Goal: Information Seeking & Learning: Learn about a topic

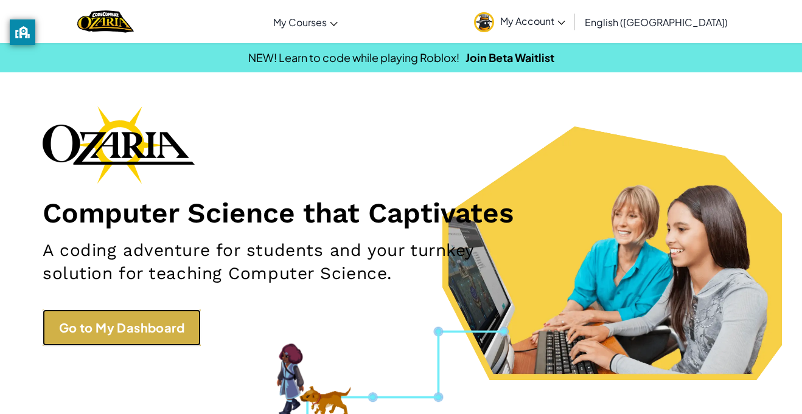
click at [106, 327] on link "Go to My Dashboard" at bounding box center [122, 328] width 158 height 37
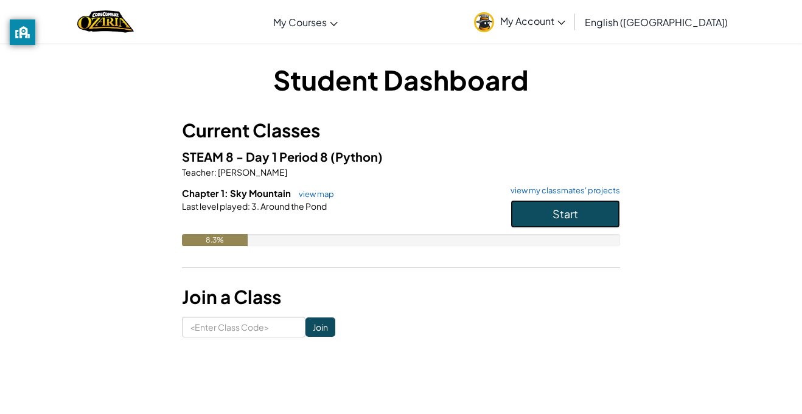
click at [564, 218] on span "Start" at bounding box center [565, 214] width 26 height 14
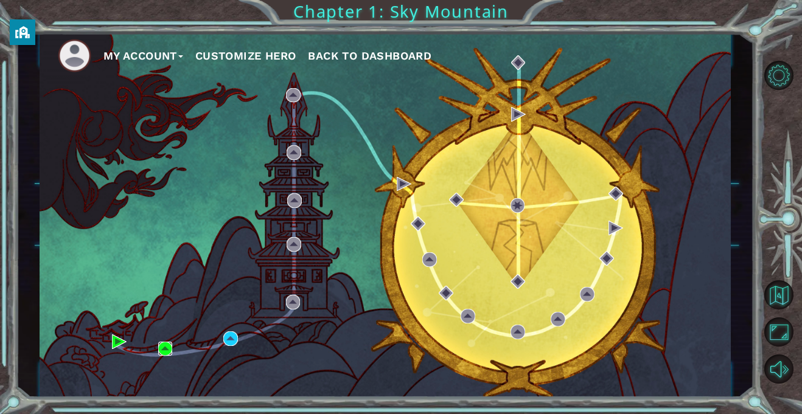
click at [167, 350] on img at bounding box center [165, 349] width 15 height 15
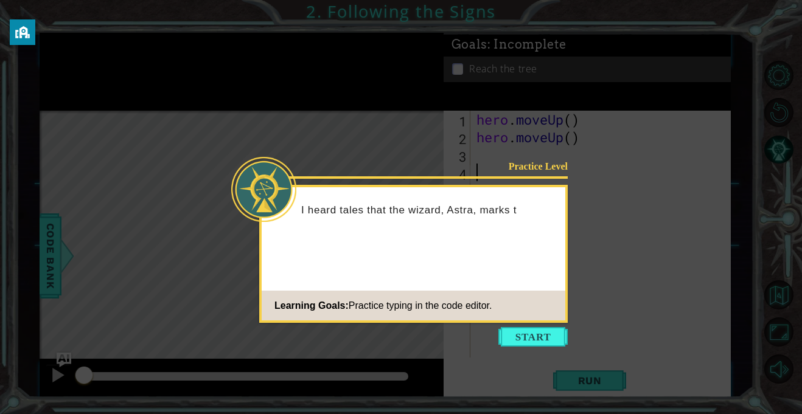
click at [568, 346] on icon at bounding box center [401, 207] width 802 height 414
click at [569, 330] on icon at bounding box center [401, 207] width 802 height 414
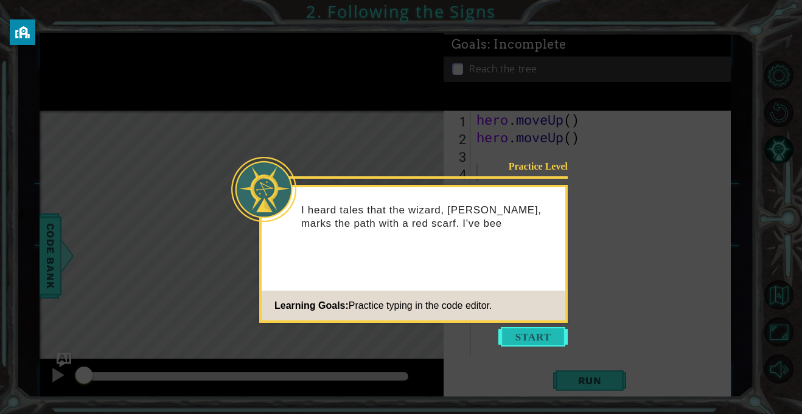
click at [557, 333] on button "Start" at bounding box center [532, 336] width 69 height 19
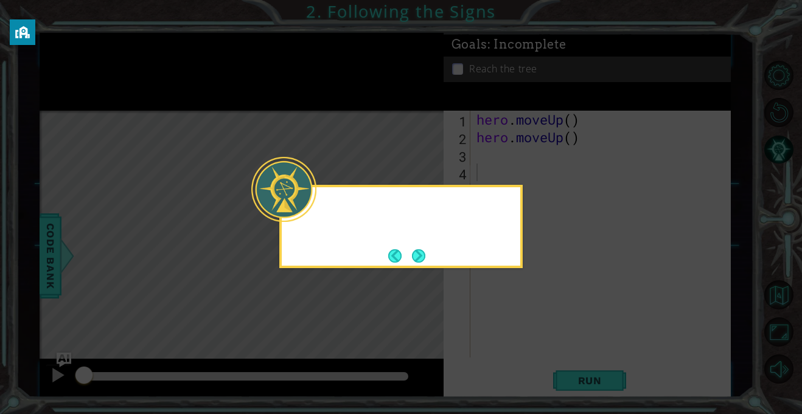
click at [556, 342] on icon at bounding box center [401, 207] width 802 height 414
click at [434, 253] on div "hero.moveUp() will take me up the path" at bounding box center [401, 223] width 239 height 62
click at [419, 254] on button "Next" at bounding box center [418, 255] width 13 height 13
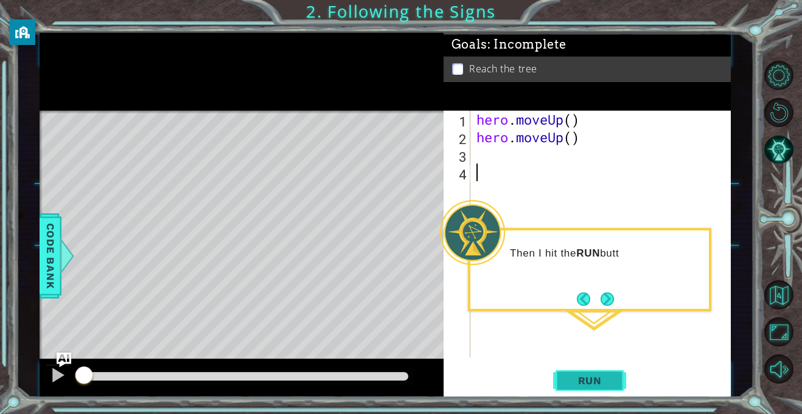
click at [596, 374] on button "Run" at bounding box center [589, 381] width 73 height 29
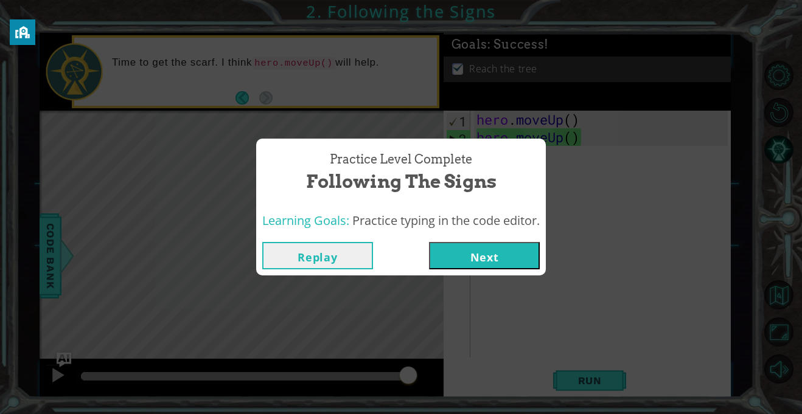
click at [519, 255] on button "Next" at bounding box center [484, 255] width 111 height 27
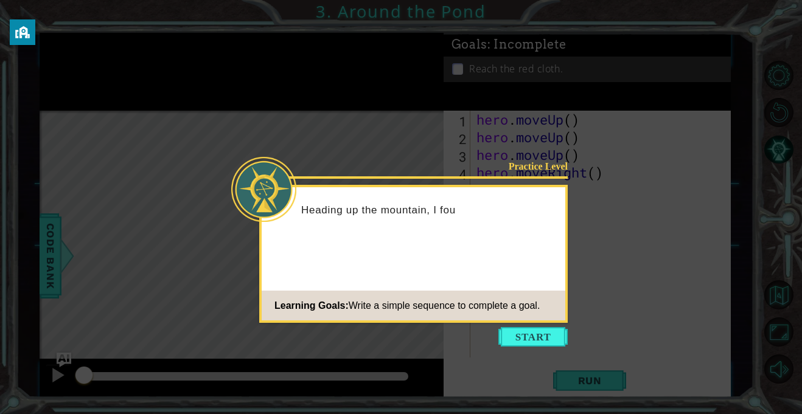
click at [507, 326] on icon at bounding box center [401, 207] width 802 height 414
click at [514, 338] on button "Start" at bounding box center [532, 336] width 69 height 19
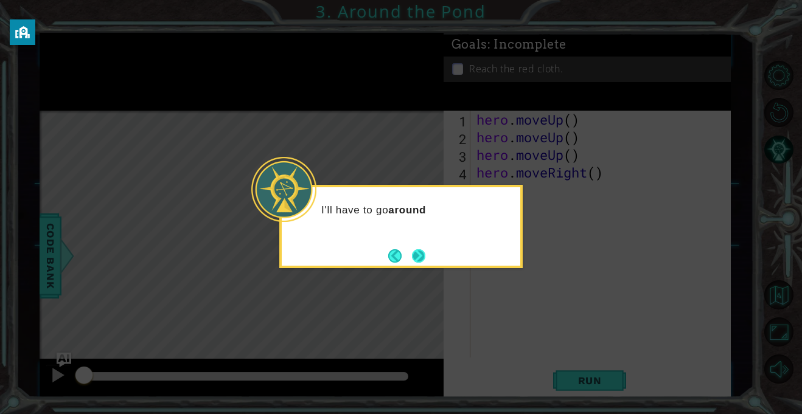
click at [423, 261] on button "Next" at bounding box center [418, 255] width 13 height 13
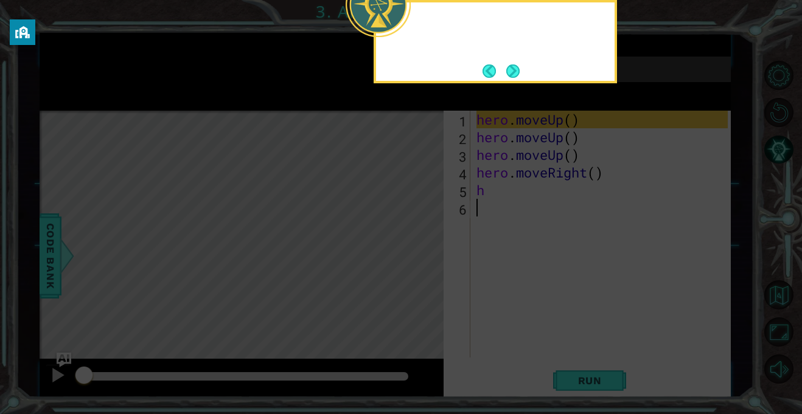
click at [423, 261] on icon at bounding box center [401, 207] width 802 height 414
click at [515, 74] on button "Next" at bounding box center [512, 70] width 13 height 13
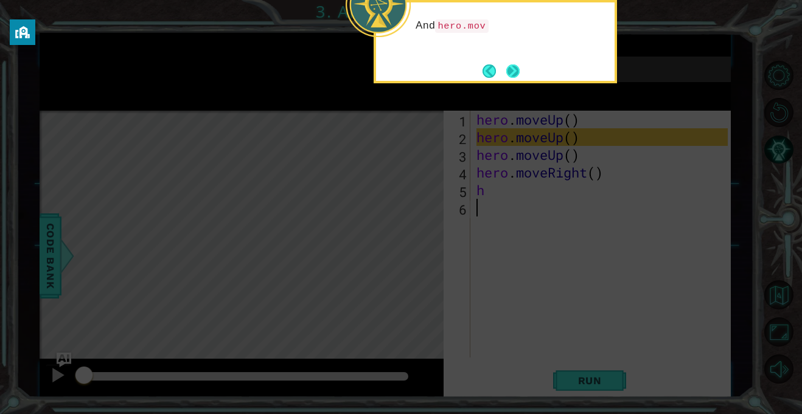
click at [506, 66] on button "Next" at bounding box center [512, 70] width 13 height 13
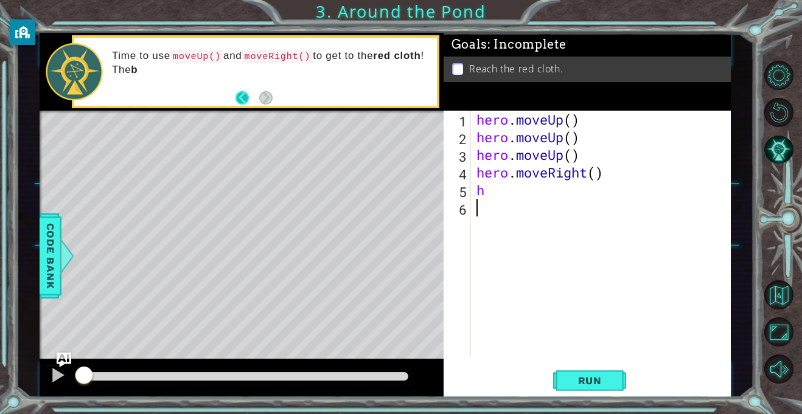
click at [248, 97] on button "Back" at bounding box center [247, 97] width 24 height 13
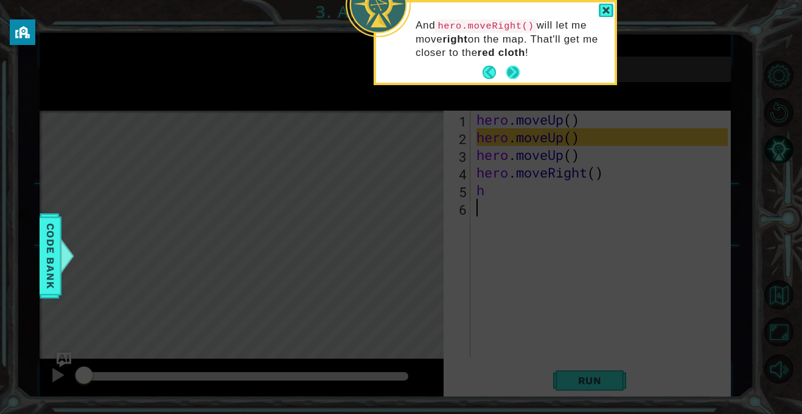
click at [506, 79] on button "Next" at bounding box center [512, 72] width 13 height 13
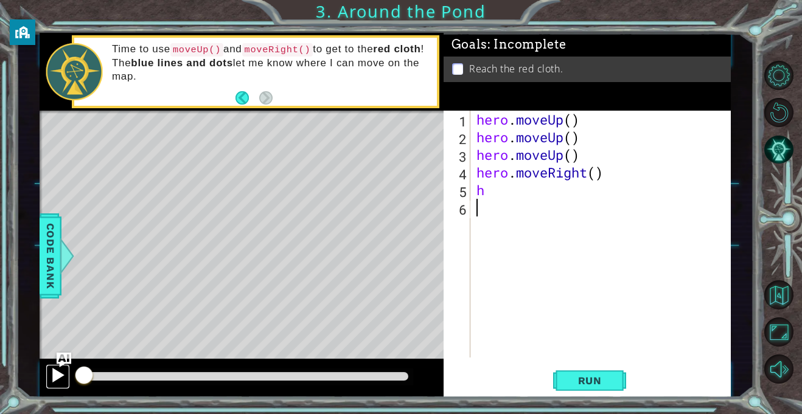
click at [57, 369] on div at bounding box center [58, 376] width 16 height 16
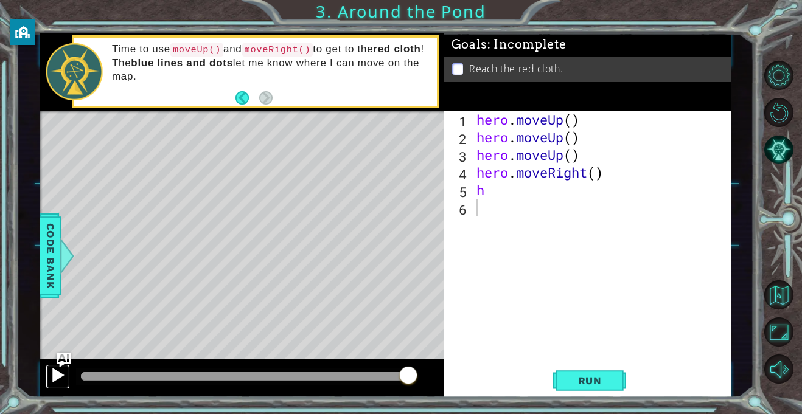
click at [58, 376] on div at bounding box center [58, 376] width 16 height 16
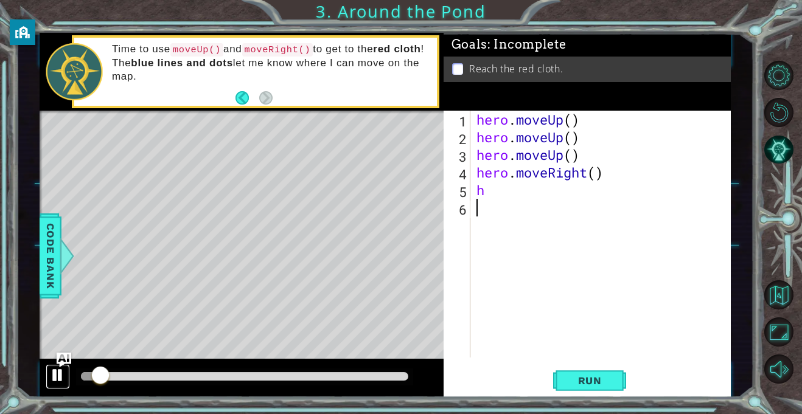
click at [59, 374] on div at bounding box center [58, 376] width 16 height 16
click at [42, 298] on div "Code Bank" at bounding box center [51, 256] width 22 height 85
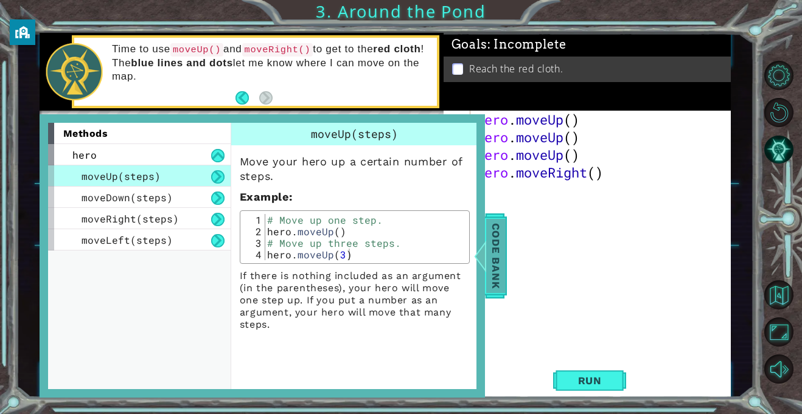
click at [487, 253] on div at bounding box center [479, 256] width 15 height 37
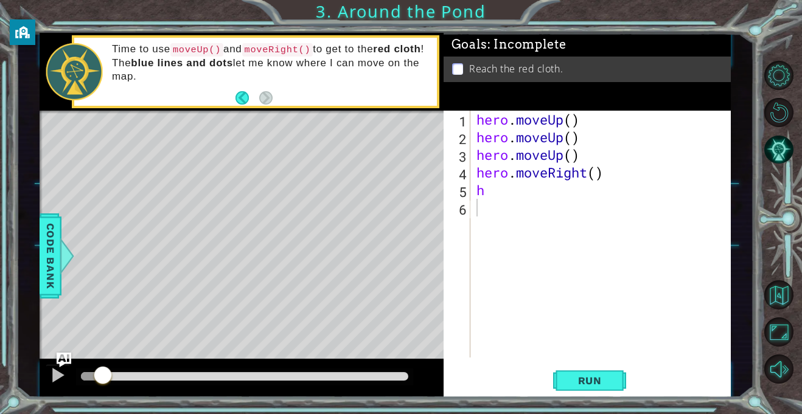
click at [527, 189] on div "hero . moveUp ( ) hero . moveUp ( ) hero . moveUp ( ) hero . moveRight ( ) h" at bounding box center [604, 252] width 260 height 282
type textarea "h"
click at [593, 393] on button "Run" at bounding box center [589, 381] width 73 height 29
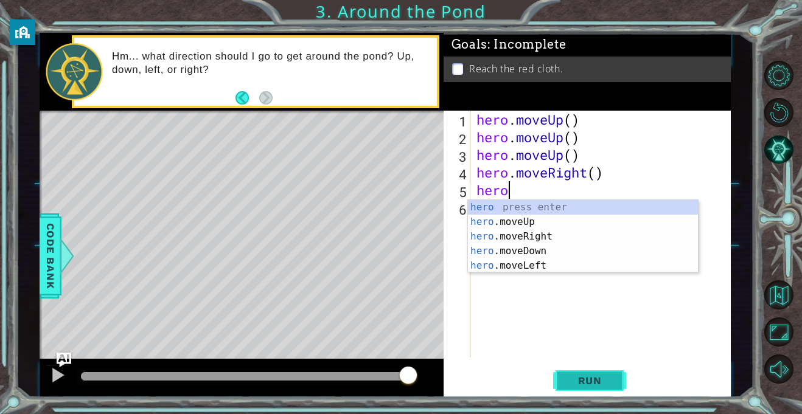
scroll to position [0, 1]
click at [595, 256] on div "hero press enter hero .moveUp press enter hero .moveRight press enter hero .mov…" at bounding box center [583, 251] width 230 height 102
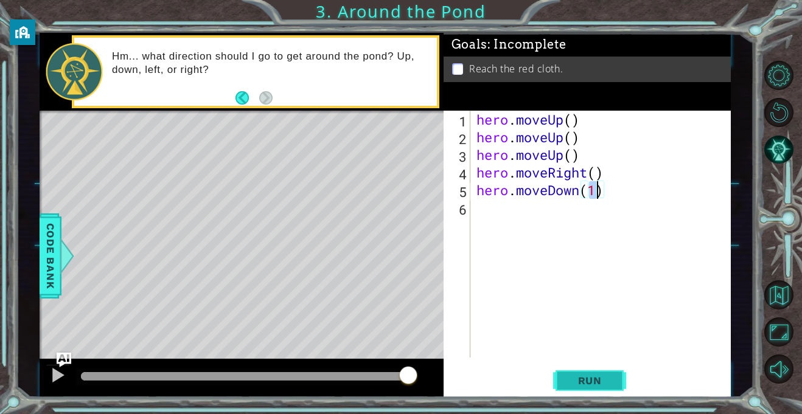
click at [608, 377] on span "Run" at bounding box center [590, 381] width 48 height 12
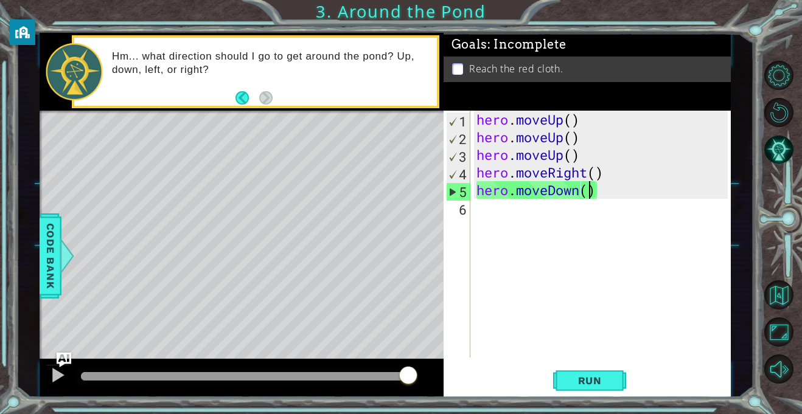
click at [580, 185] on div "hero . moveUp ( ) hero . moveUp ( ) hero . moveUp ( ) hero . moveRight ( ) hero…" at bounding box center [604, 252] width 260 height 282
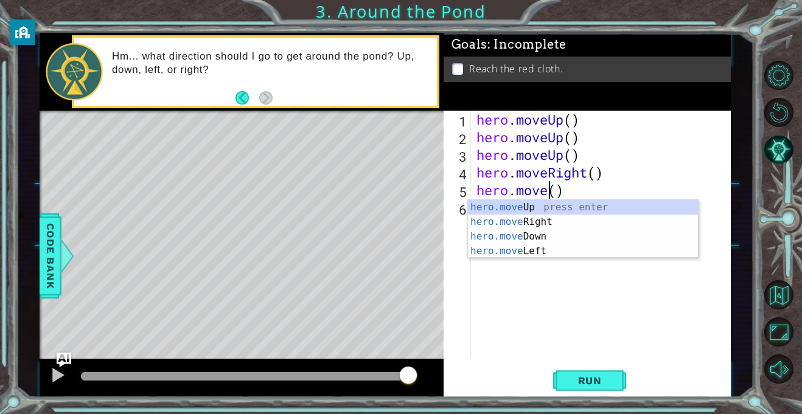
click at [561, 248] on div "hero.move Up press enter hero.move Right press enter hero.move Down press enter…" at bounding box center [583, 244] width 230 height 88
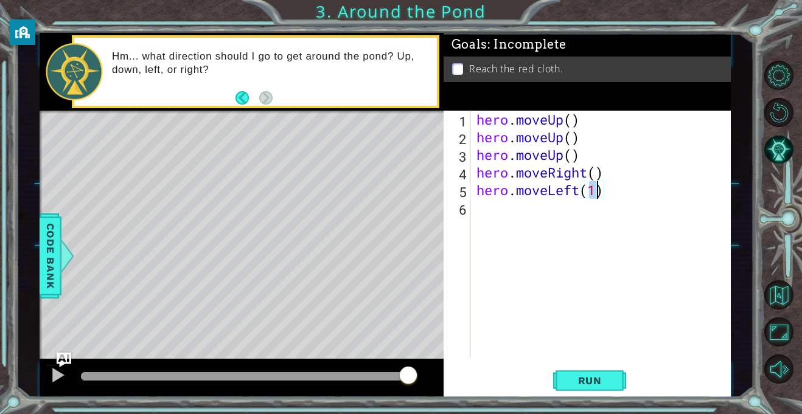
click at [579, 152] on div "hero . moveUp ( ) hero . moveUp ( ) hero . moveUp ( ) hero . moveRight ( ) hero…" at bounding box center [604, 252] width 260 height 282
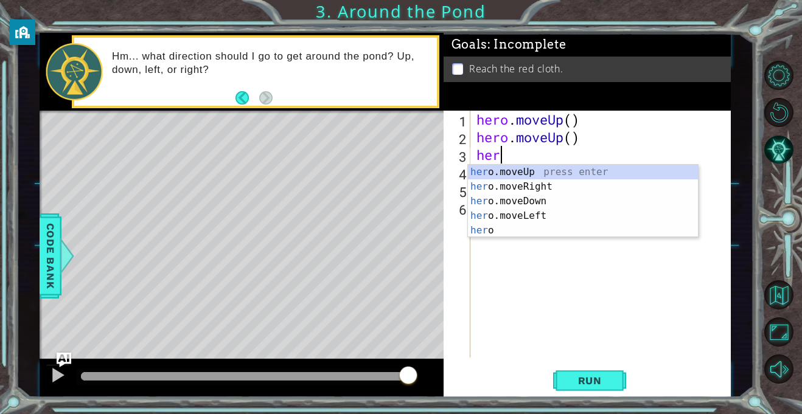
scroll to position [0, 0]
type textarea "h"
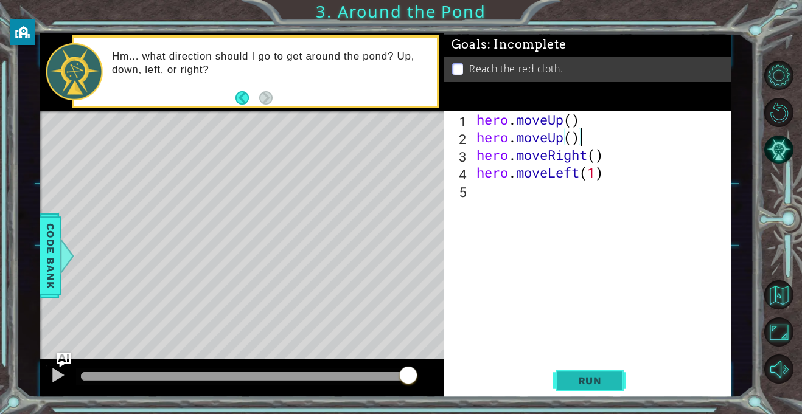
click at [612, 376] on span "Run" at bounding box center [590, 381] width 48 height 12
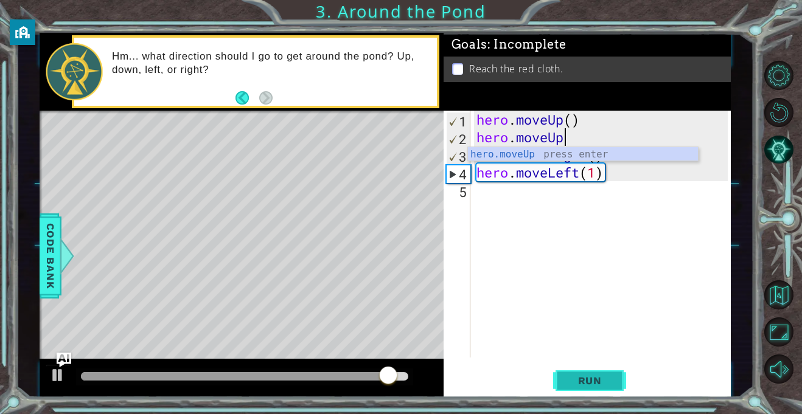
scroll to position [0, 4]
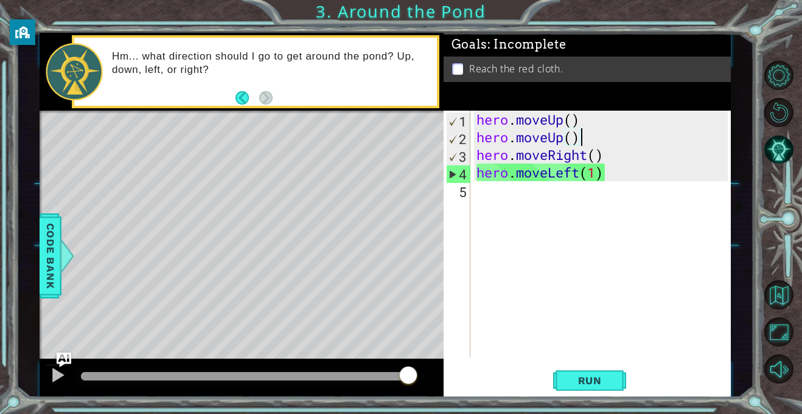
click at [594, 179] on div "hero . moveUp ( ) hero . moveUp ( ) hero . moveRight ( ) hero . moveLeft ( 1 )" at bounding box center [604, 252] width 260 height 282
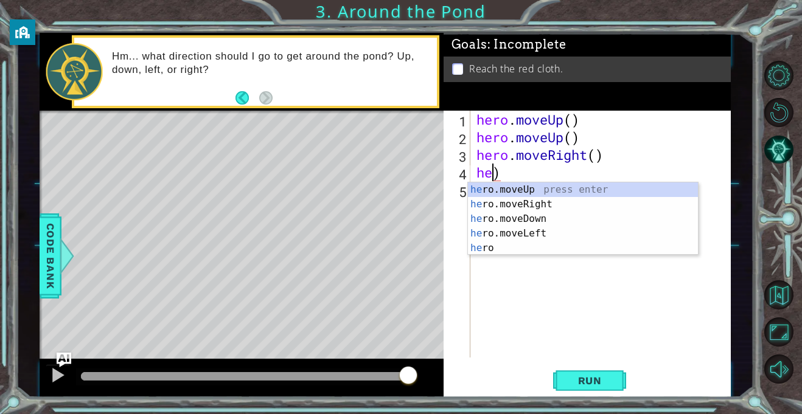
scroll to position [0, 0]
type textarea ")"
type textarea "her"
click at [590, 193] on div "her o.moveUp press enter her o.moveRight press enter her o.moveDown press enter…" at bounding box center [583, 234] width 230 height 102
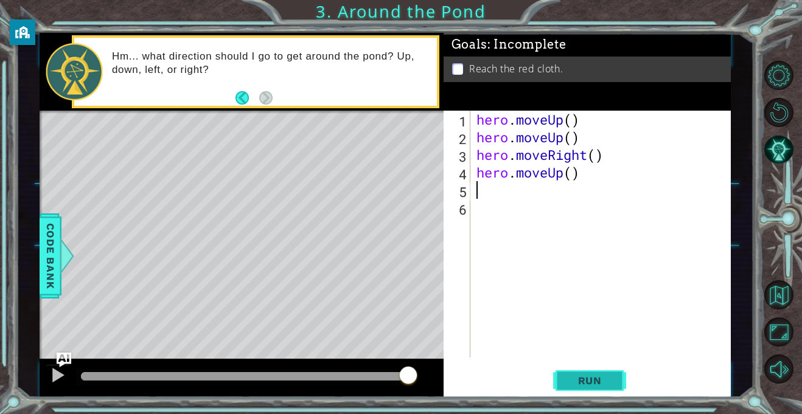
click at [600, 379] on span "Run" at bounding box center [590, 381] width 48 height 12
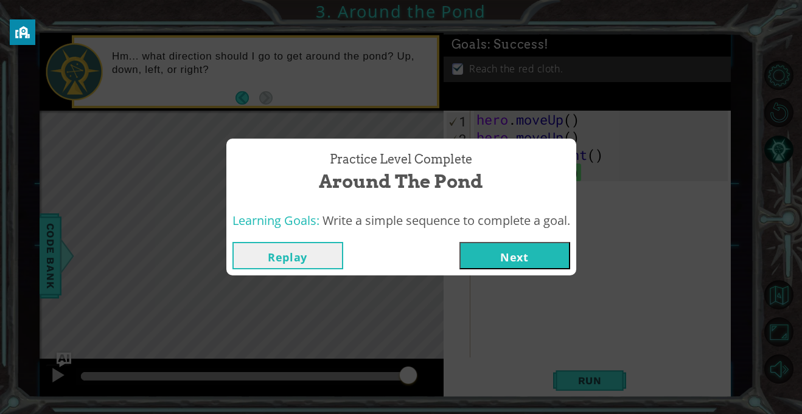
click at [560, 257] on button "Next" at bounding box center [514, 255] width 111 height 27
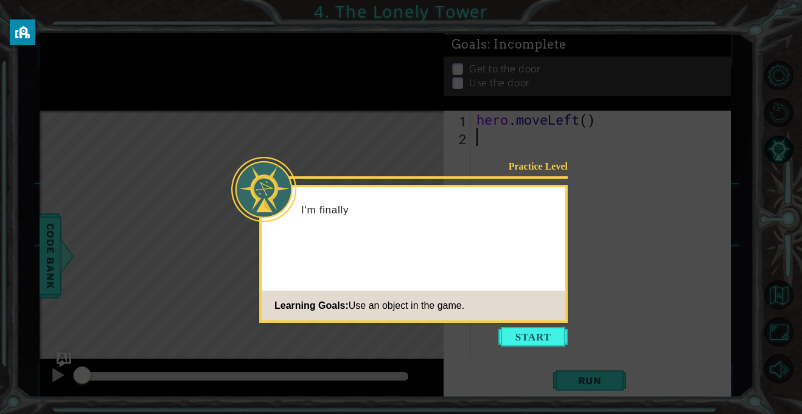
click at [638, 139] on icon at bounding box center [401, 207] width 802 height 414
click at [524, 335] on button "Start" at bounding box center [532, 336] width 69 height 19
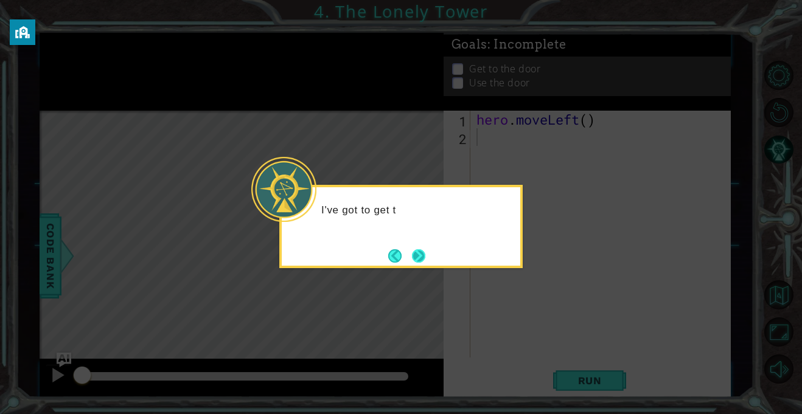
click at [425, 253] on button "Next" at bounding box center [418, 255] width 13 height 13
click at [425, 253] on button "Next" at bounding box center [418, 255] width 15 height 15
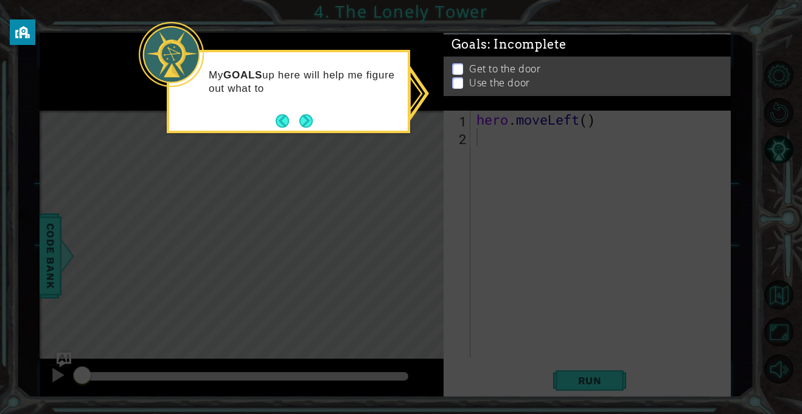
click at [472, 78] on p "Use the door" at bounding box center [499, 84] width 61 height 13
click at [460, 89] on li "Use the door" at bounding box center [588, 87] width 273 height 14
click at [313, 124] on button "Next" at bounding box center [305, 120] width 13 height 13
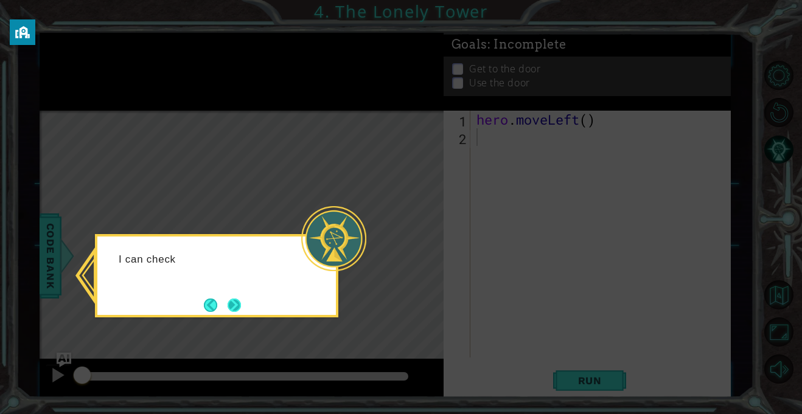
click at [237, 305] on button "Next" at bounding box center [234, 304] width 17 height 17
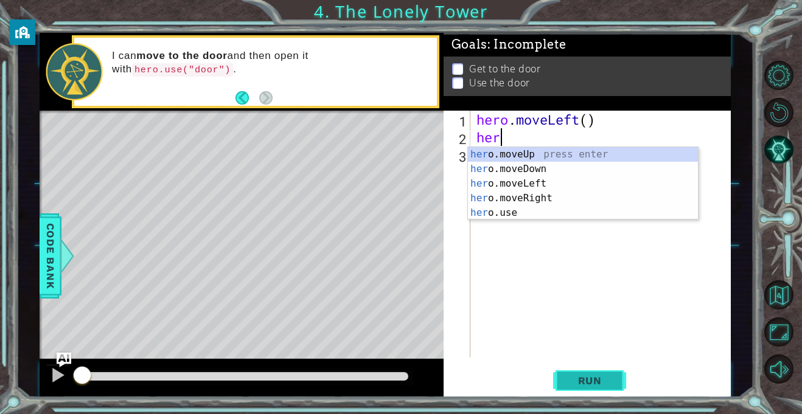
click at [596, 380] on span "Run" at bounding box center [590, 381] width 48 height 12
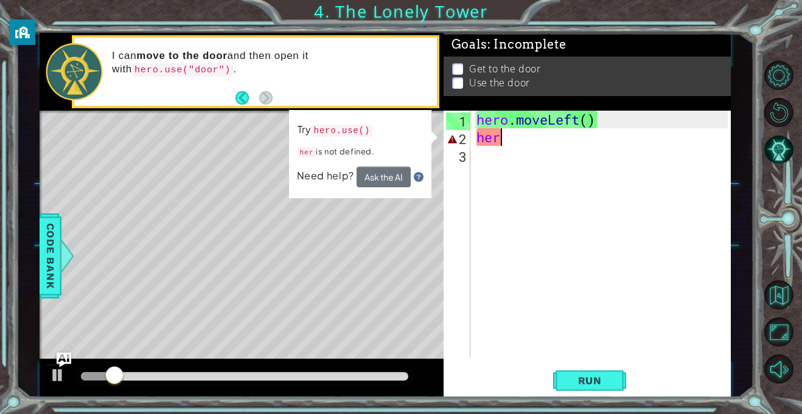
click at [552, 138] on div "hero . moveLeft ( ) her" at bounding box center [604, 252] width 260 height 282
type textarea "hero"
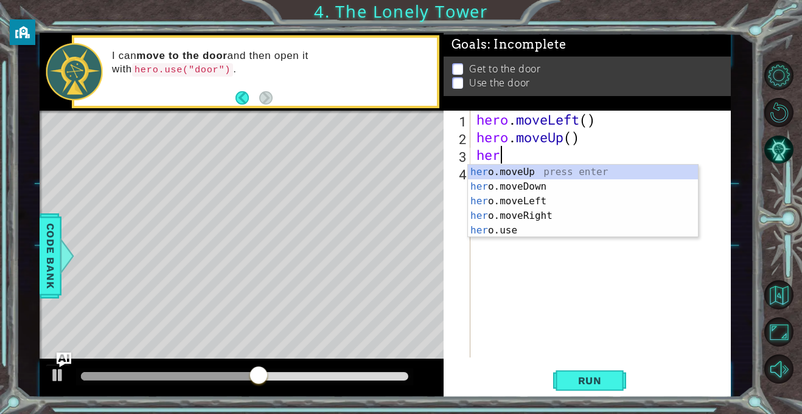
type textarea "hero"
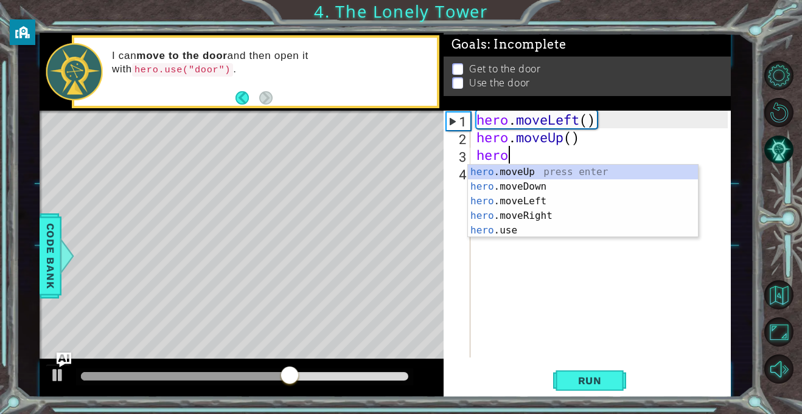
click at [566, 214] on div "hero .moveUp press enter hero .moveDown press enter hero .moveLeft press enter …" at bounding box center [583, 216] width 230 height 102
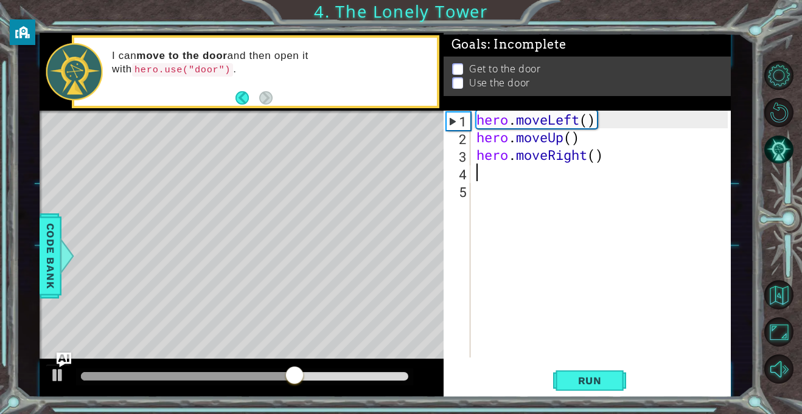
scroll to position [0, 0]
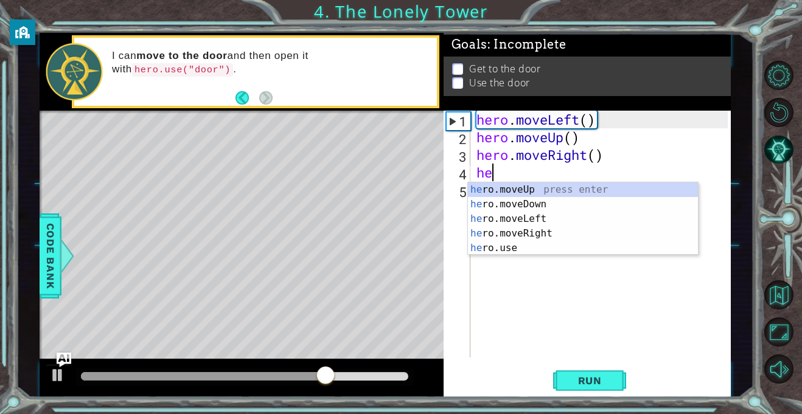
type textarea "her"
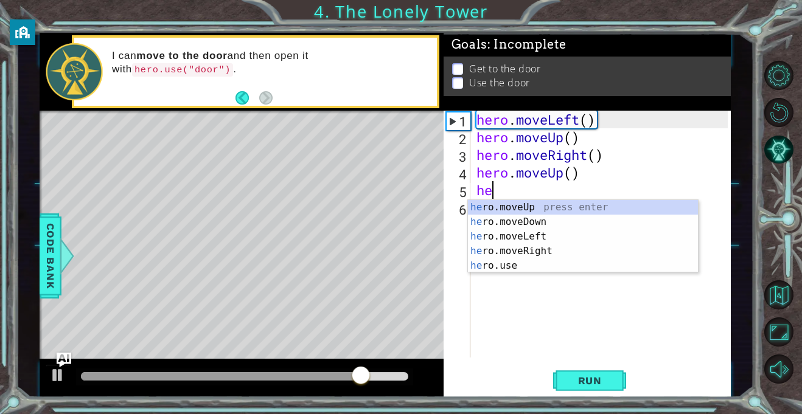
type textarea "her"
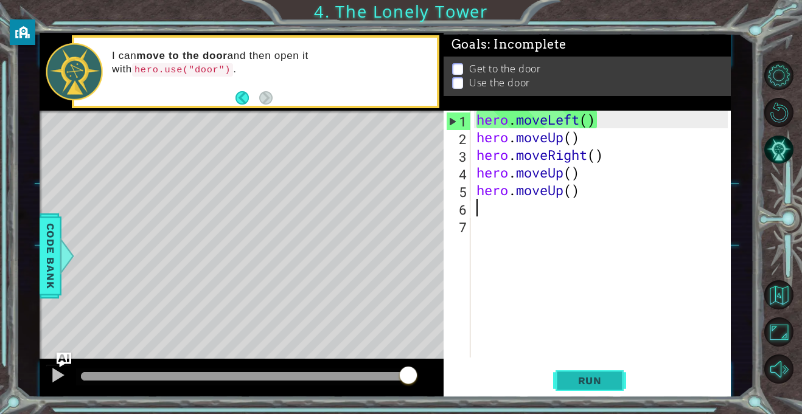
click at [570, 382] on span "Run" at bounding box center [590, 381] width 48 height 12
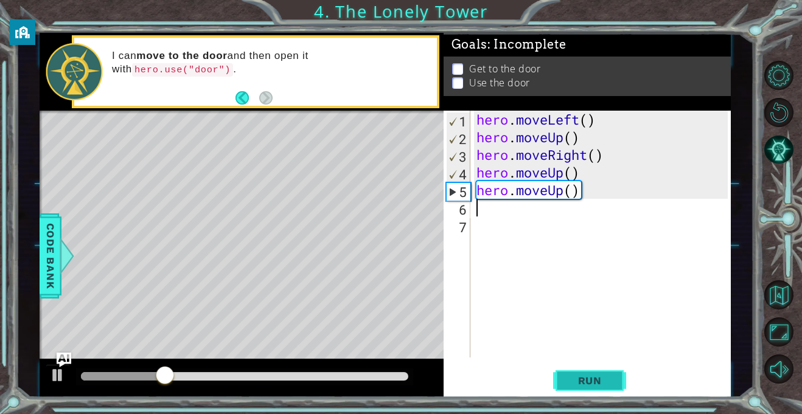
click at [608, 376] on span "Run" at bounding box center [590, 381] width 48 height 12
click at [565, 138] on div "hero . moveLeft ( ) hero . moveUp ( ) hero . moveRight ( ) hero . moveUp ( ) he…" at bounding box center [604, 252] width 260 height 282
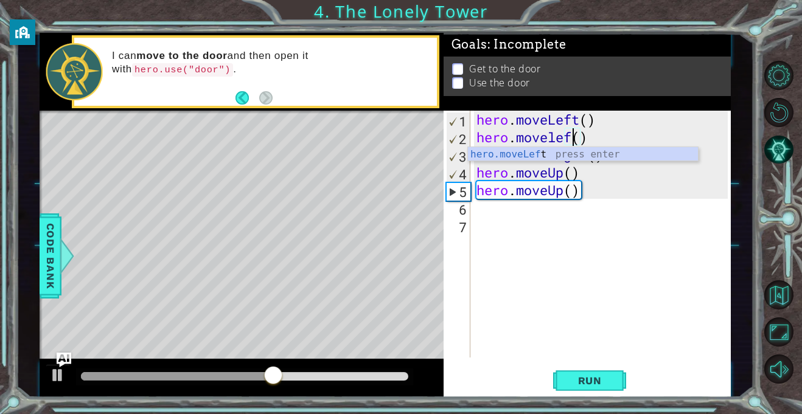
scroll to position [0, 4]
click at [559, 172] on div "hero . moveLeft ( ) hero . moveleft ( ) hero . moveRight ( ) hero . moveUp ( ) …" at bounding box center [604, 252] width 260 height 282
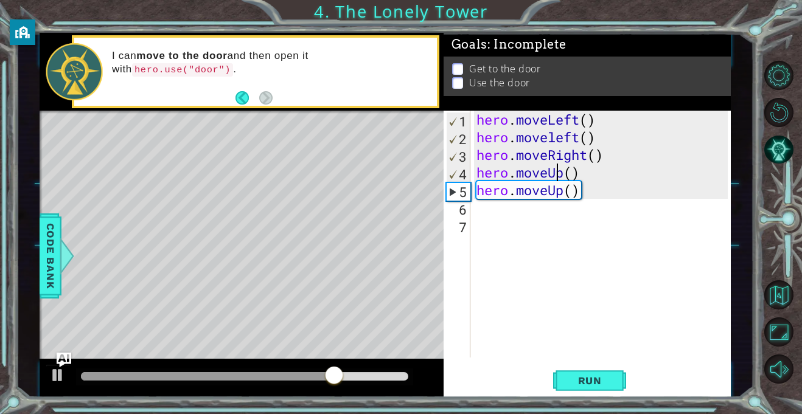
click at [565, 173] on div "hero . moveLeft ( ) hero . moveleft ( ) hero . moveRight ( ) hero . moveUp ( ) …" at bounding box center [604, 252] width 260 height 282
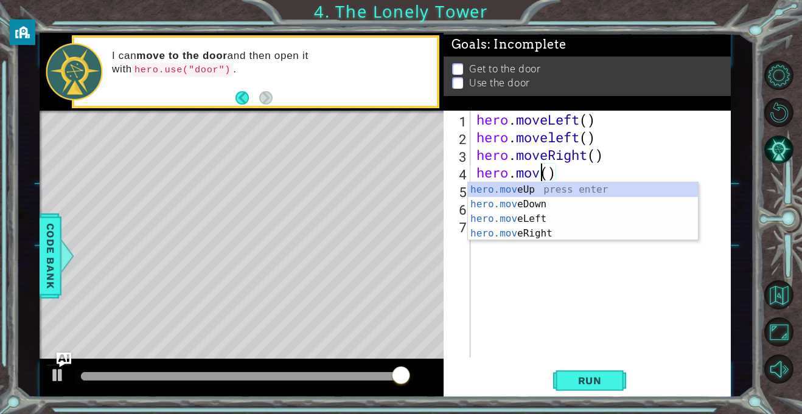
scroll to position [0, 3]
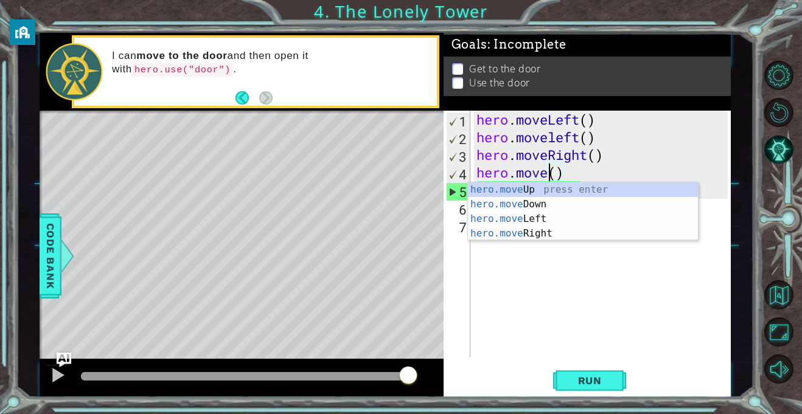
click at [577, 232] on div "hero.move Up press enter hero.move Down press enter hero.move Left press enter …" at bounding box center [583, 227] width 230 height 88
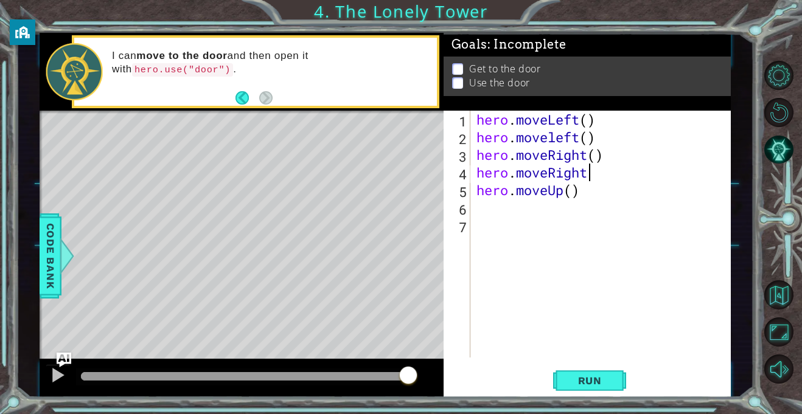
click at [565, 193] on div "hero . moveLeft ( ) hero . moveleft ( ) hero . moveRight ( ) hero . moveRight h…" at bounding box center [604, 252] width 260 height 282
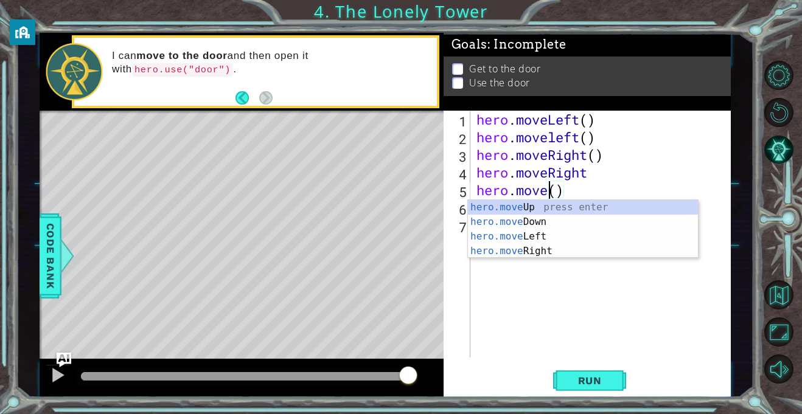
click at [560, 252] on div "hero.move Up press enter hero.move Down press enter hero.move Left press enter …" at bounding box center [583, 244] width 230 height 88
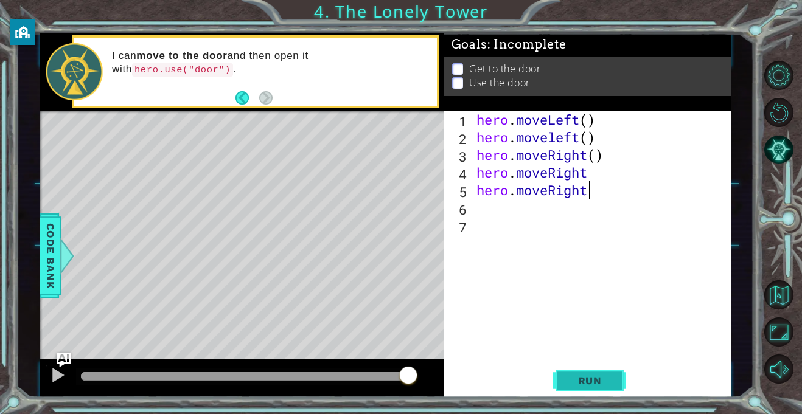
click at [594, 377] on span "Run" at bounding box center [590, 381] width 48 height 12
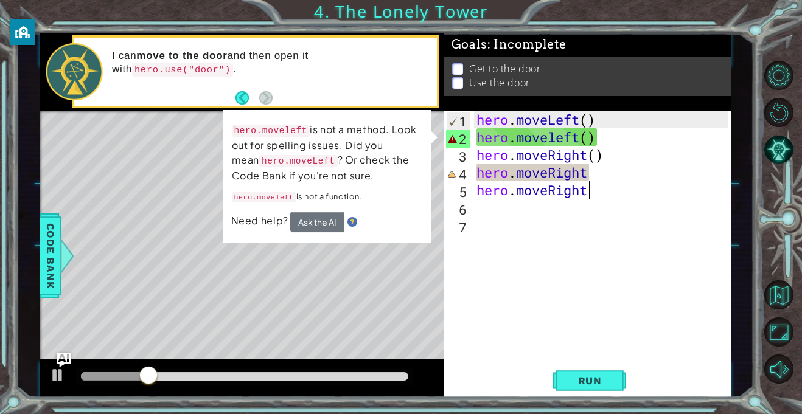
click at [580, 139] on div "hero . moveLeft ( ) hero . moveleft ( ) hero . moveRight ( ) hero . moveRight h…" at bounding box center [604, 252] width 260 height 282
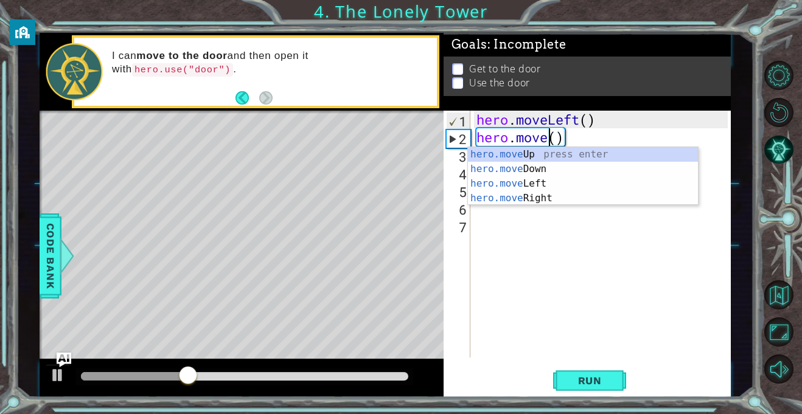
scroll to position [0, 4]
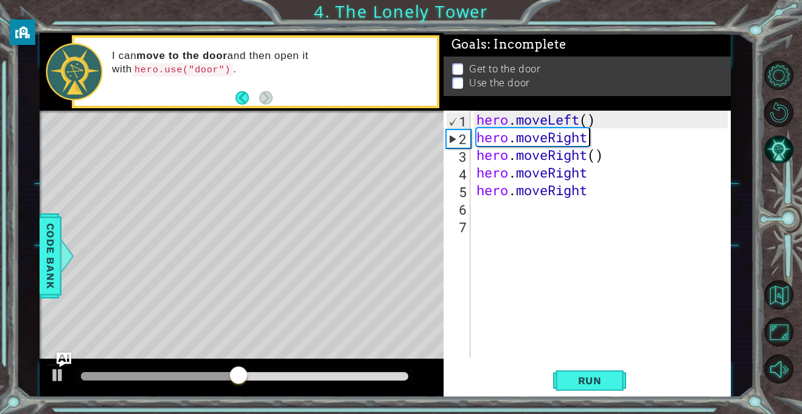
click at [582, 411] on div "1 ההההההההההההההההההההההההההההההההההההההההההההההההההההההההההההההההההההההההההההה…" at bounding box center [401, 207] width 802 height 414
click at [596, 392] on button "Run" at bounding box center [589, 381] width 73 height 29
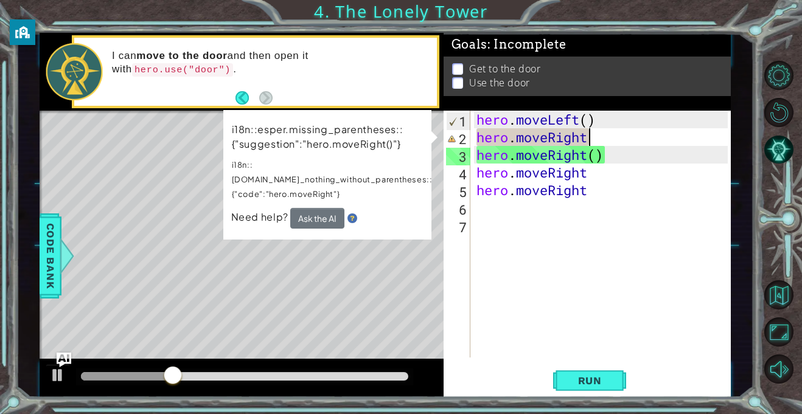
click at [615, 139] on div "hero . moveLeft ( ) hero . moveRight hero . moveRight ( ) hero . moveRight hero…" at bounding box center [604, 252] width 260 height 282
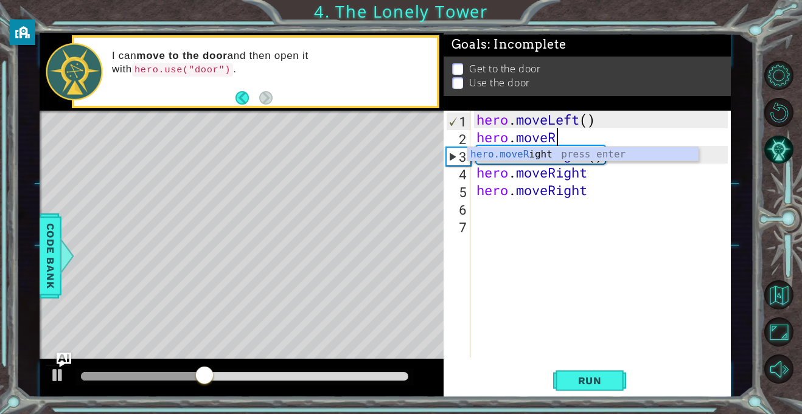
type textarea "hero.move"
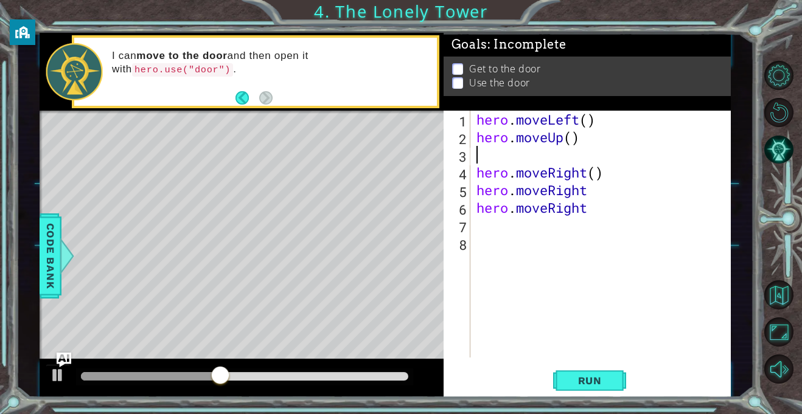
scroll to position [0, 0]
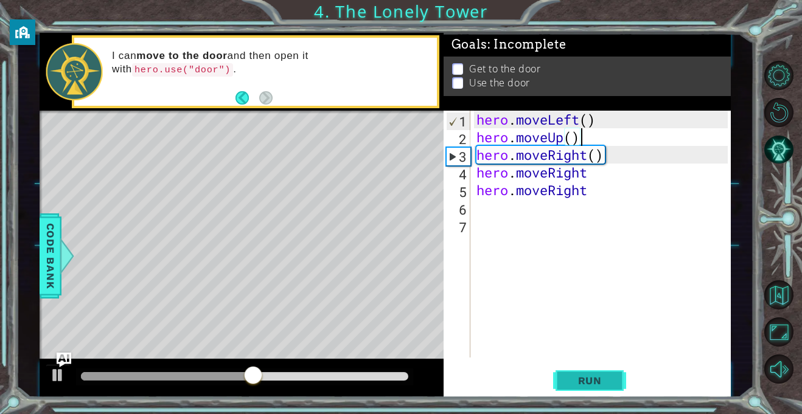
click at [596, 372] on button "Run" at bounding box center [589, 381] width 73 height 29
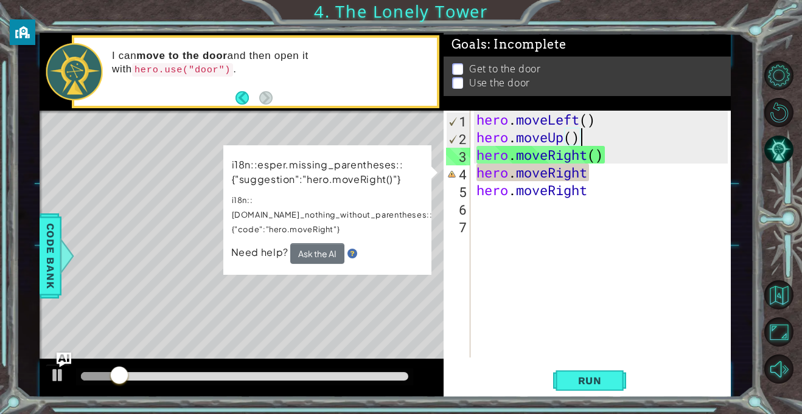
click at [575, 177] on div "hero . moveLeft ( ) hero . moveUp ( ) hero . moveRight ( ) hero . moveRight her…" at bounding box center [604, 252] width 260 height 282
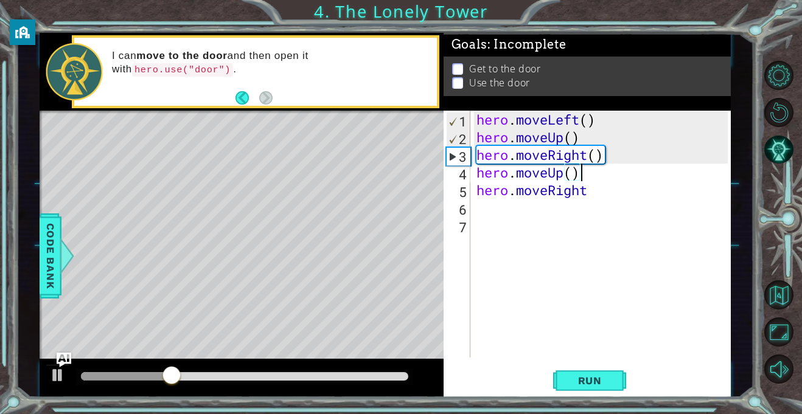
click at [638, 397] on div "hero.moveUp() 1 2 3 4 5 6 7 hero . moveLeft ( ) hero . moveUp ( ) hero . moveRi…" at bounding box center [587, 254] width 287 height 287
click at [602, 378] on span "Run" at bounding box center [590, 381] width 48 height 12
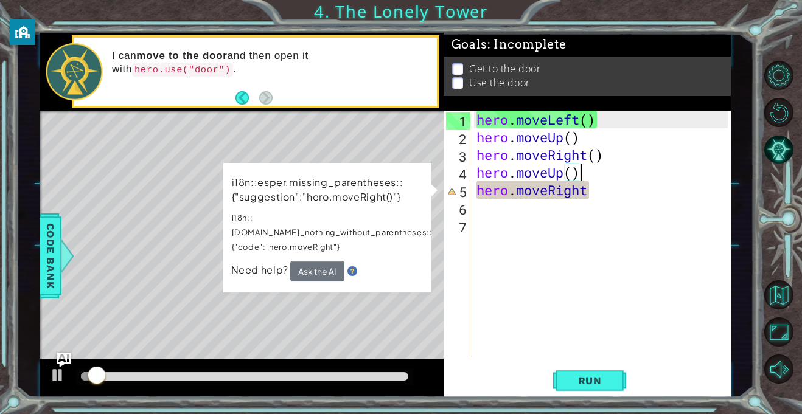
click at [638, 192] on div "hero . moveLeft ( ) hero . moveUp ( ) hero . moveRight ( ) hero . moveUp ( ) he…" at bounding box center [604, 252] width 260 height 282
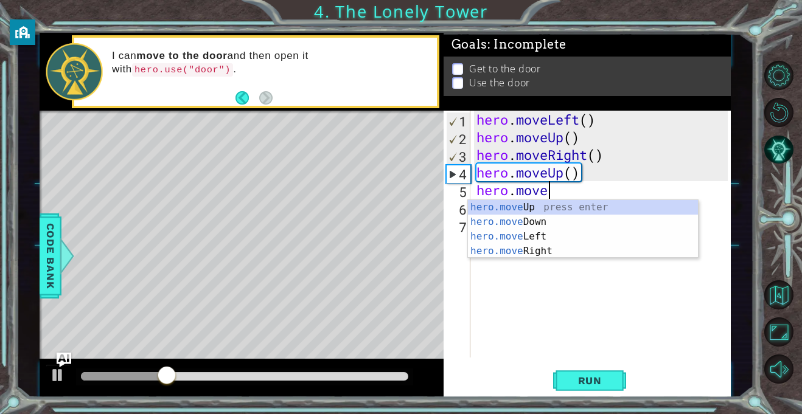
scroll to position [0, 3]
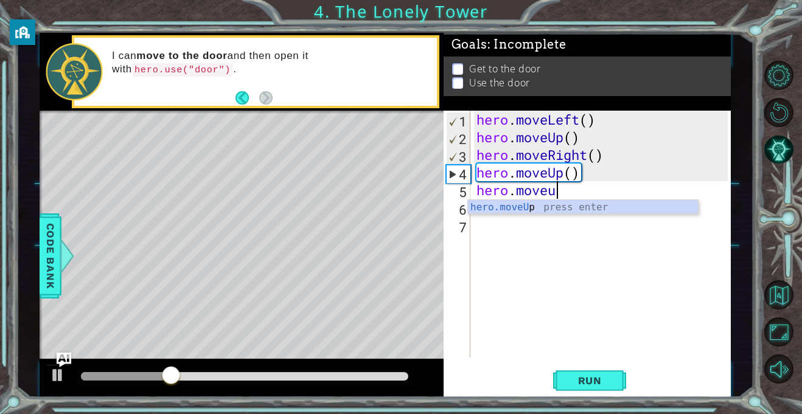
type textarea "hero.moveup"
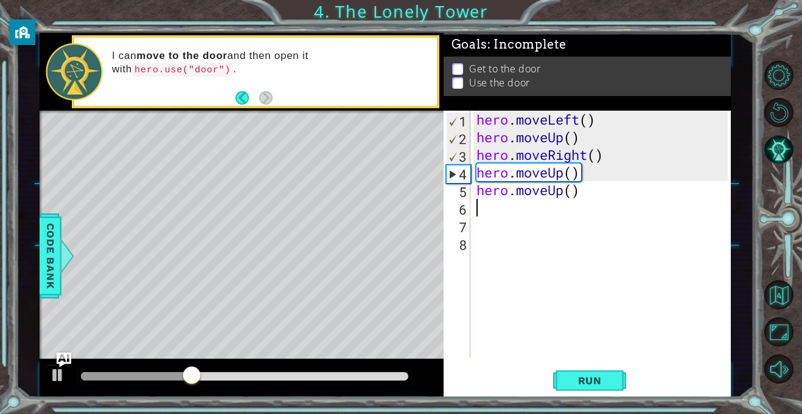
scroll to position [0, 0]
click at [602, 372] on button "Run" at bounding box center [589, 381] width 73 height 29
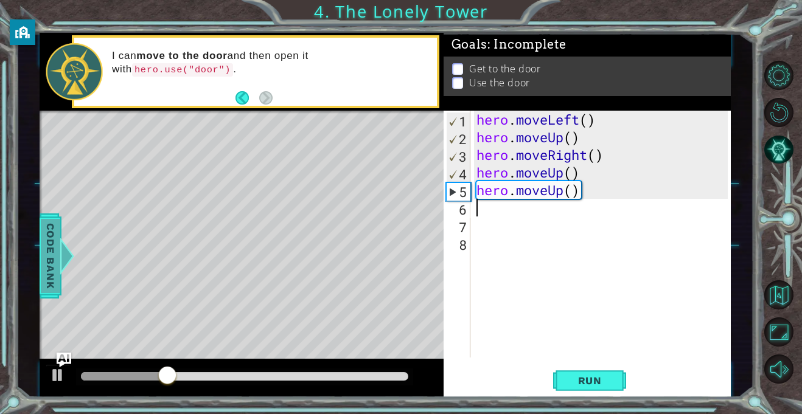
click at [44, 271] on span "Code Bank" at bounding box center [38, 256] width 19 height 74
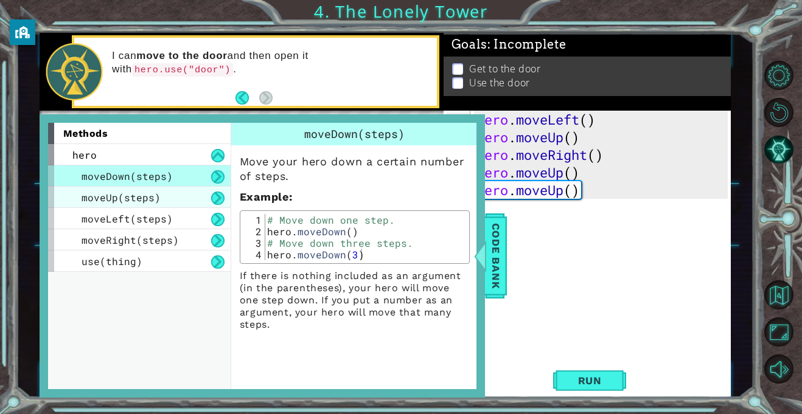
click at [86, 198] on span "moveUp(steps)" at bounding box center [121, 197] width 79 height 13
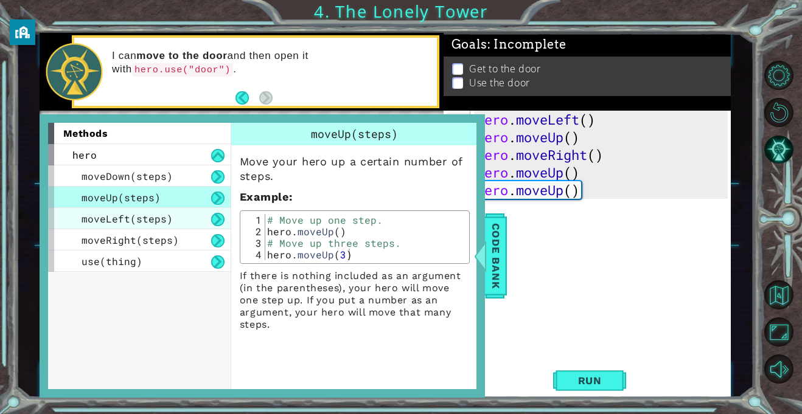
click at [110, 228] on div "moveLeft(steps)" at bounding box center [139, 218] width 183 height 21
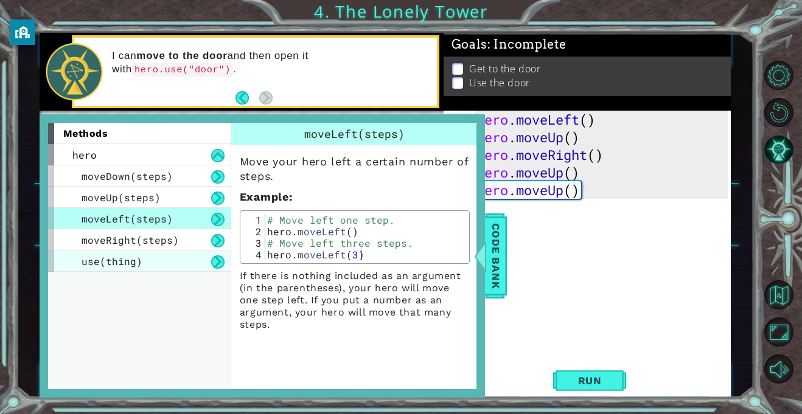
click at [118, 263] on span "use(thing)" at bounding box center [112, 261] width 61 height 13
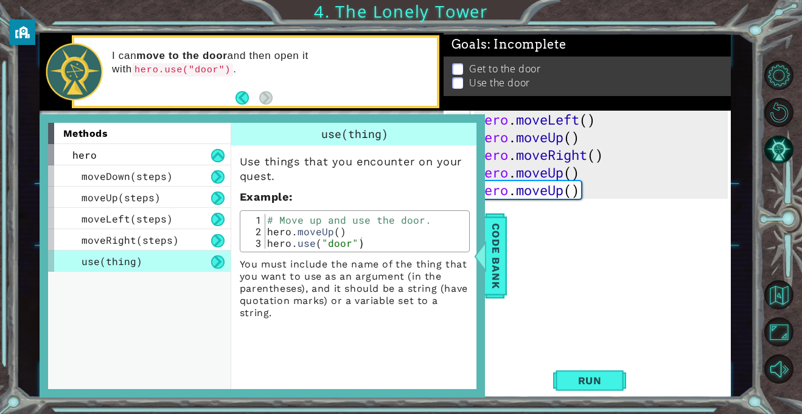
click at [116, 271] on div "use(thing)" at bounding box center [139, 261] width 183 height 21
click at [488, 247] on span "Code Bank" at bounding box center [490, 256] width 19 height 74
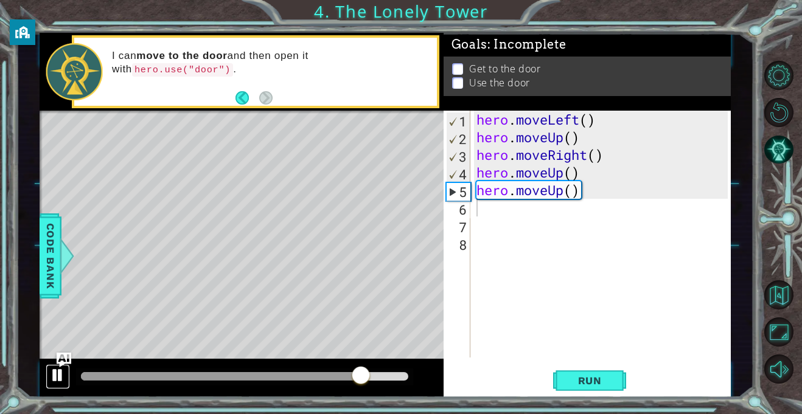
click at [55, 373] on div at bounding box center [58, 376] width 16 height 16
click at [616, 393] on button "Run" at bounding box center [589, 381] width 73 height 29
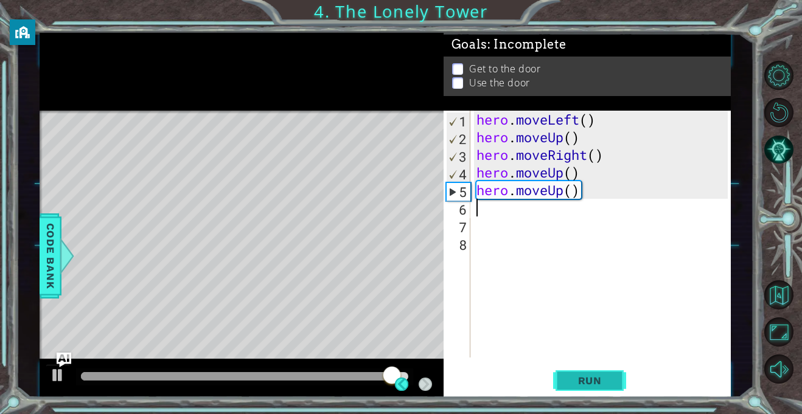
click at [589, 380] on span "Run" at bounding box center [590, 381] width 48 height 12
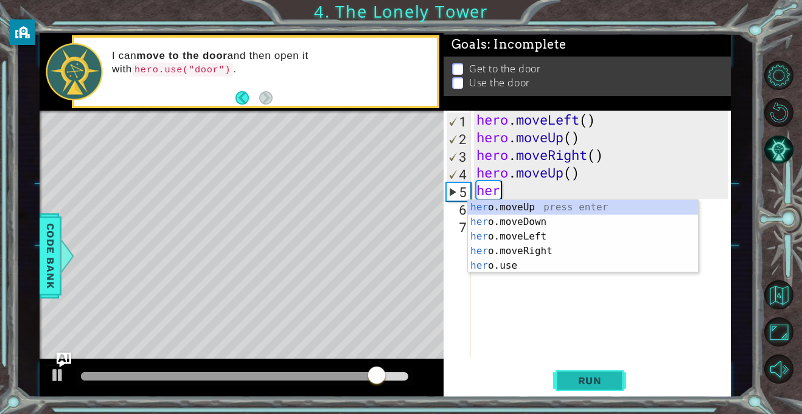
type textarea "h"
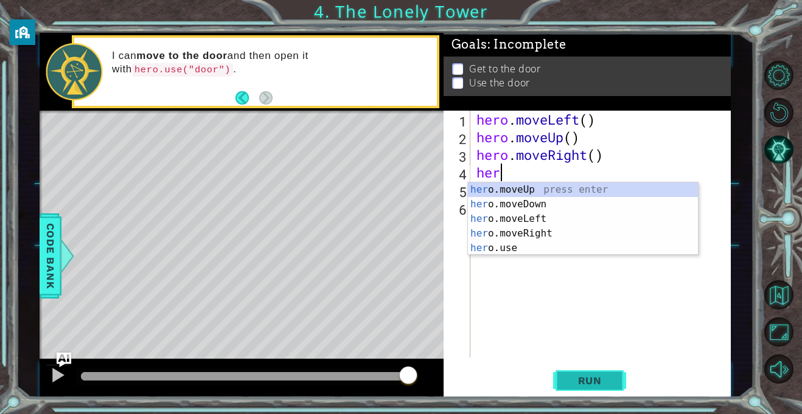
type textarea "h"
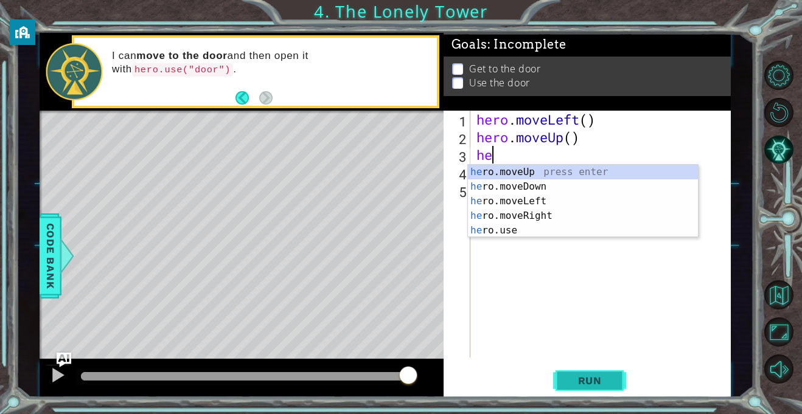
type textarea "h"
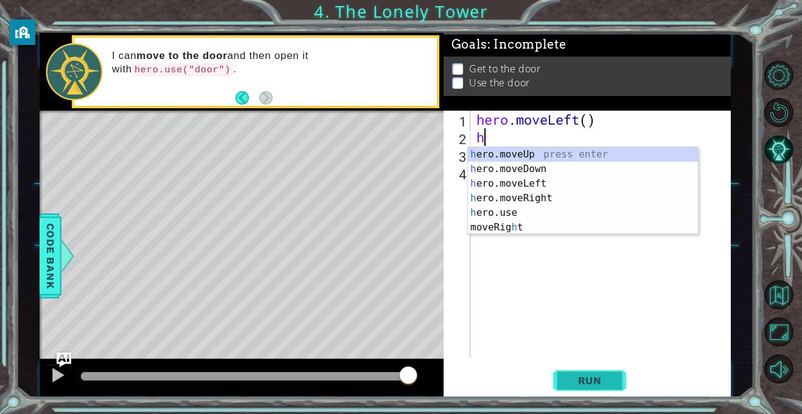
type textarea "h"
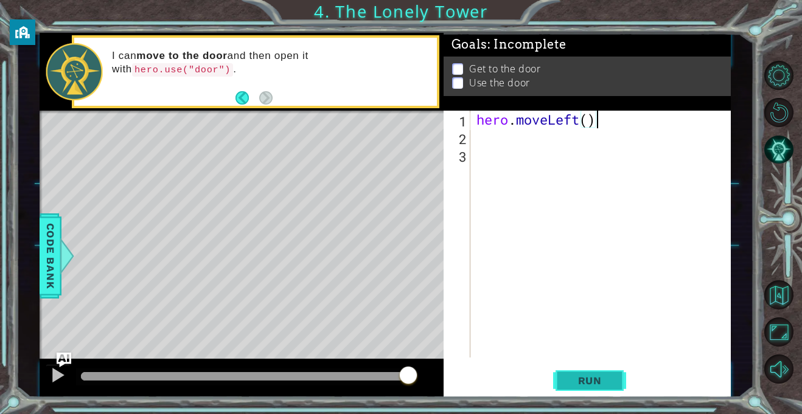
type textarea "hero.moveLeft()"
click at [594, 377] on span "Run" at bounding box center [590, 381] width 48 height 12
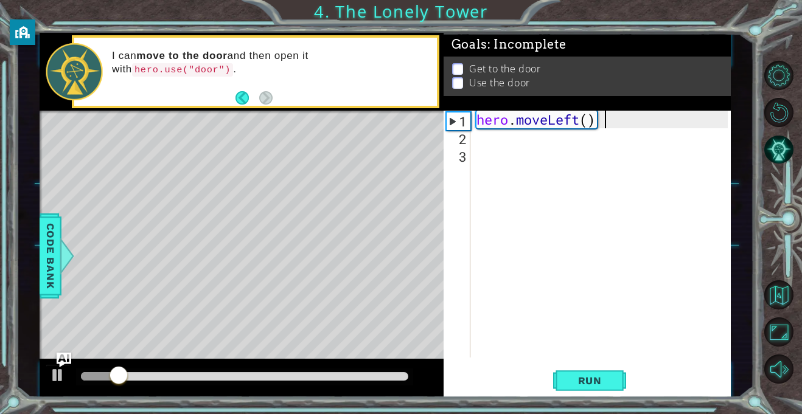
click at [583, 138] on div "hero . moveLeft ( )" at bounding box center [604, 252] width 260 height 282
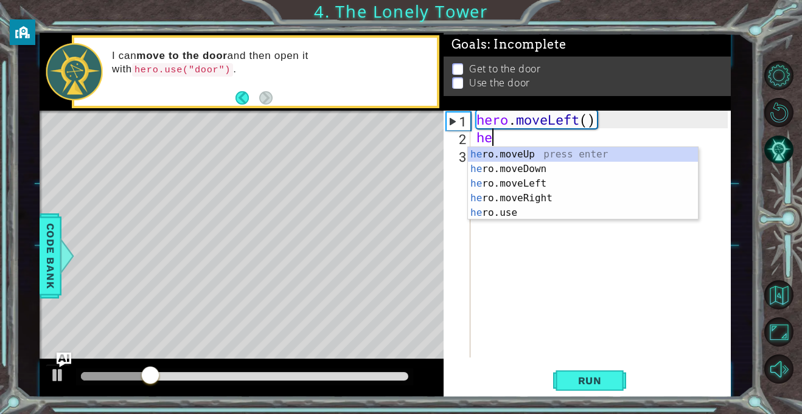
type textarea "her"
click at [608, 186] on div "her o.moveUp press enter her o.moveDown press enter her o.moveLeft press enter …" at bounding box center [583, 198] width 230 height 102
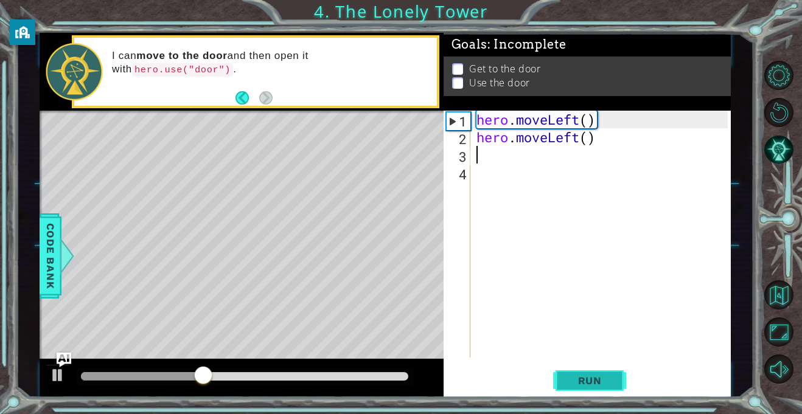
click at [604, 378] on span "Run" at bounding box center [590, 381] width 48 height 12
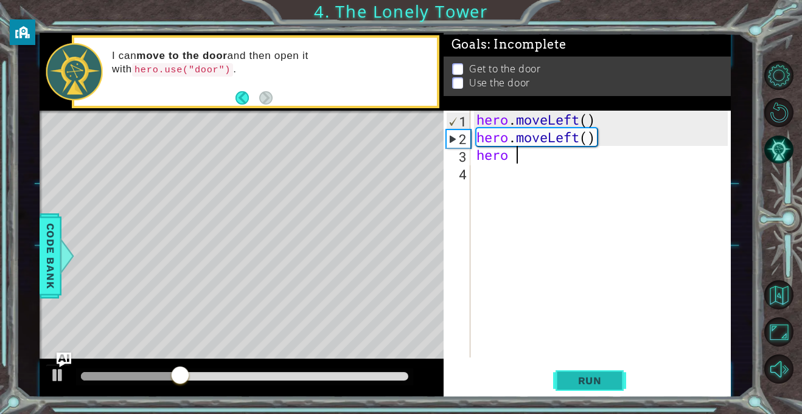
scroll to position [0, 1]
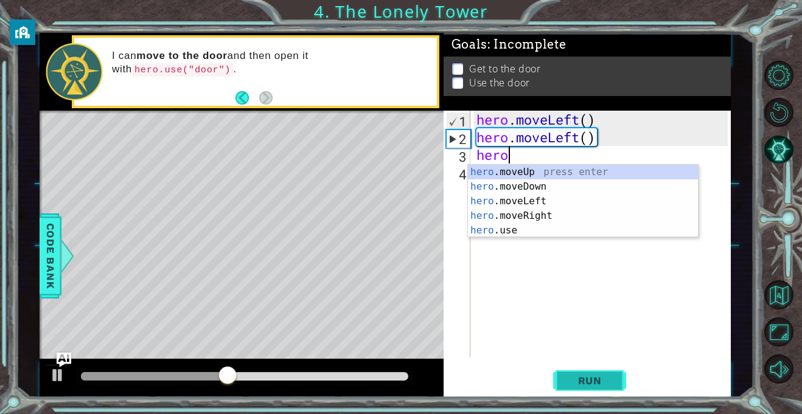
type textarea "hero."
click at [590, 210] on div "hero. moveUp press enter hero. moveDown press enter hero. moveLeft press enter …" at bounding box center [583, 216] width 230 height 102
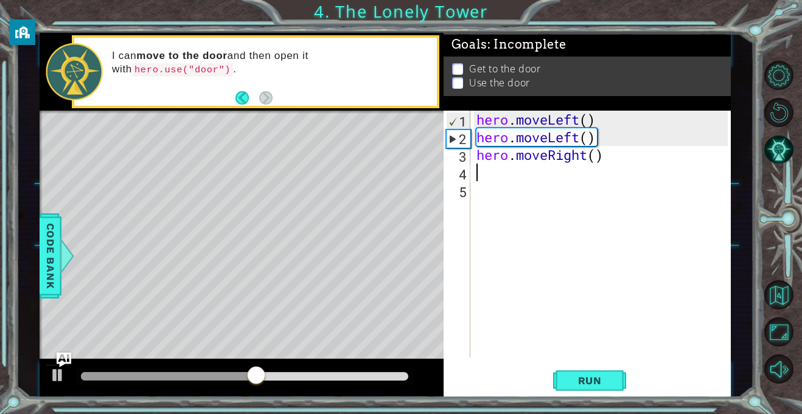
scroll to position [0, 0]
click at [577, 371] on button "Run" at bounding box center [589, 381] width 73 height 29
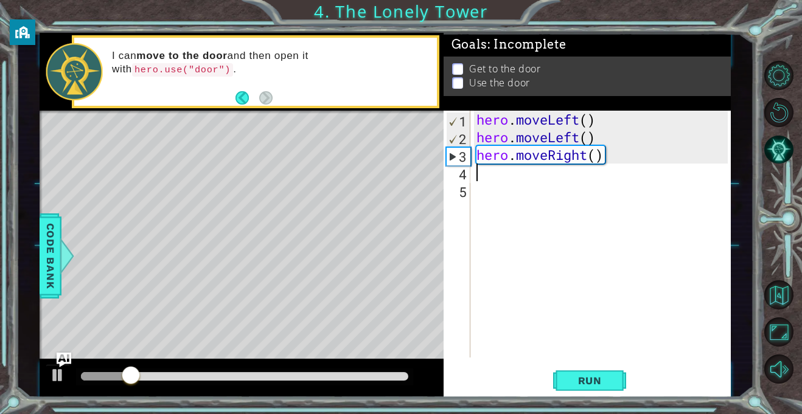
click at [596, 166] on div "hero . moveLeft ( ) hero . moveLeft ( ) hero . moveRight ( )" at bounding box center [604, 252] width 260 height 282
click at [591, 153] on div "hero . moveLeft ( ) hero . moveLeft ( ) hero . moveRight ( )" at bounding box center [604, 252] width 260 height 282
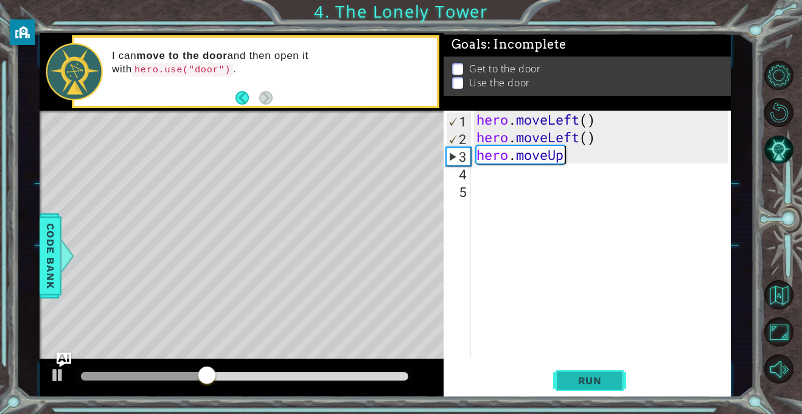
click at [602, 379] on span "Run" at bounding box center [590, 381] width 48 height 12
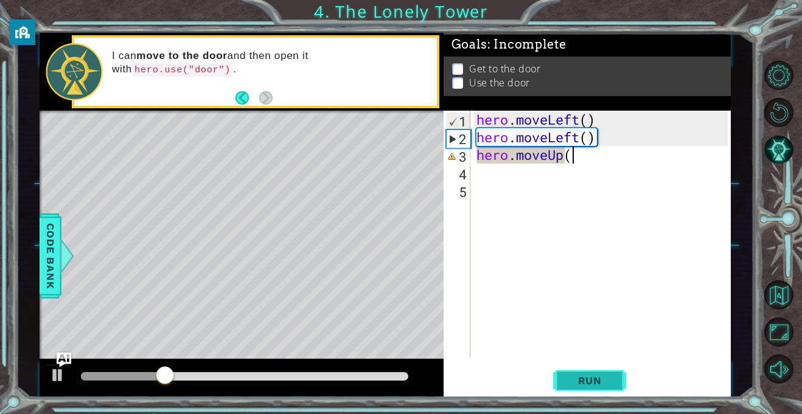
scroll to position [0, 4]
type textarea "hero.moveUp()"
click at [604, 382] on span "Run" at bounding box center [590, 381] width 48 height 12
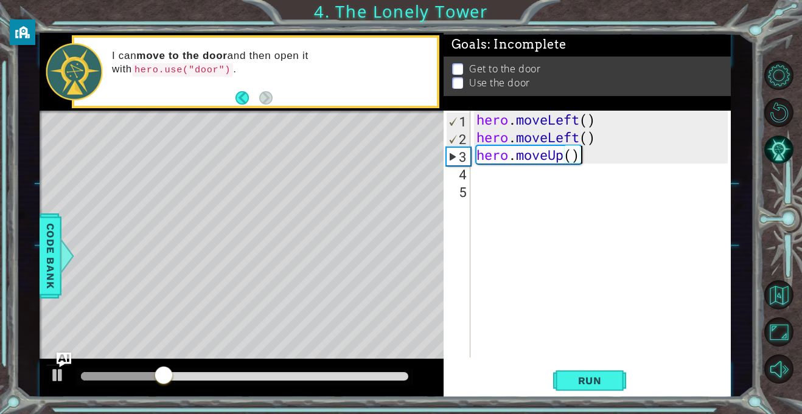
click at [579, 189] on div "hero . moveLeft ( ) hero . moveLeft ( ) hero . moveUp ( )" at bounding box center [604, 252] width 260 height 282
click at [604, 172] on div "hero . moveLeft ( ) hero . moveLeft ( ) hero . moveUp ( )" at bounding box center [604, 252] width 260 height 282
type textarea "m"
type textarea "e"
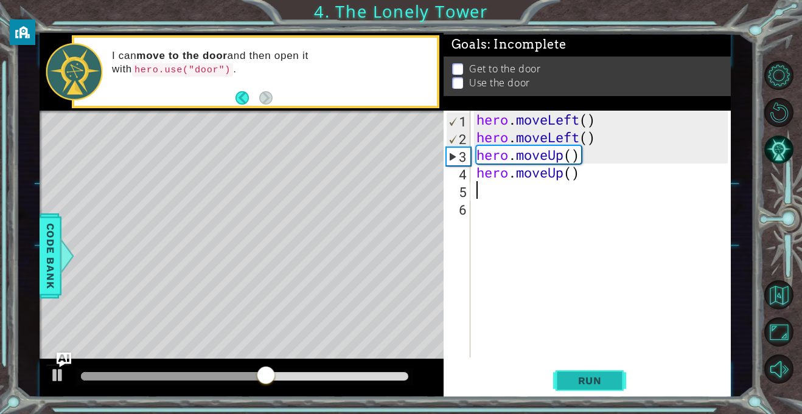
click at [615, 394] on button "Run" at bounding box center [589, 381] width 73 height 29
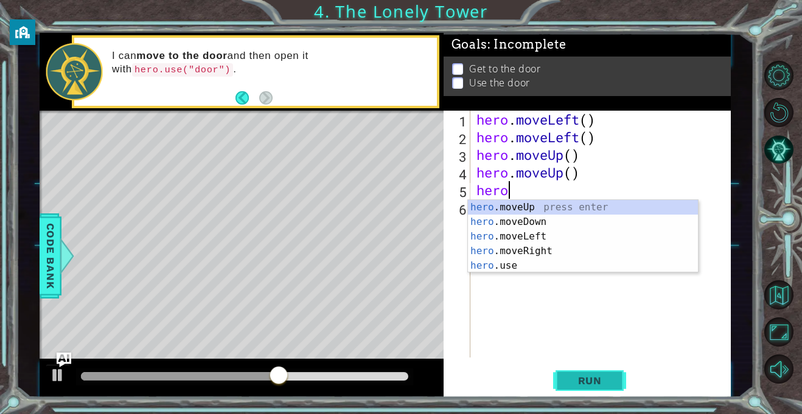
type textarea "hero m"
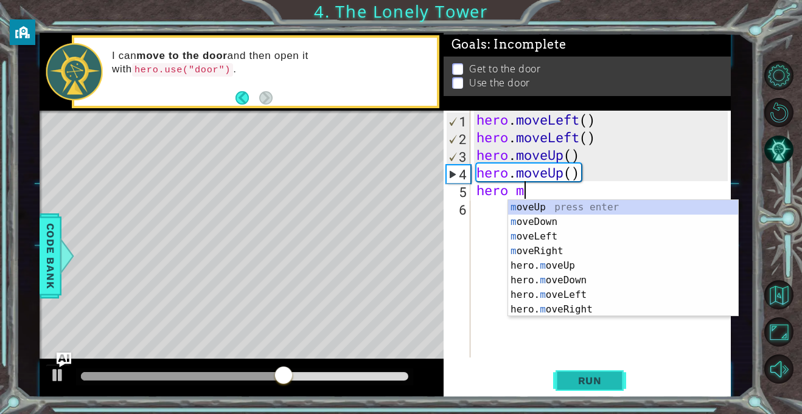
scroll to position [0, 1]
click at [575, 253] on div "m oveUp press enter m oveDown press enter m oveLeft press enter m oveRight pres…" at bounding box center [623, 273] width 230 height 146
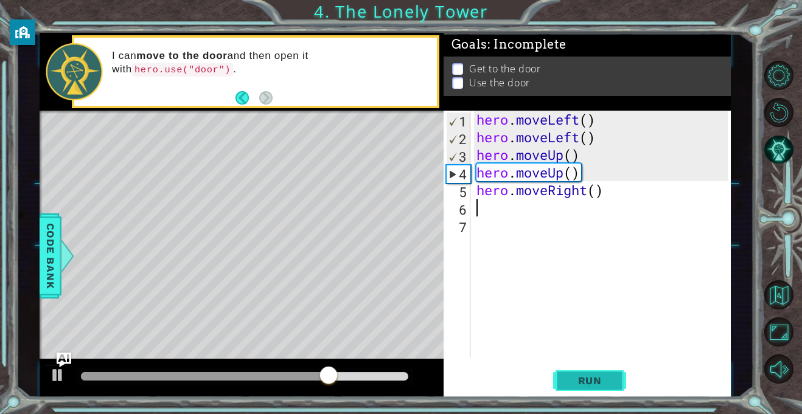
click at [592, 384] on span "Run" at bounding box center [590, 381] width 48 height 12
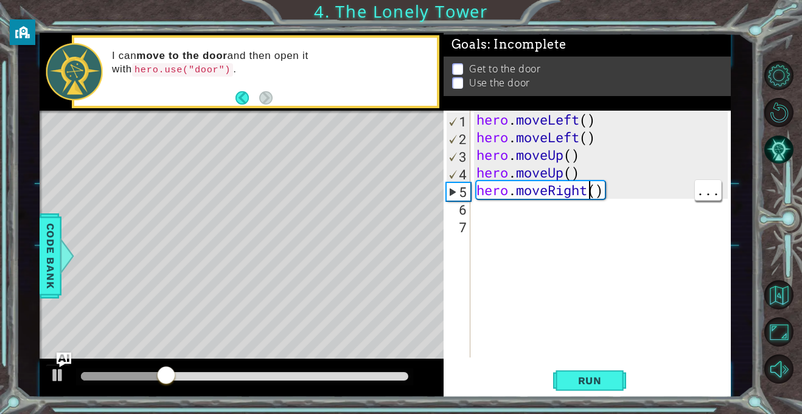
click at [587, 197] on div "hero . moveLeft ( ) hero . moveLeft ( ) hero . moveUp ( ) hero . moveUp ( ) her…" at bounding box center [604, 252] width 260 height 282
type textarea "hero.moveRight()"
click at [627, 226] on div "hero . moveLeft ( ) hero . moveLeft ( ) hero . moveUp ( ) hero . moveUp ( ) her…" at bounding box center [604, 252] width 260 height 282
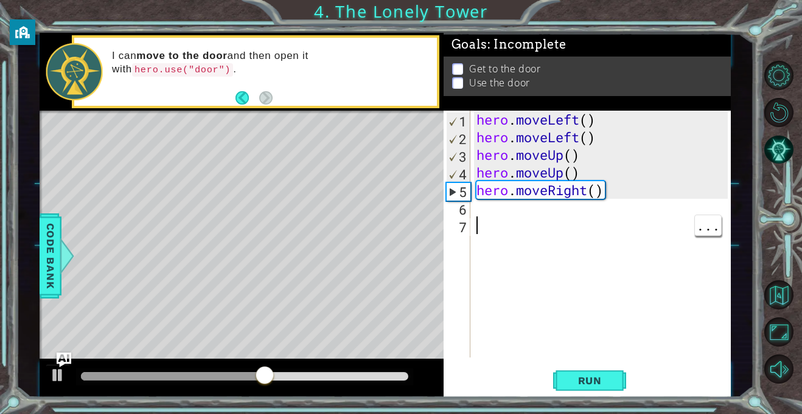
click at [626, 203] on div "hero . moveLeft ( ) hero . moveLeft ( ) hero . moveUp ( ) hero . moveUp ( ) her…" at bounding box center [604, 252] width 260 height 282
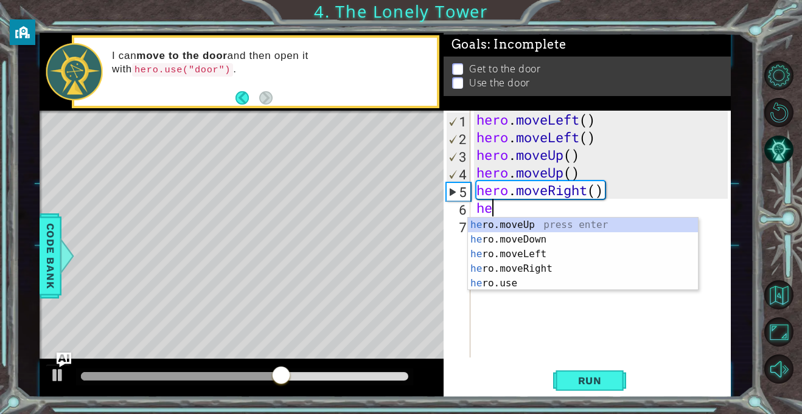
type textarea "her"
click at [605, 268] on div "her o.moveUp press enter her o.moveDown press enter her o.moveLeft press enter …" at bounding box center [583, 269] width 230 height 102
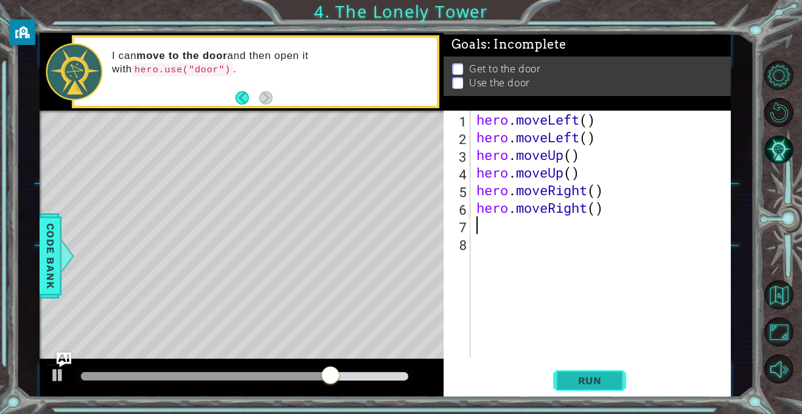
click at [595, 368] on button "Run" at bounding box center [589, 381] width 73 height 29
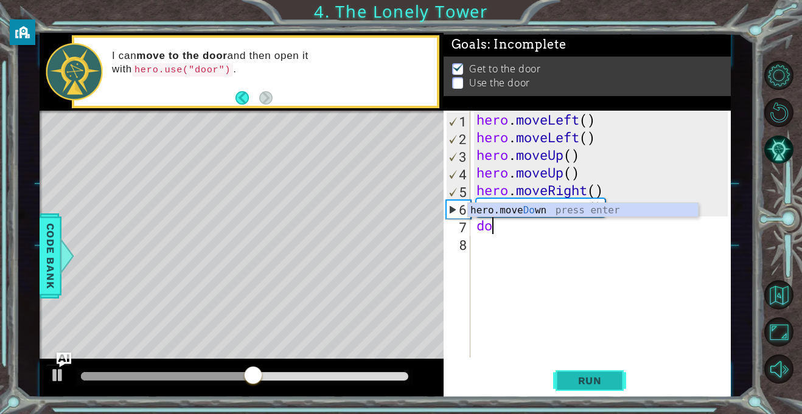
type textarea "d"
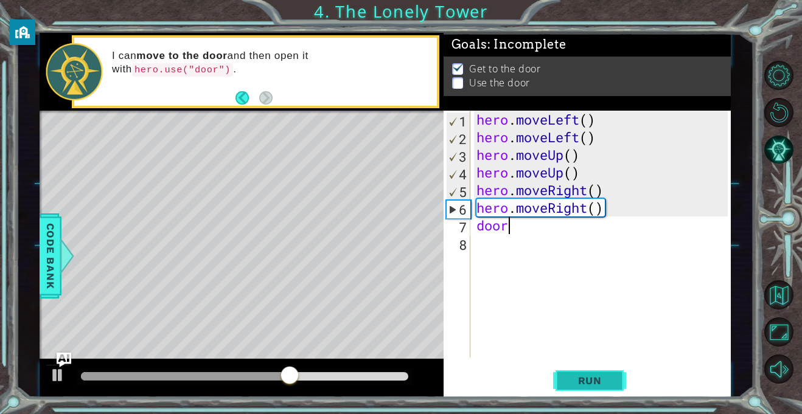
scroll to position [0, 1]
click at [588, 394] on button "Run" at bounding box center [589, 381] width 73 height 29
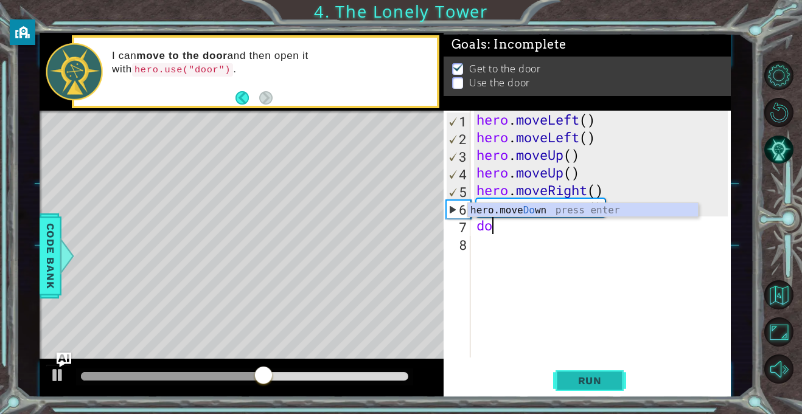
type textarea "d"
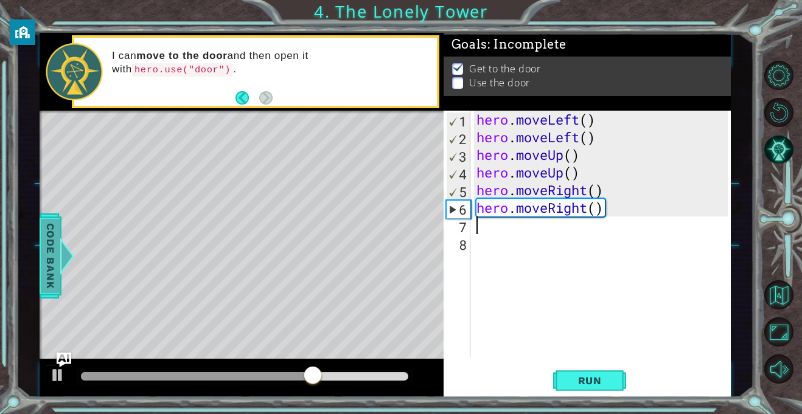
click at [43, 262] on span "Code Bank" at bounding box center [46, 256] width 19 height 74
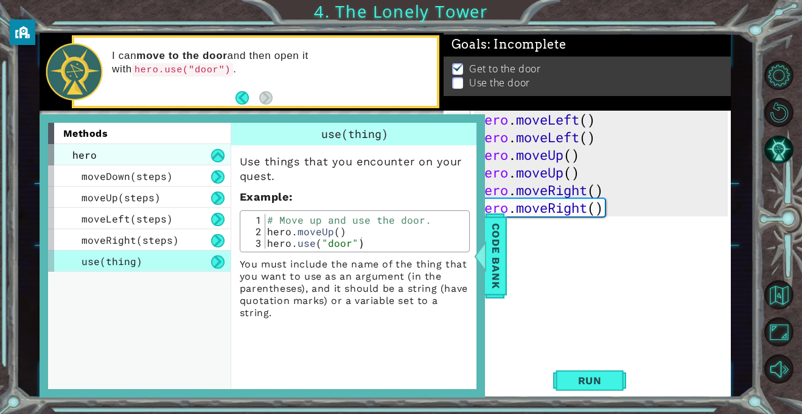
click at [76, 157] on span "hero" at bounding box center [84, 154] width 24 height 13
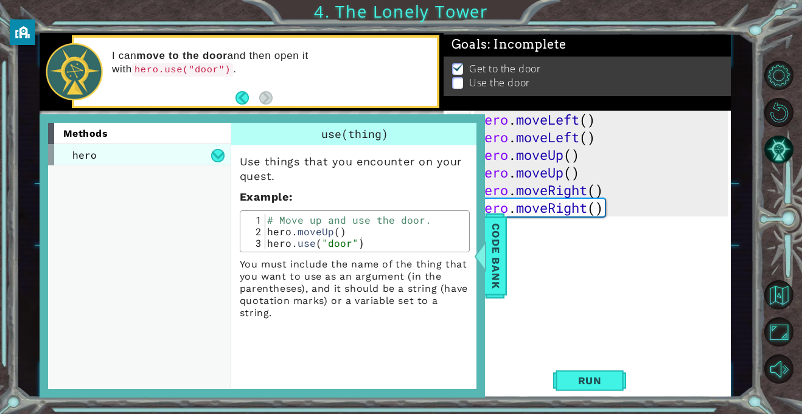
click at [74, 162] on div "hero" at bounding box center [139, 154] width 183 height 21
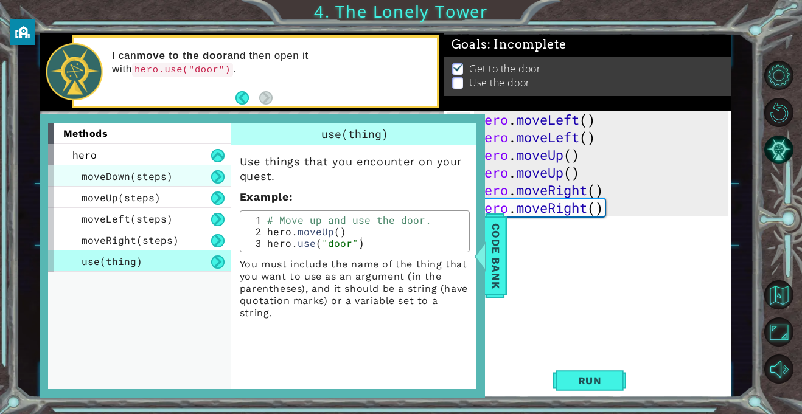
click at [82, 182] on span "moveDown(steps)" at bounding box center [127, 176] width 91 height 13
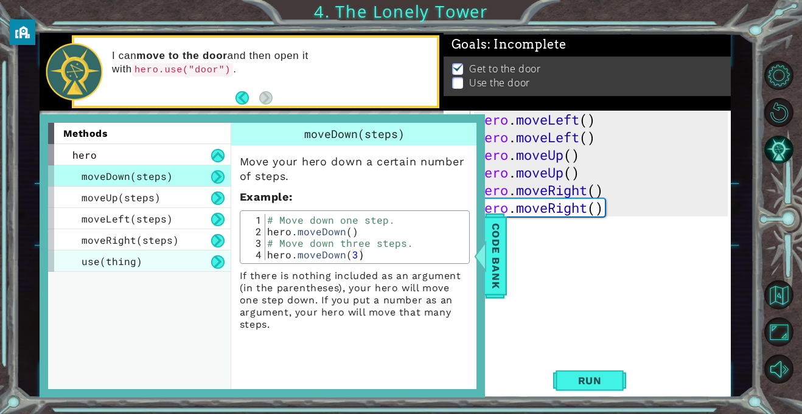
click at [86, 267] on span "use(thing)" at bounding box center [112, 261] width 61 height 13
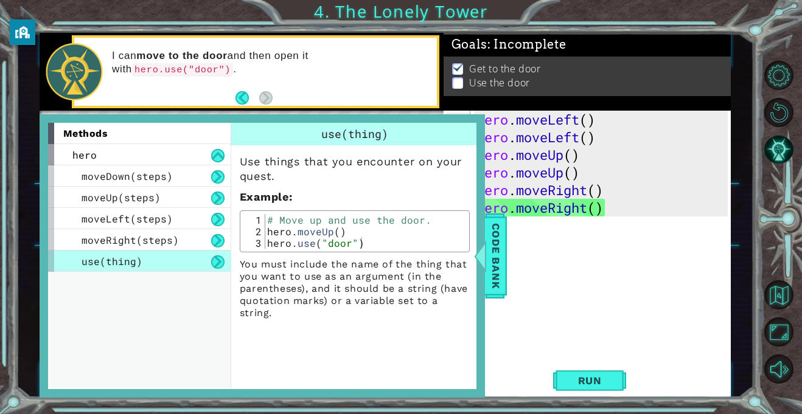
click at [647, 228] on div "hero . moveLeft ( ) hero . moveLeft ( ) hero . moveUp ( ) hero . moveUp ( ) her…" at bounding box center [604, 252] width 260 height 282
click at [626, 227] on div "hero . moveLeft ( ) hero . moveLeft ( ) hero . moveUp ( ) hero . moveUp ( ) her…" at bounding box center [604, 252] width 260 height 282
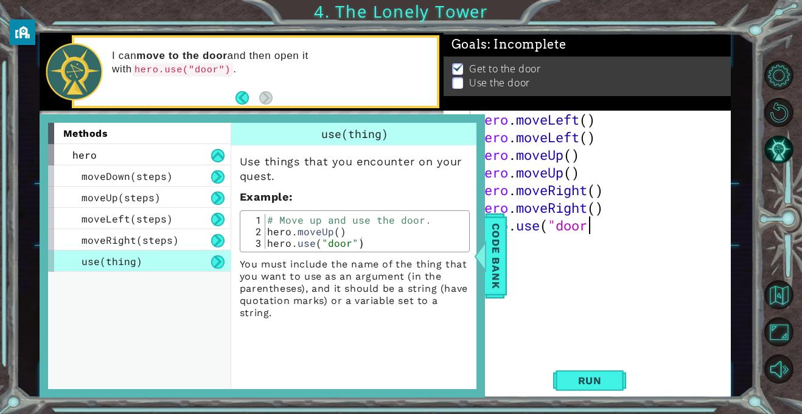
scroll to position [0, 5]
click at [605, 383] on span "Run" at bounding box center [590, 381] width 48 height 12
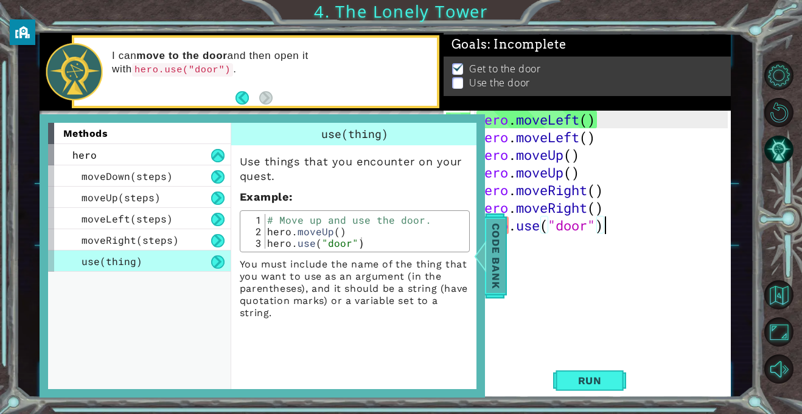
click at [490, 269] on span "Code Bank" at bounding box center [493, 256] width 19 height 74
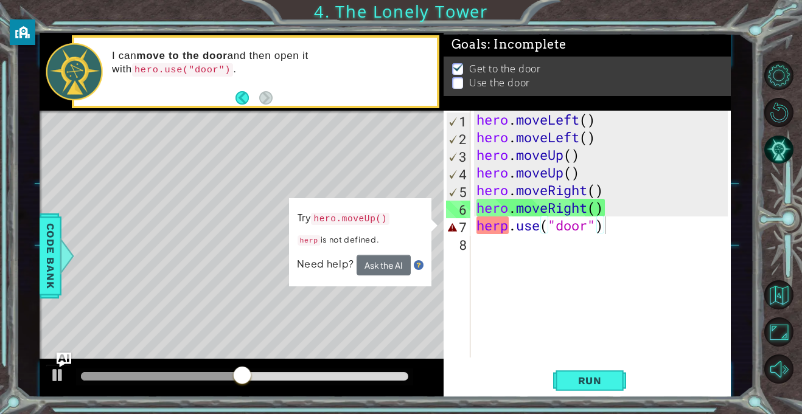
click at [504, 223] on div "hero . moveLeft ( ) hero . moveLeft ( ) hero . moveUp ( ) hero . moveUp ( ) her…" at bounding box center [604, 252] width 260 height 282
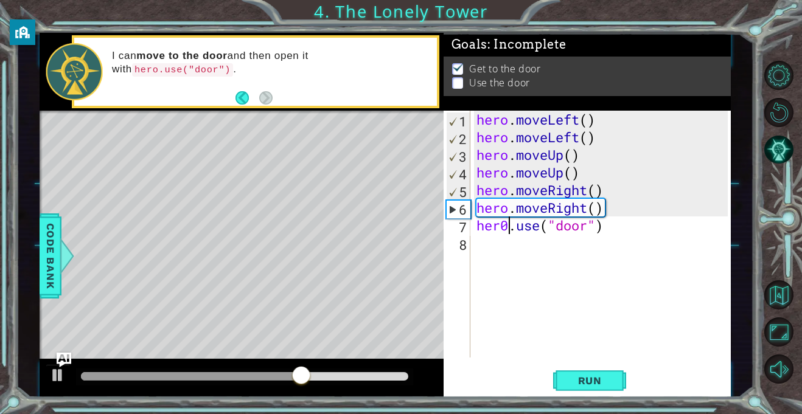
scroll to position [0, 1]
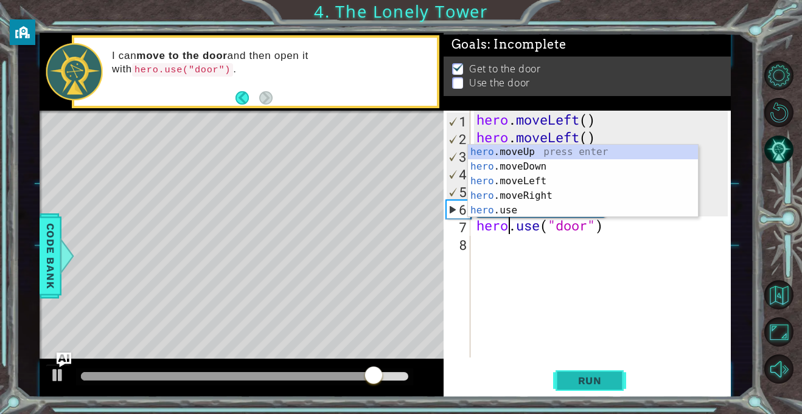
type textarea "hero.use("door")"
click at [607, 371] on button "Run" at bounding box center [589, 381] width 73 height 29
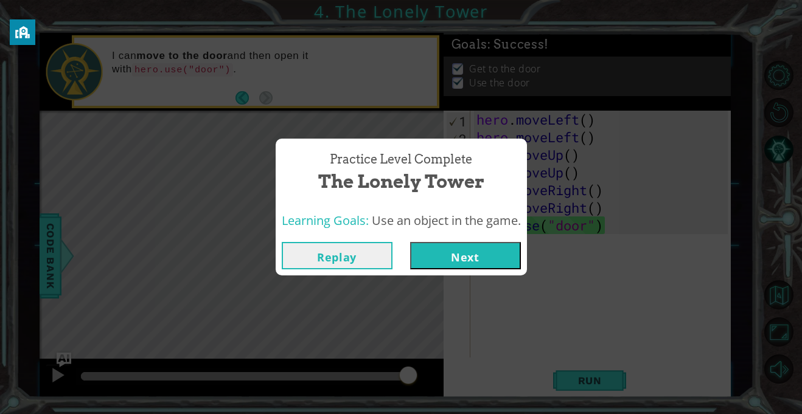
click at [503, 254] on button "Next" at bounding box center [465, 255] width 111 height 27
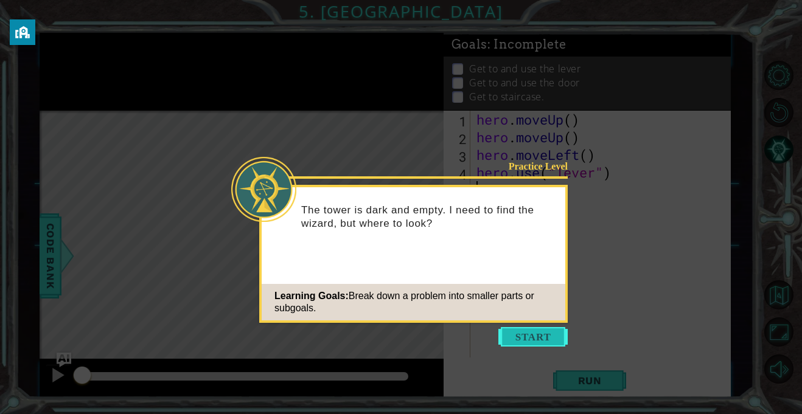
click at [559, 335] on button "Start" at bounding box center [532, 336] width 69 height 19
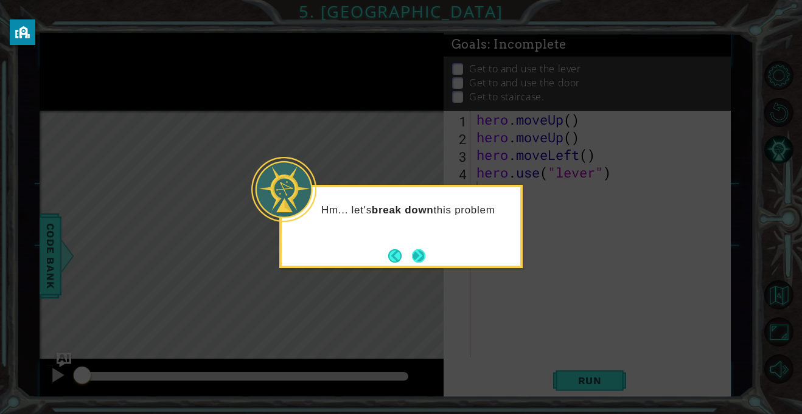
click at [425, 258] on button "Next" at bounding box center [418, 255] width 13 height 13
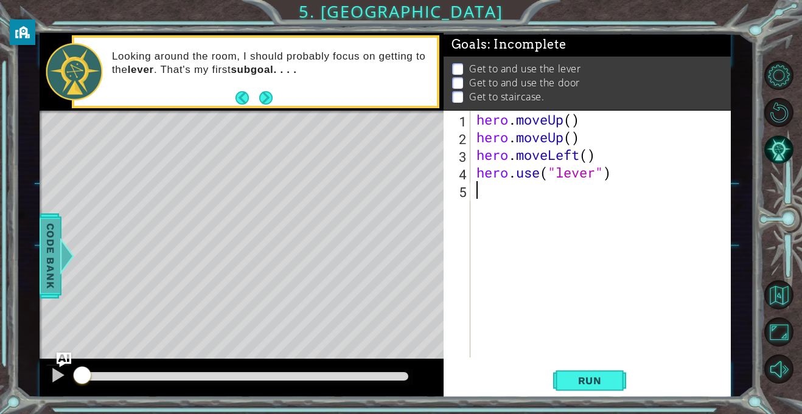
click at [53, 259] on span "Code Bank" at bounding box center [50, 256] width 19 height 74
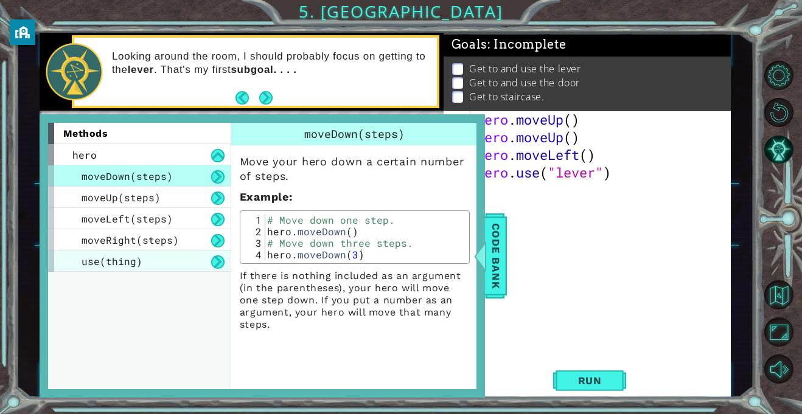
click at [91, 257] on span "use(thing)" at bounding box center [112, 261] width 61 height 13
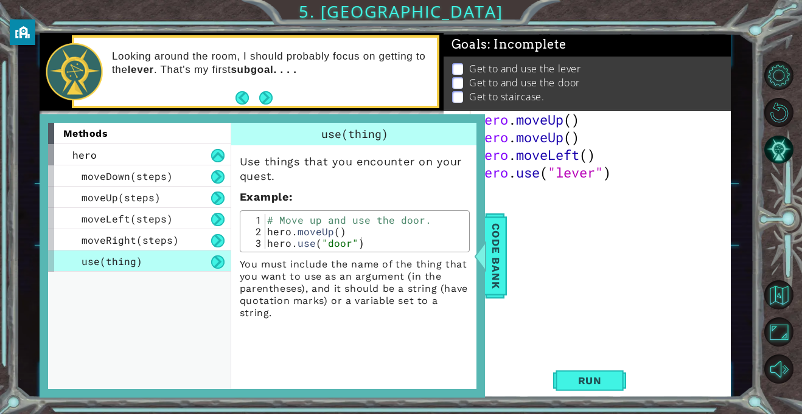
click at [636, 168] on div "hero . moveUp ( ) hero . moveUp ( ) hero . moveLeft ( ) hero . use ( "lever" )" at bounding box center [604, 252] width 260 height 282
type textarea "hero.use("lever")"
click at [611, 208] on div "hero . moveUp ( ) hero . moveUp ( ) hero . moveLeft ( ) hero . use ( "lever" )" at bounding box center [604, 252] width 260 height 282
click at [591, 381] on span "Run" at bounding box center [590, 381] width 48 height 12
click at [478, 285] on div "methods hero moveDown(steps) moveUp(steps) moveLeft(steps) moveRight(steps) use…" at bounding box center [262, 255] width 445 height 283
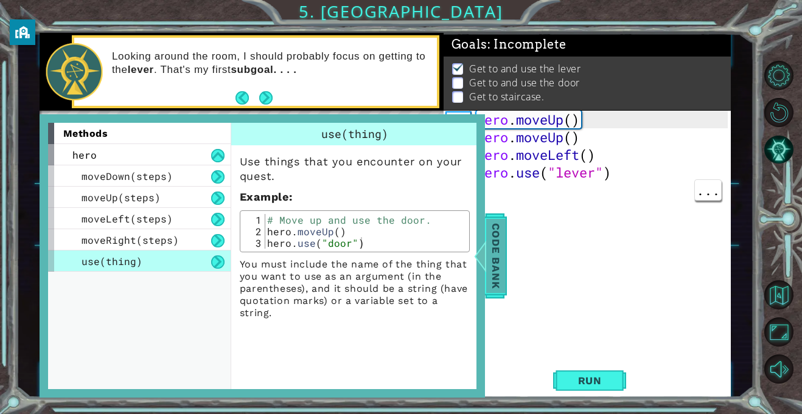
click at [492, 267] on span "Code Bank" at bounding box center [495, 256] width 19 height 74
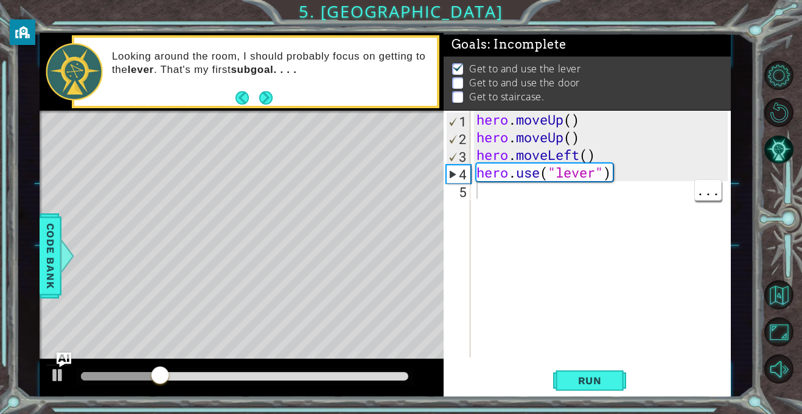
click at [575, 199] on div "hero . moveUp ( ) hero . moveUp ( ) hero . moveLeft ( ) hero . use ( "lever" )" at bounding box center [604, 252] width 260 height 282
type textarea "h"
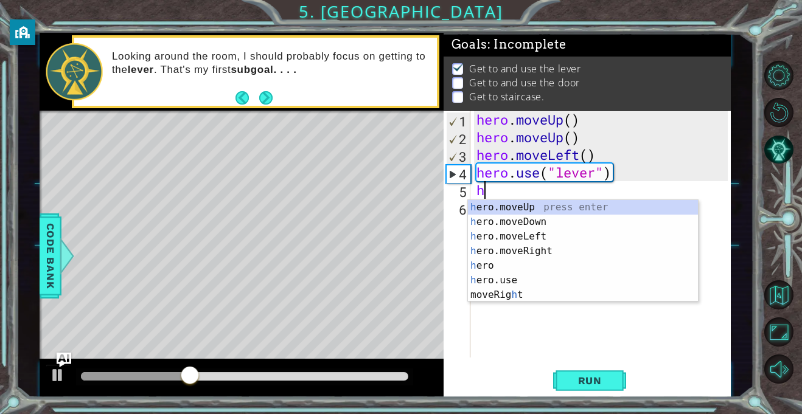
click at [565, 229] on div "h ero.moveUp press enter h ero.moveDown press enter h ero.moveLeft press enter …" at bounding box center [583, 265] width 230 height 131
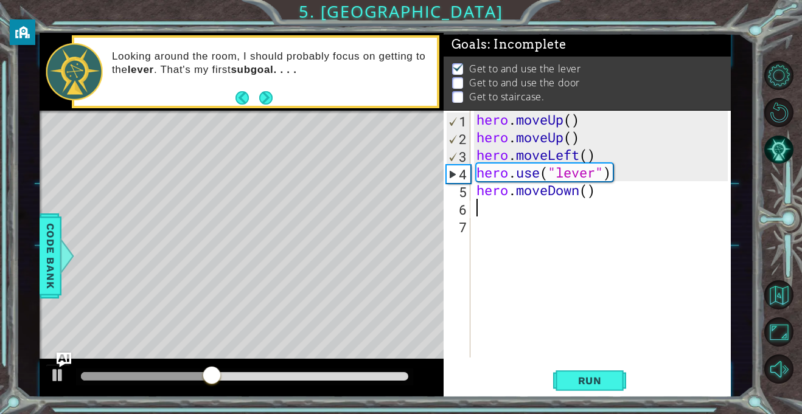
click at [573, 187] on div "hero . moveUp ( ) hero . moveUp ( ) hero . moveLeft ( ) hero . use ( "lever" ) …" at bounding box center [604, 252] width 260 height 282
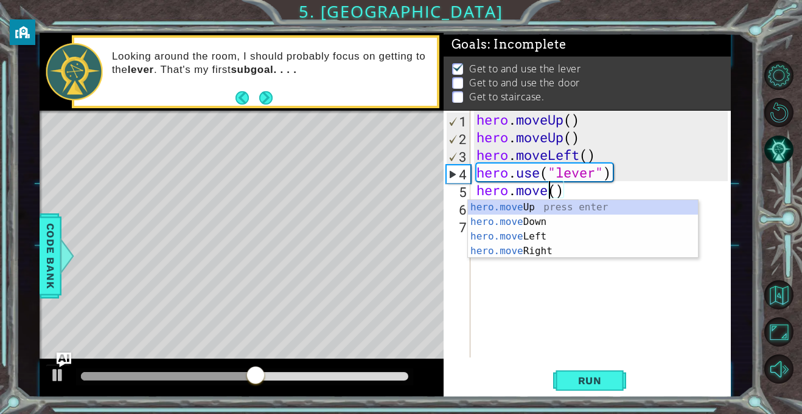
click at [572, 229] on div "hero.move Up press enter hero.move Down press enter hero.move Left press enter …" at bounding box center [583, 244] width 230 height 88
type textarea "hero.mov"
click at [537, 240] on div "hero.mov eUp press enter hero.mov eDown press enter hero.mov eLeft press enter …" at bounding box center [583, 244] width 230 height 88
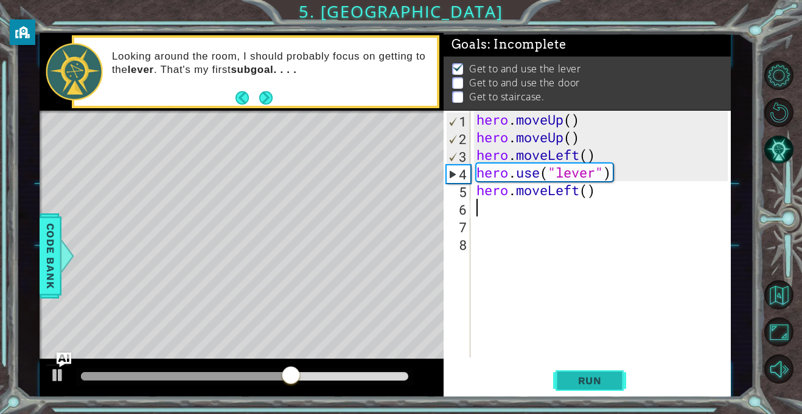
click at [597, 389] on button "Run" at bounding box center [589, 381] width 73 height 29
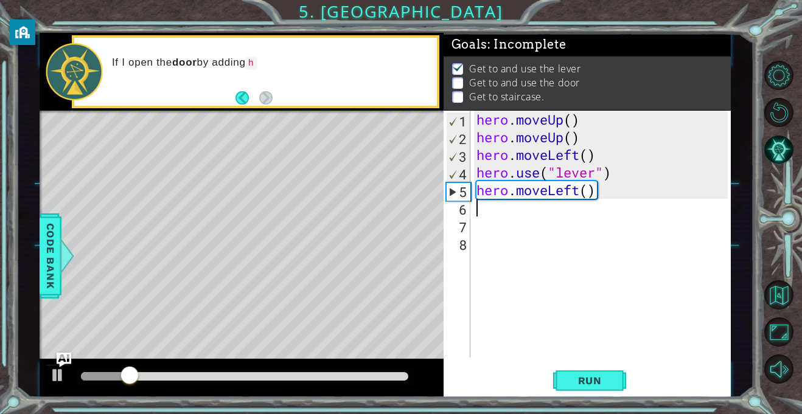
click at [781, 173] on div at bounding box center [784, 223] width 36 height 108
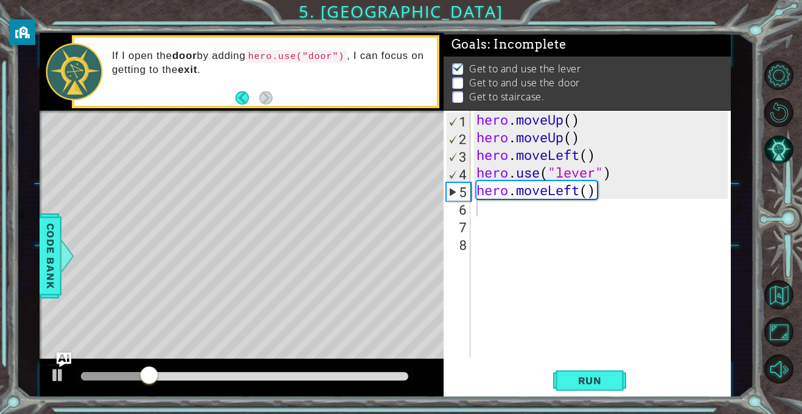
click at [565, 190] on div "hero . moveUp ( ) hero . moveUp ( ) hero . moveLeft ( ) hero . use ( "lever" ) …" at bounding box center [604, 252] width 260 height 282
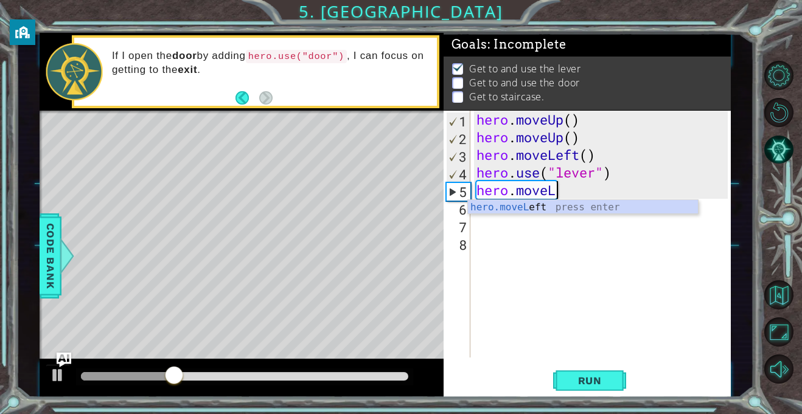
type textarea "hero.move"
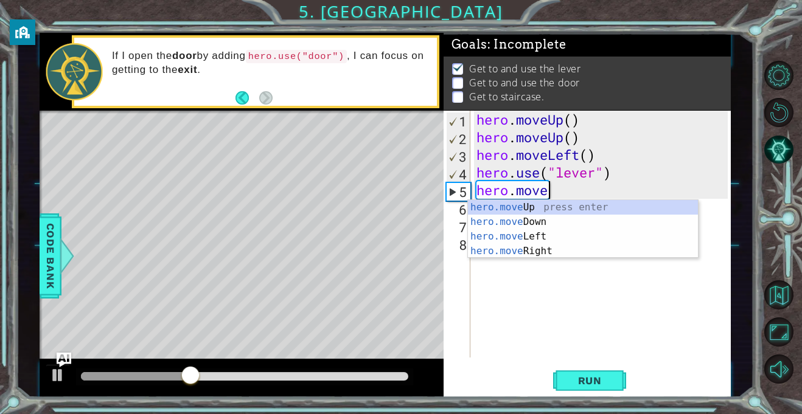
click at [572, 252] on div "hero.move Up press enter hero.move Down press enter hero.move Left press enter …" at bounding box center [583, 244] width 230 height 88
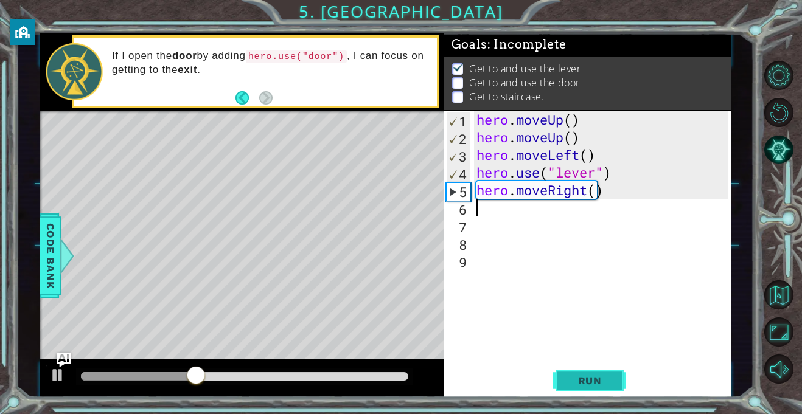
click at [582, 378] on span "Run" at bounding box center [590, 381] width 48 height 12
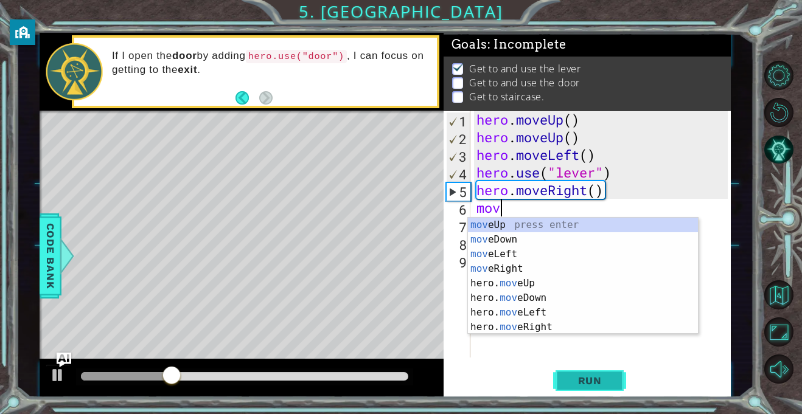
scroll to position [0, 1]
type textarea "mov"
click at [542, 269] on div "mov eUp press enter mov eDown press enter mov eLeft press enter mov eRight pres…" at bounding box center [583, 291] width 230 height 146
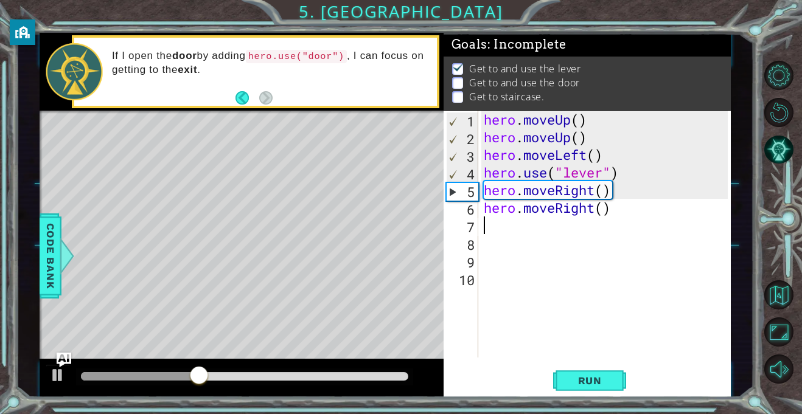
scroll to position [0, 0]
click at [582, 391] on button "Run" at bounding box center [589, 381] width 73 height 29
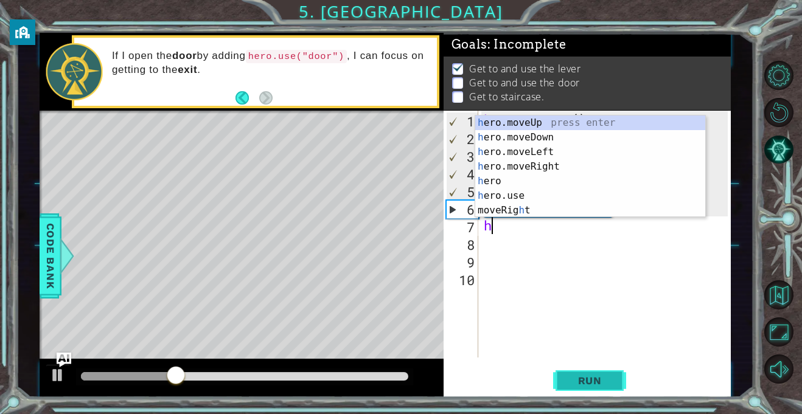
type textarea "he"
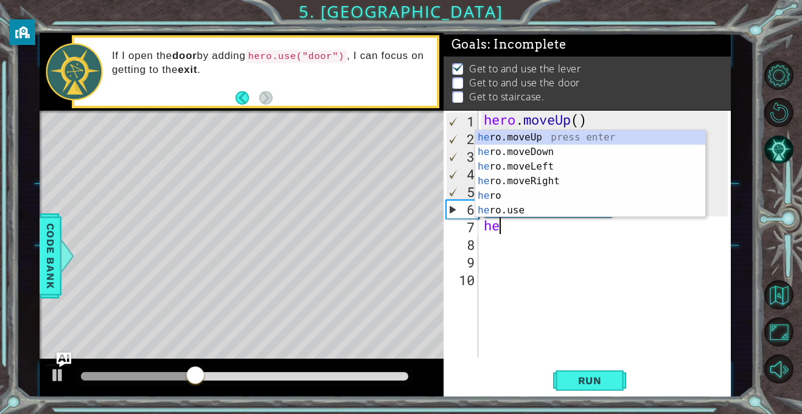
click at [577, 181] on div "he ro.moveUp press enter he ro.moveDown press enter he ro.moveLeft press enter …" at bounding box center [590, 188] width 230 height 117
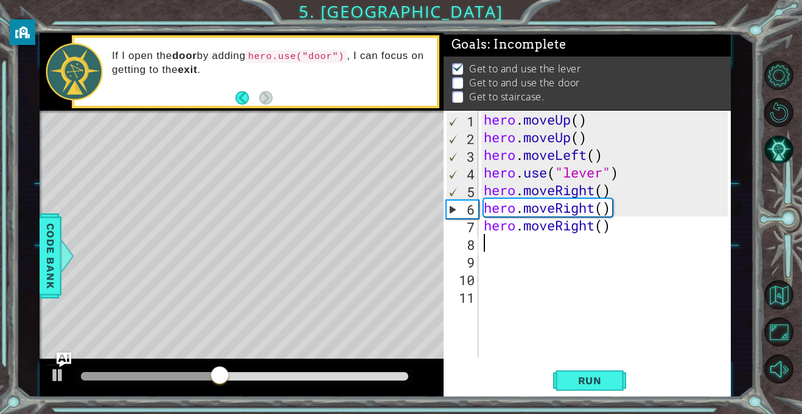
click at [565, 245] on div "hero . moveUp ( ) hero . moveUp ( ) hero . moveLeft ( ) hero . use ( "lever" ) …" at bounding box center [607, 252] width 253 height 282
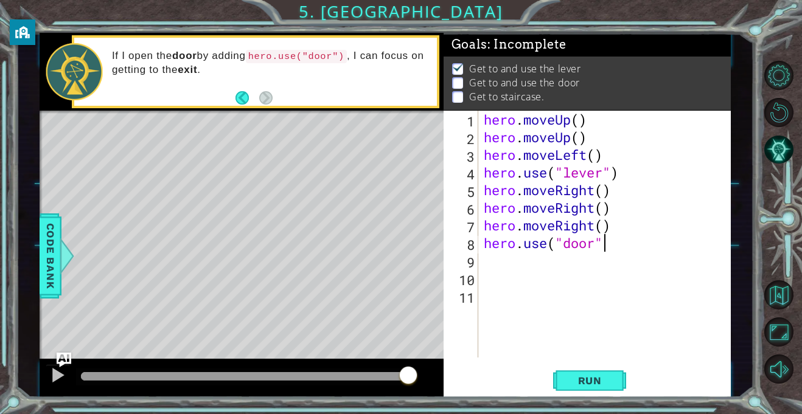
scroll to position [0, 5]
type textarea "hero.use("door")"
click at [610, 389] on button "Run" at bounding box center [589, 381] width 73 height 29
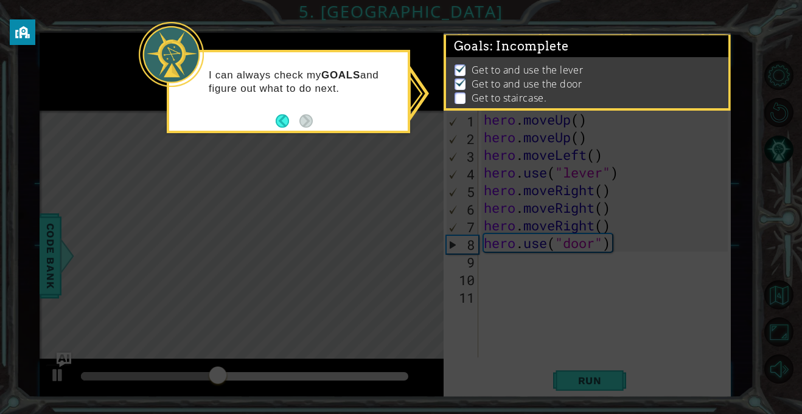
click at [612, 388] on icon at bounding box center [401, 207] width 802 height 414
click at [618, 369] on icon at bounding box center [401, 207] width 802 height 414
click at [464, 96] on p at bounding box center [460, 98] width 11 height 12
click at [562, 79] on p "Get to and use the door" at bounding box center [527, 83] width 111 height 13
click at [51, 198] on icon at bounding box center [401, 207] width 802 height 414
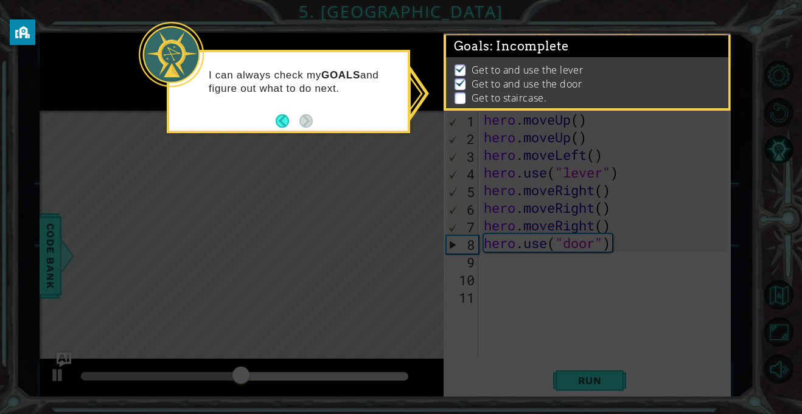
click at [622, 207] on icon at bounding box center [401, 207] width 802 height 414
click at [628, 209] on icon at bounding box center [401, 207] width 802 height 414
click at [627, 214] on icon at bounding box center [401, 207] width 802 height 414
click at [578, 272] on icon at bounding box center [401, 207] width 802 height 414
click at [566, 293] on icon at bounding box center [401, 207] width 802 height 414
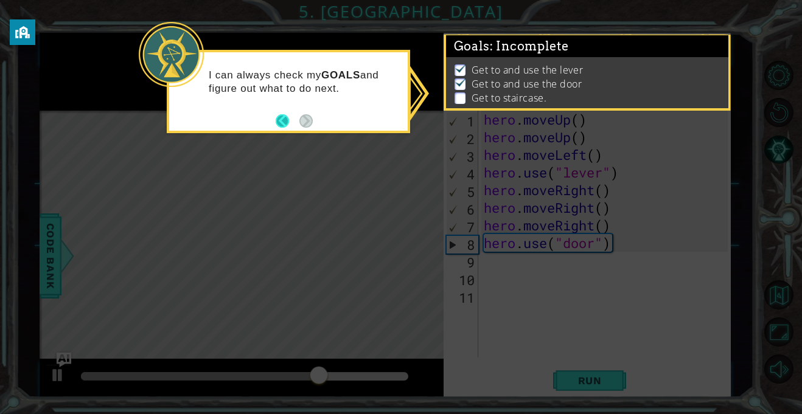
click at [279, 120] on button "Back" at bounding box center [288, 120] width 24 height 13
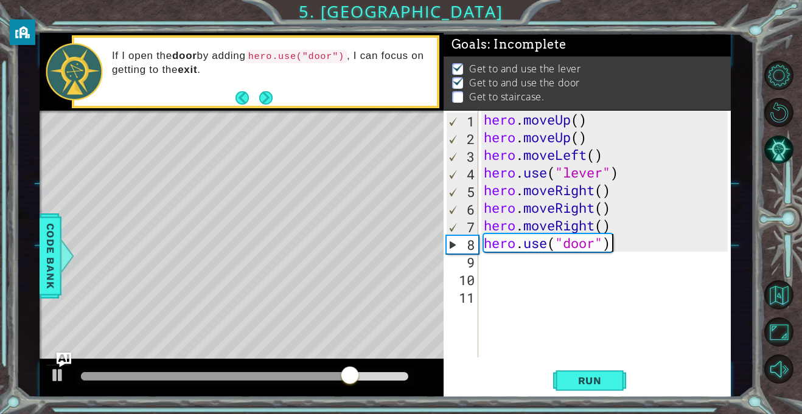
click at [490, 264] on div "hero . moveUp ( ) hero . moveUp ( ) hero . moveLeft ( ) hero . use ( "lever" ) …" at bounding box center [607, 252] width 253 height 282
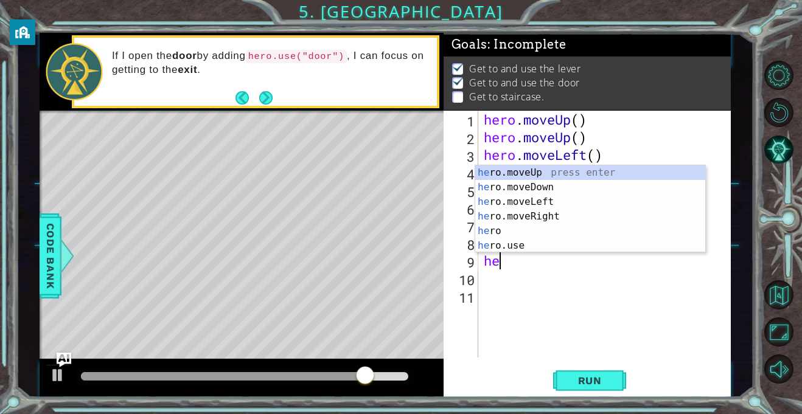
type textarea "her"
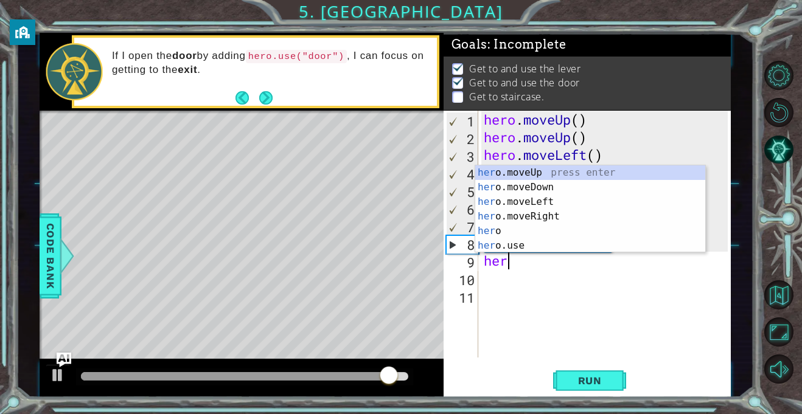
click at [591, 174] on div "her o.moveUp press enter her o.moveDown press enter her o.moveLeft press enter …" at bounding box center [590, 224] width 230 height 117
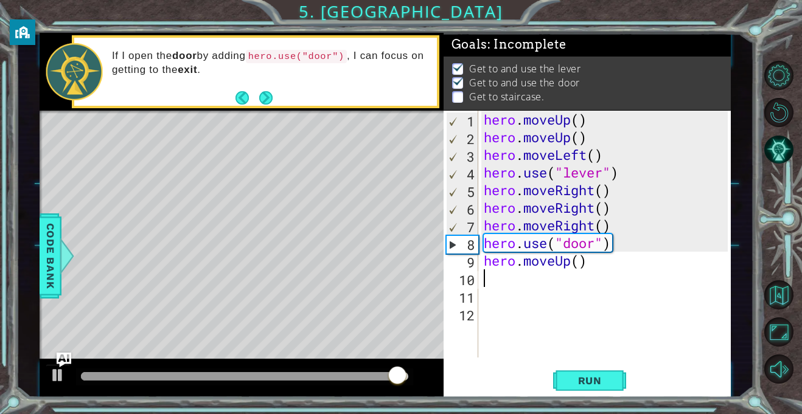
click at [550, 282] on div "hero . moveUp ( ) hero . moveUp ( ) hero . moveLeft ( ) hero . use ( "lever" ) …" at bounding box center [607, 252] width 253 height 282
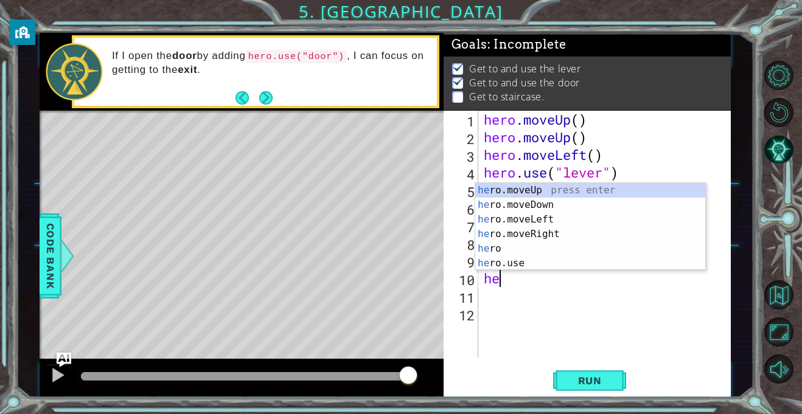
type textarea "her"
click at [593, 189] on div "her o.moveUp press enter her o.moveDown press enter her o.moveLeft press enter …" at bounding box center [590, 241] width 230 height 117
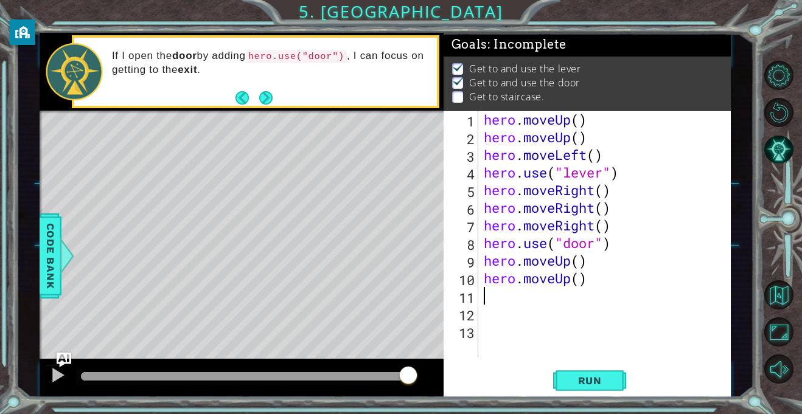
type textarea "g"
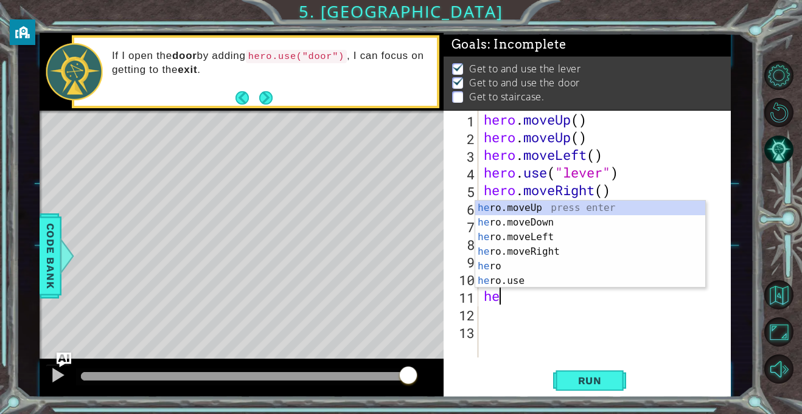
type textarea "her"
click at [577, 233] on div "her o.moveUp press enter her o.moveDown press enter her o.moveLeft press enter …" at bounding box center [590, 259] width 230 height 117
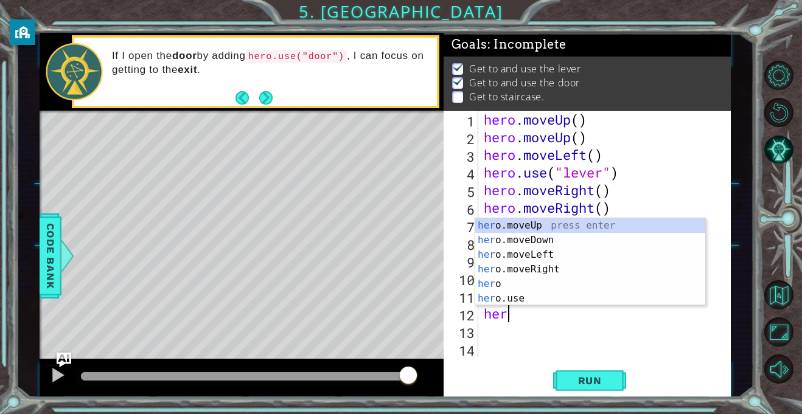
type textarea "hero"
click at [578, 268] on div "hero press enter hero .moveUp press enter hero .moveDown press enter hero .move…" at bounding box center [590, 276] width 230 height 117
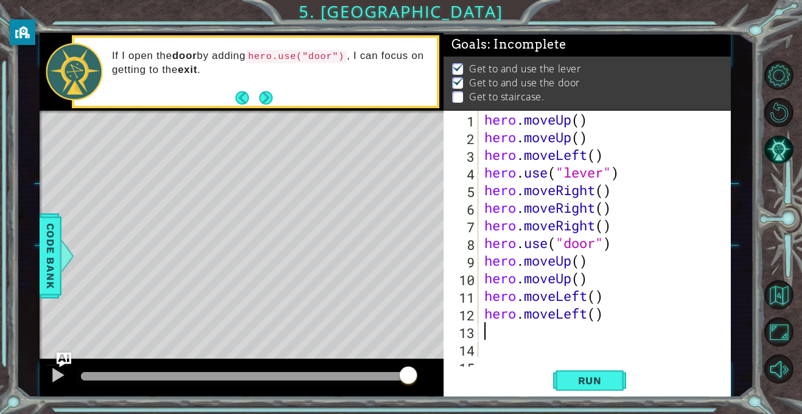
scroll to position [0, 0]
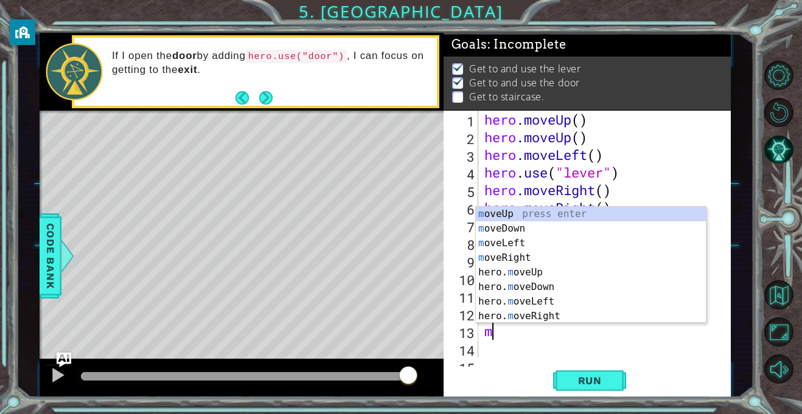
type textarea "mo"
click at [566, 300] on div "mo veUp press enter mo veDown press enter mo veLeft press enter mo veRight pres…" at bounding box center [591, 280] width 230 height 146
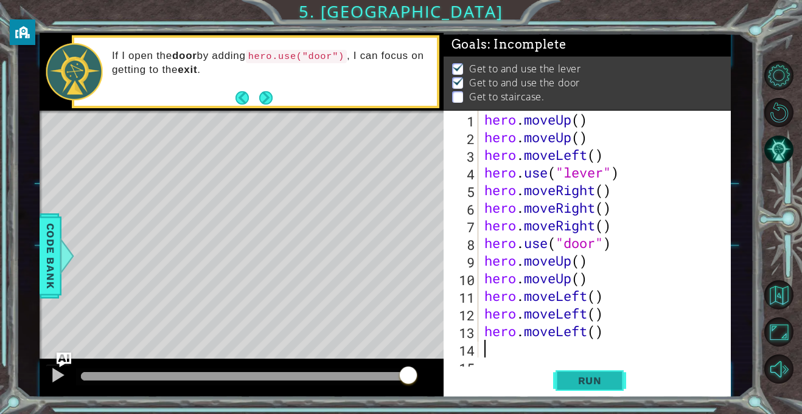
click at [592, 380] on span "Run" at bounding box center [590, 381] width 48 height 12
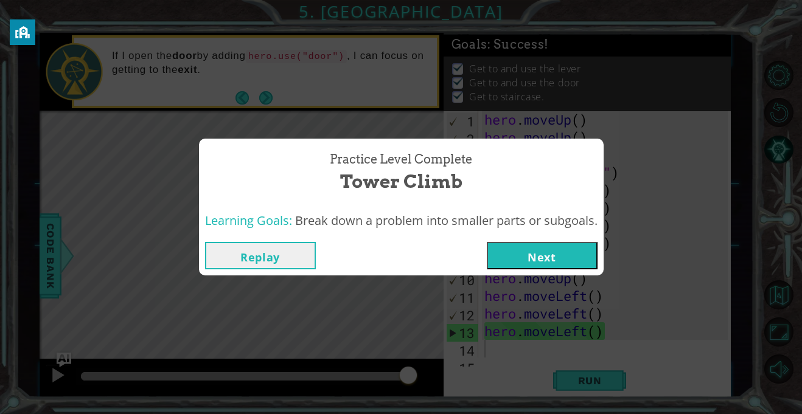
click at [558, 262] on button "Next" at bounding box center [542, 255] width 111 height 27
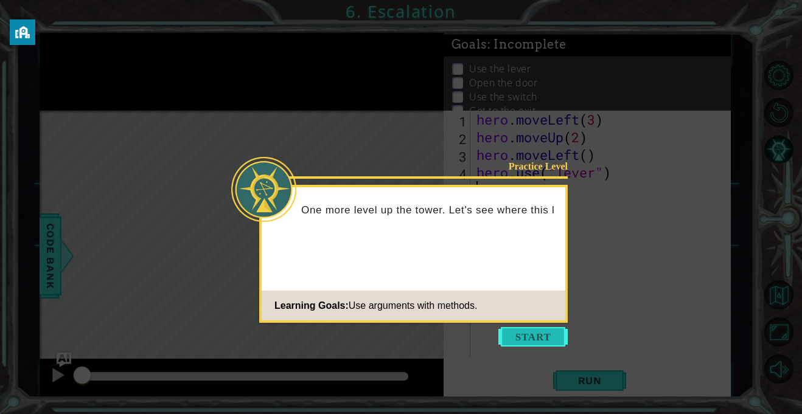
click at [532, 346] on button "Start" at bounding box center [532, 336] width 69 height 19
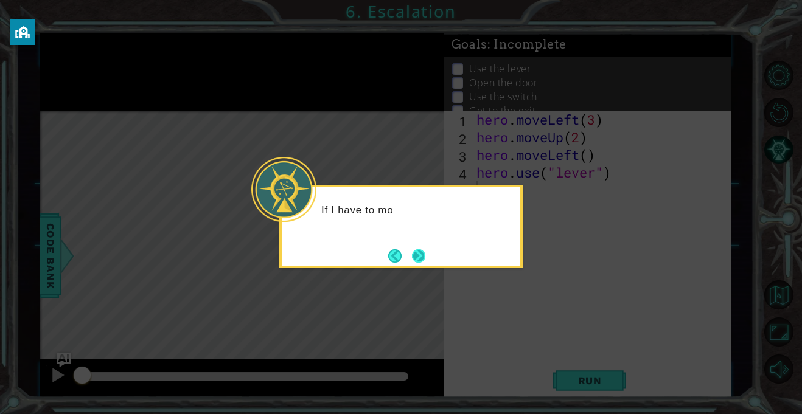
click at [423, 254] on button "Next" at bounding box center [418, 255] width 13 height 13
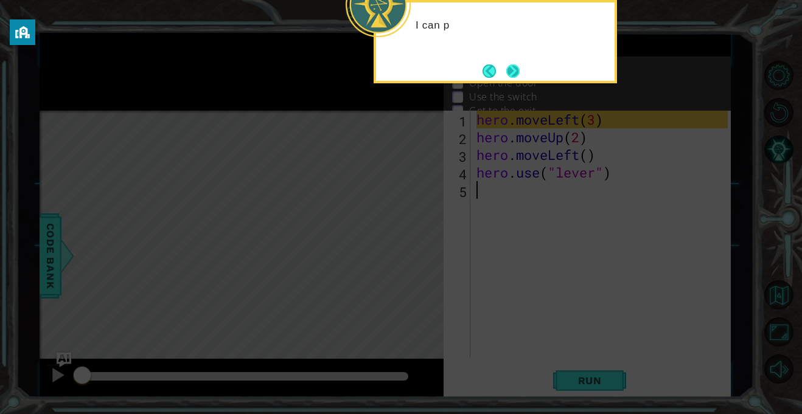
click at [520, 64] on button "Next" at bounding box center [512, 70] width 13 height 13
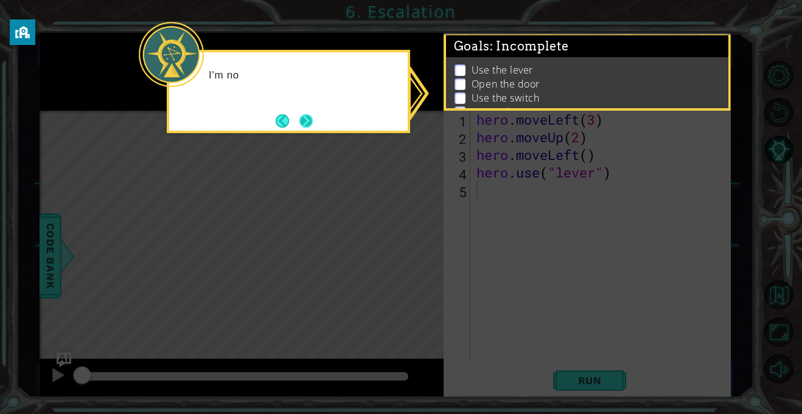
click at [308, 127] on button "Next" at bounding box center [306, 121] width 23 height 23
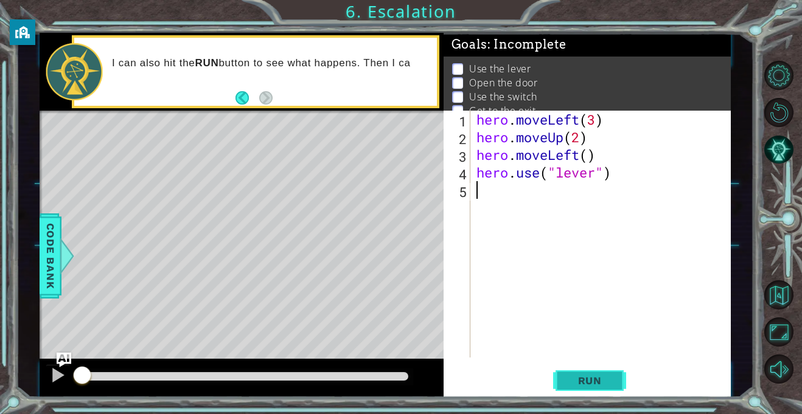
click at [607, 384] on span "Run" at bounding box center [590, 381] width 48 height 12
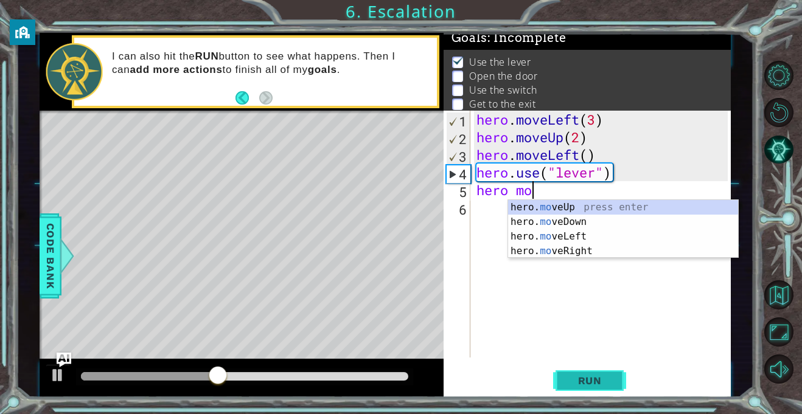
scroll to position [0, 2]
click at [607, 243] on div "hero. mo veUp press enter hero. mo veDown press enter hero. mo veLeft press ent…" at bounding box center [623, 244] width 230 height 88
type textarea "hero.moveLeft(1)"
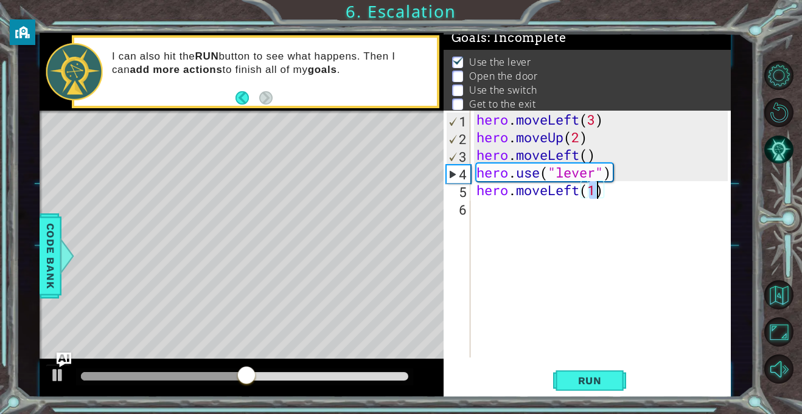
click at [623, 211] on div "hero . moveLeft ( 3 ) hero . moveUp ( 2 ) hero . moveLeft ( ) hero . use ( "lev…" at bounding box center [604, 252] width 260 height 282
click at [596, 195] on div "hero . moveLeft ( 3 ) hero . moveUp ( 2 ) hero . moveLeft ( ) hero . use ( "lev…" at bounding box center [604, 252] width 260 height 282
type textarea "hero.moveLeft()"
click at [579, 223] on div "hero . moveLeft ( 3 ) hero . moveUp ( 2 ) hero . moveLeft ( ) hero . use ( "lev…" at bounding box center [604, 252] width 260 height 282
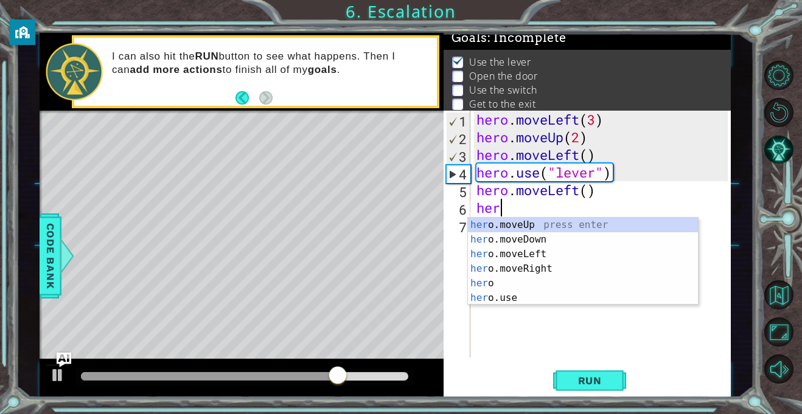
click at [589, 296] on div "her o.moveUp press enter her o.moveDown press enter her o.moveLeft press enter …" at bounding box center [583, 276] width 230 height 117
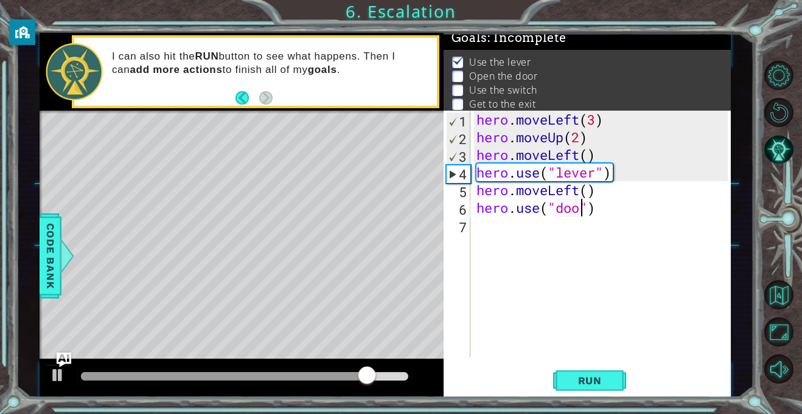
scroll to position [0, 5]
type textarea "hero.use("door")"
click at [613, 383] on span "Run" at bounding box center [590, 381] width 48 height 12
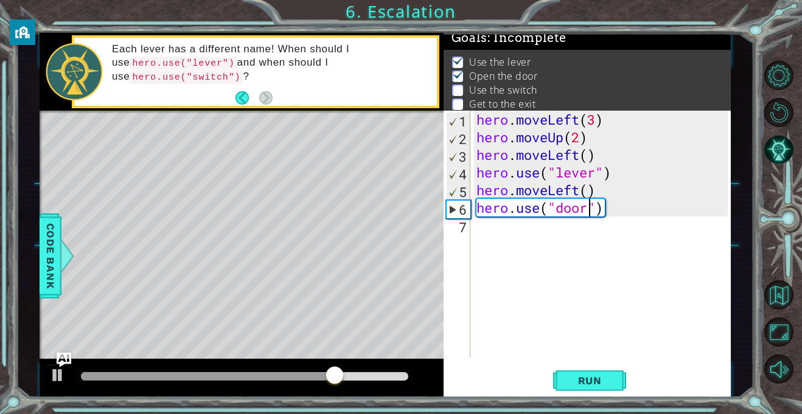
click at [594, 225] on div "hero . moveLeft ( 3 ) hero . moveUp ( 2 ) hero . moveLeft ( ) hero . use ( "lev…" at bounding box center [604, 252] width 260 height 282
type textarea "g"
type textarea "hero.moveUp()"
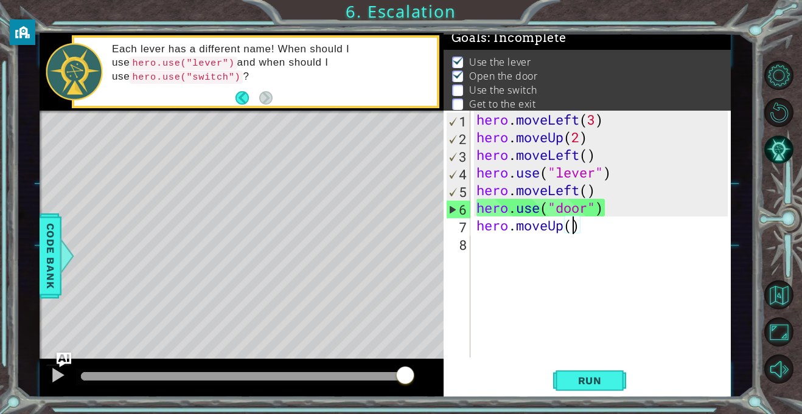
click at [652, 235] on div "hero . moveLeft ( 3 ) hero . moveUp ( 2 ) hero . moveLeft ( ) hero . use ( "lev…" at bounding box center [604, 252] width 260 height 282
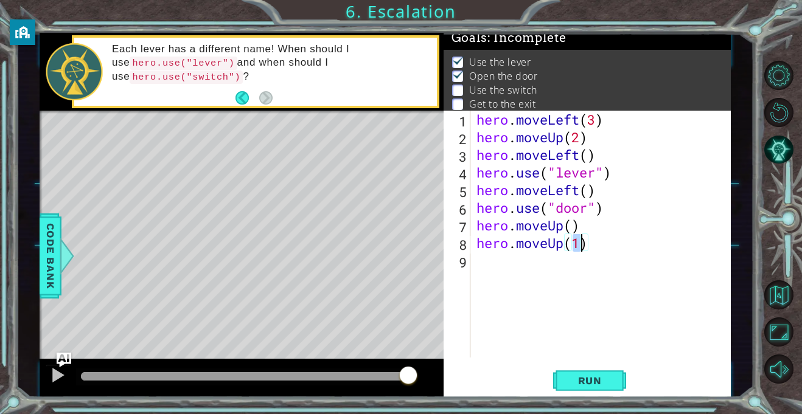
type textarea "hero.moveUp()"
click at [636, 253] on div "hero . moveLeft ( 3 ) hero . moveUp ( 2 ) hero . moveLeft ( ) hero . use ( "lev…" at bounding box center [604, 252] width 260 height 282
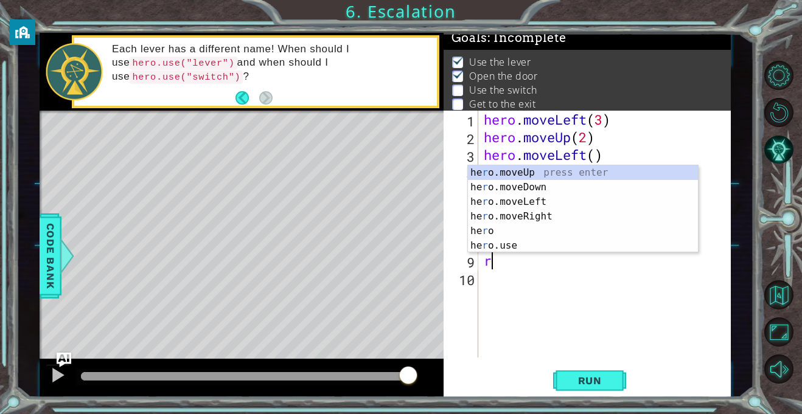
click at [602, 213] on div "he r o.moveUp press enter he r o.moveDown press enter he r o.moveLeft press ent…" at bounding box center [583, 224] width 230 height 117
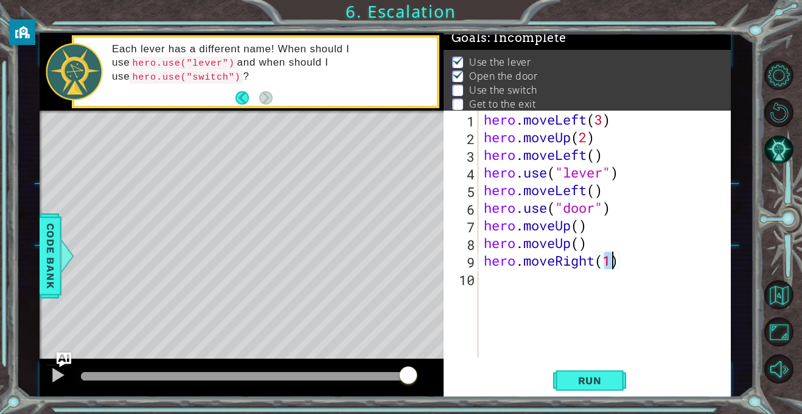
type textarea "hero.moveRight()"
click at [641, 285] on div "hero . moveLeft ( 3 ) hero . moveUp ( 2 ) hero . moveLeft ( ) hero . use ( "lev…" at bounding box center [607, 252] width 253 height 282
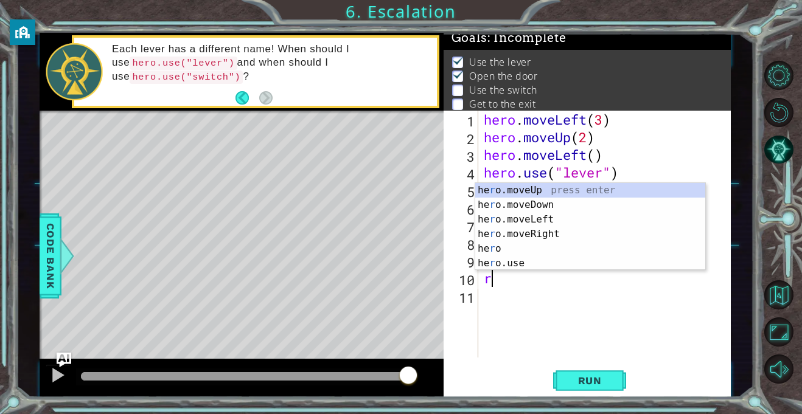
click at [587, 232] on div "he r o.moveUp press enter he r o.moveDown press enter he r o.moveLeft press ent…" at bounding box center [590, 241] width 230 height 117
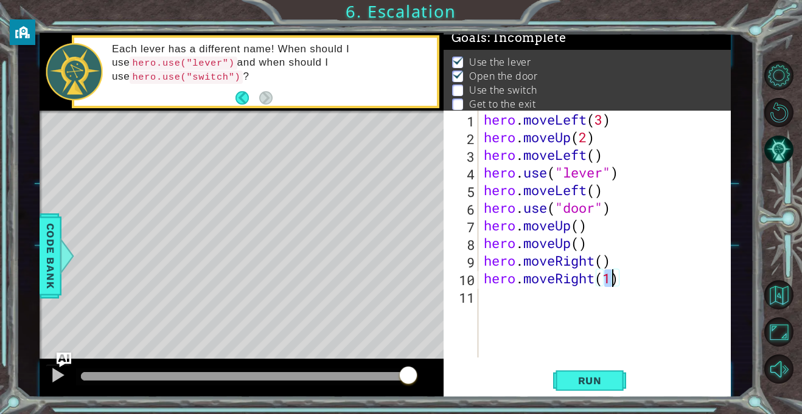
type textarea "hero.moveRight()"
click at [636, 296] on div "hero . moveLeft ( 3 ) hero . moveUp ( 2 ) hero . moveLeft ( ) hero . use ( "lev…" at bounding box center [607, 252] width 253 height 282
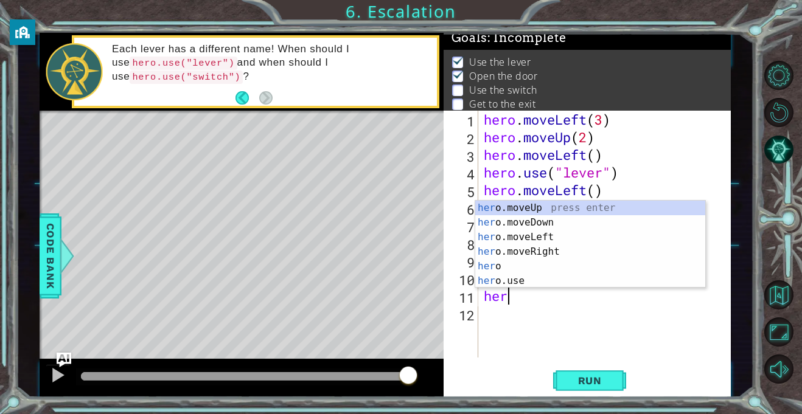
scroll to position [0, 1]
click at [598, 276] on div "hero press enter hero .moveUp press enter hero .moveDown press enter hero .move…" at bounding box center [590, 259] width 230 height 117
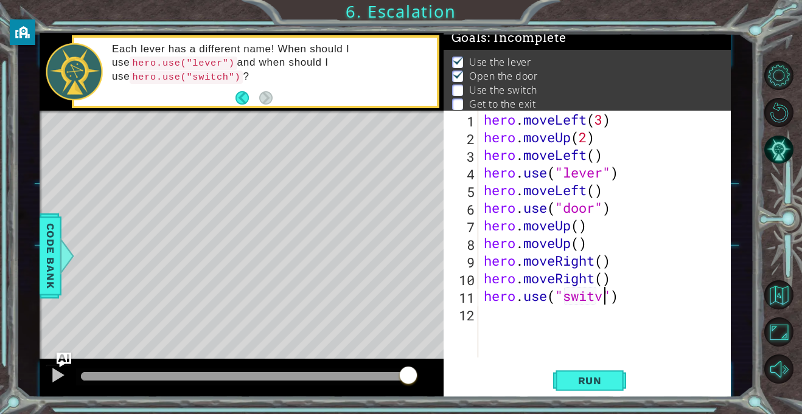
scroll to position [0, 5]
type textarea "hero.use("switch")"
click at [625, 316] on div "hero . moveLeft ( 3 ) hero . moveUp ( 2 ) hero . moveLeft ( ) hero . use ( "lev…" at bounding box center [607, 252] width 253 height 282
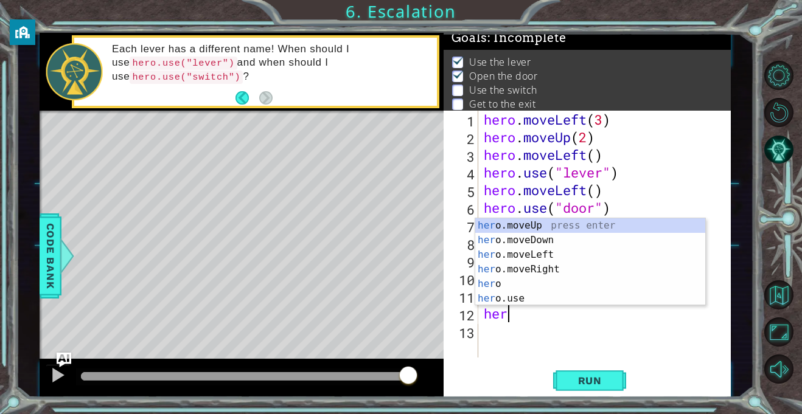
scroll to position [0, 1]
click at [568, 283] on div "hero press enter hero .moveUp press enter hero .moveDown press enter hero .move…" at bounding box center [590, 276] width 230 height 117
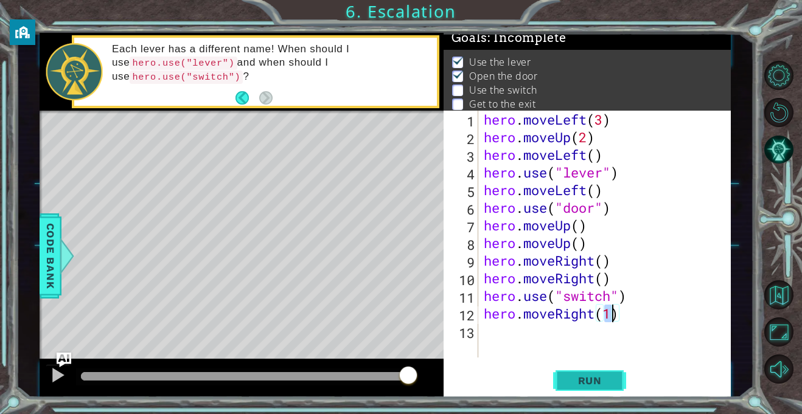
click at [605, 370] on button "Run" at bounding box center [589, 381] width 73 height 29
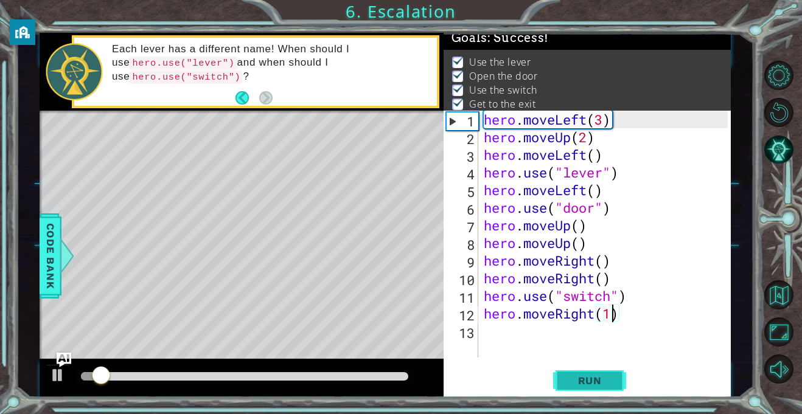
type textarea "hero.moveRight()"
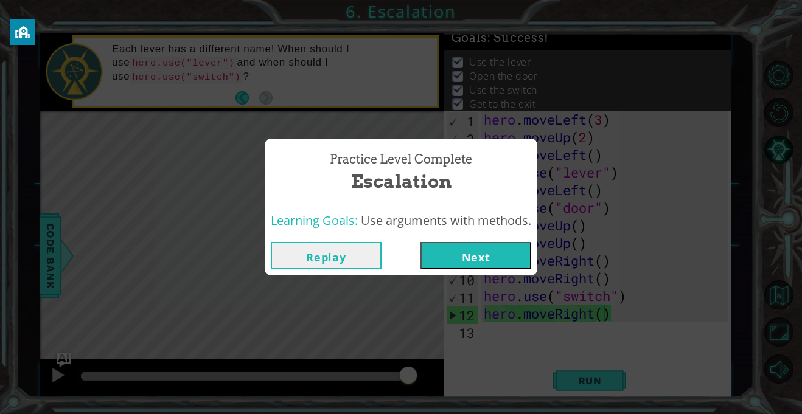
click at [515, 254] on button "Next" at bounding box center [475, 255] width 111 height 27
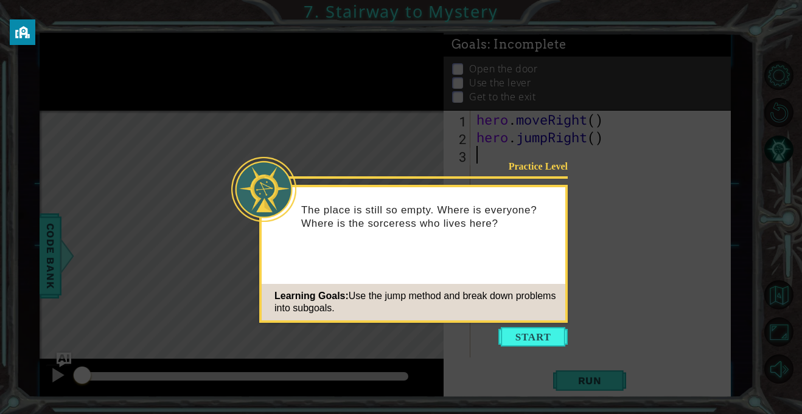
click at [546, 327] on icon at bounding box center [401, 207] width 802 height 414
click at [542, 352] on icon at bounding box center [401, 207] width 802 height 414
click at [541, 363] on icon at bounding box center [401, 207] width 802 height 414
click at [540, 347] on icon at bounding box center [401, 207] width 802 height 414
click at [546, 329] on button "Start" at bounding box center [532, 336] width 69 height 19
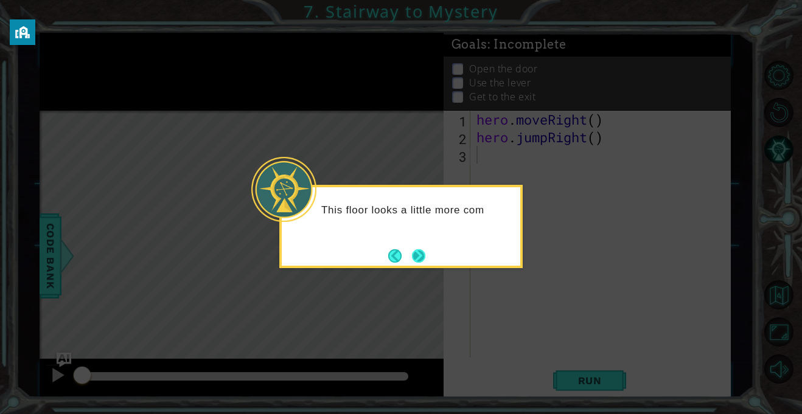
click at [420, 249] on button "Next" at bounding box center [418, 255] width 13 height 13
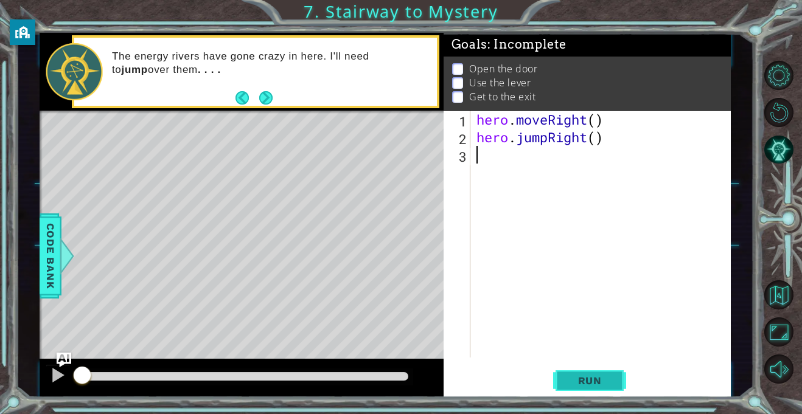
click at [598, 383] on span "Run" at bounding box center [590, 381] width 48 height 12
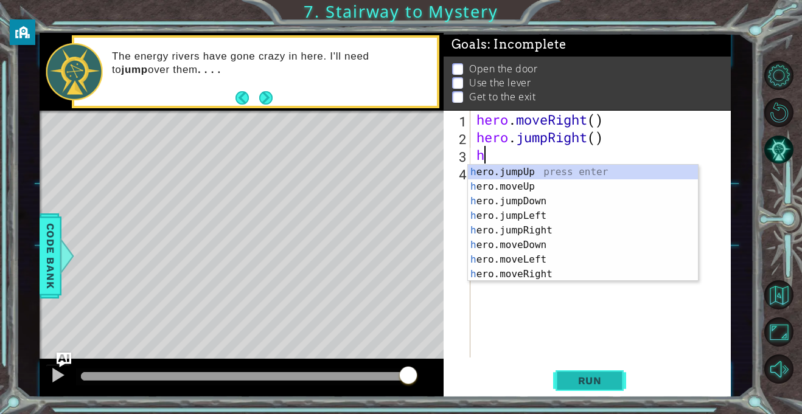
type textarea "he"
click at [584, 228] on div "he ro.jumpUp press enter he ro.jumpDown press enter he ro.jumpLeft press enter …" at bounding box center [583, 238] width 230 height 146
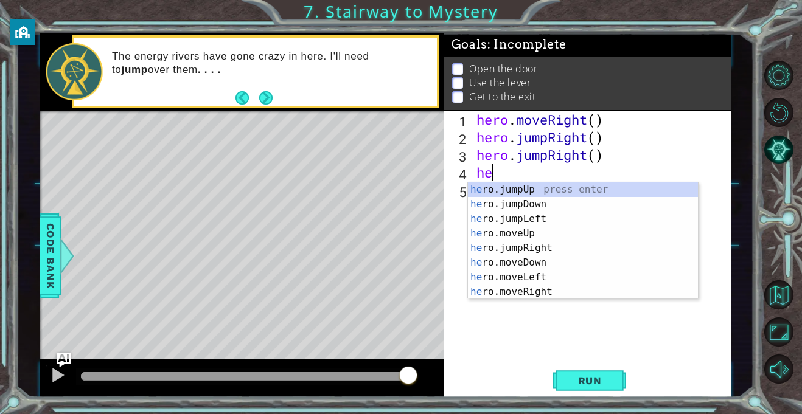
type textarea "her"
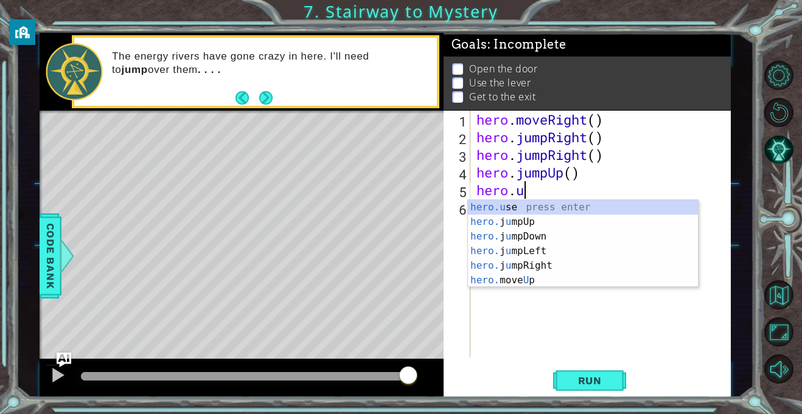
scroll to position [0, 2]
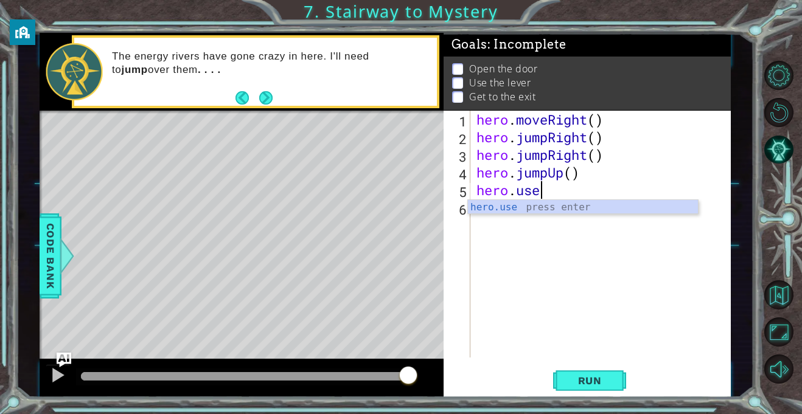
click at [653, 211] on div "hero.use press enter" at bounding box center [583, 222] width 230 height 44
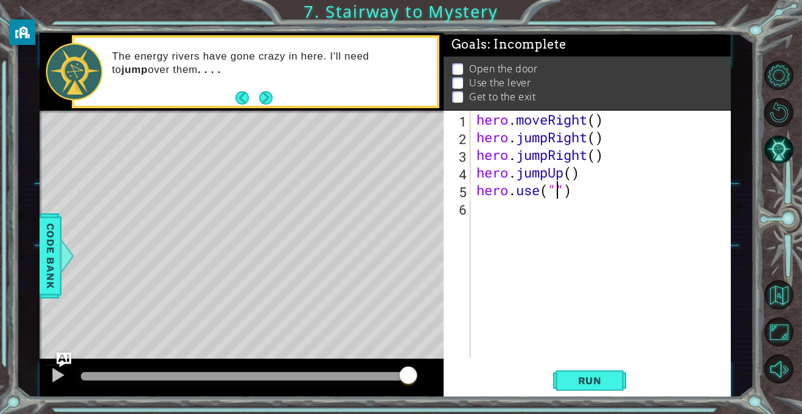
scroll to position [0, 4]
type textarea "hero.use("door")"
click at [635, 209] on div "hero . moveRight ( ) hero . jumpRight ( ) hero . jumpRight ( ) hero . jumpUp ( …" at bounding box center [604, 252] width 260 height 282
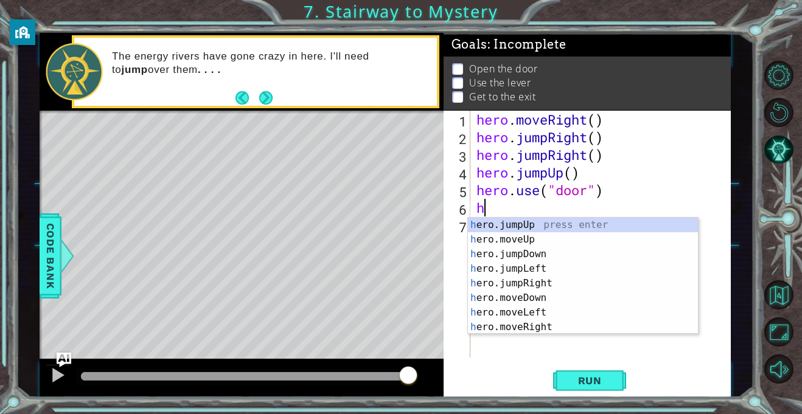
type textarea "he"
click at [624, 222] on div "he ro.jumpUp press enter he ro.jumpDown press enter he ro.jumpLeft press enter …" at bounding box center [583, 291] width 230 height 146
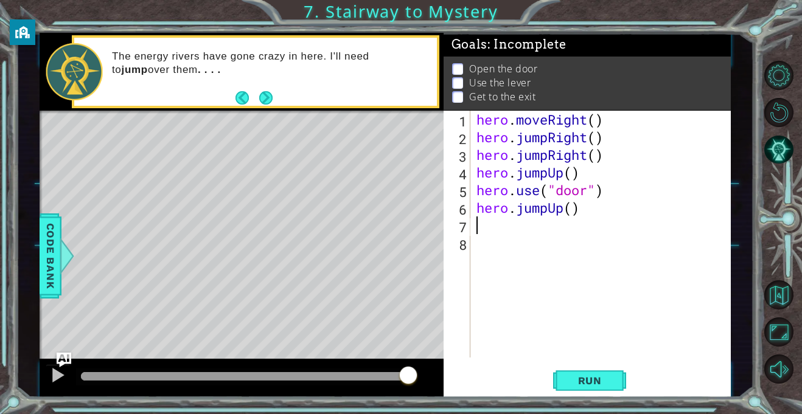
click at [563, 206] on div "hero . moveRight ( ) hero . jumpRight ( ) hero . jumpRight ( ) hero . jumpUp ( …" at bounding box center [604, 252] width 260 height 282
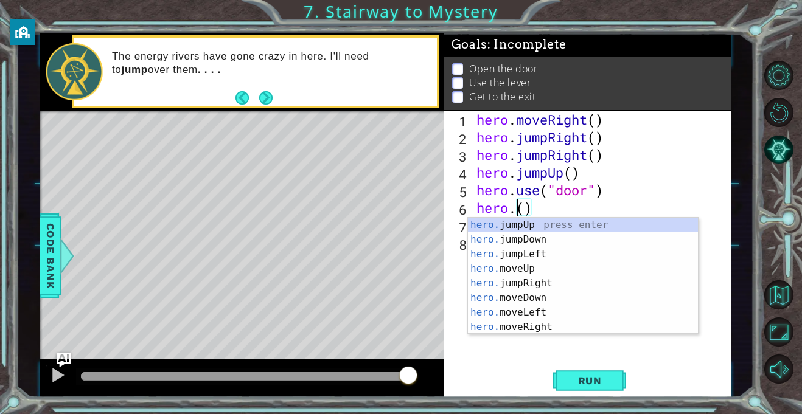
click at [601, 272] on div "hero. jumpUp press enter hero. jumpDown press enter hero. jumpLeft press enter …" at bounding box center [583, 291] width 230 height 146
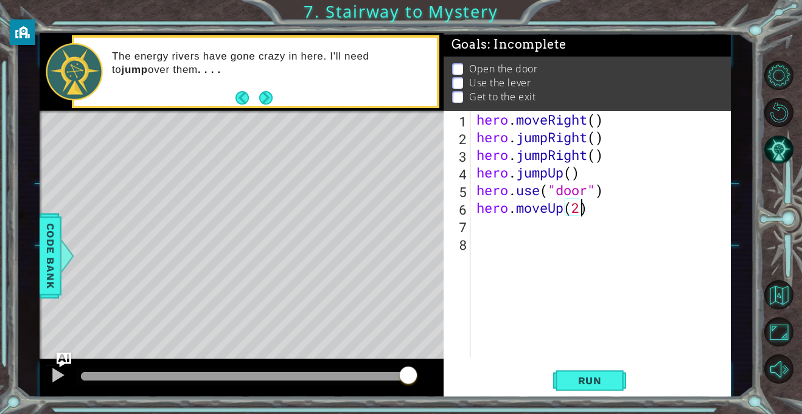
scroll to position [0, 4]
click at [604, 363] on div "hero.moveUp(2) 1 2 3 4 5 6 7 8 hero . moveRight ( ) hero . jumpRight ( ) hero .…" at bounding box center [587, 254] width 287 height 287
click at [610, 371] on button "Run" at bounding box center [589, 381] width 73 height 29
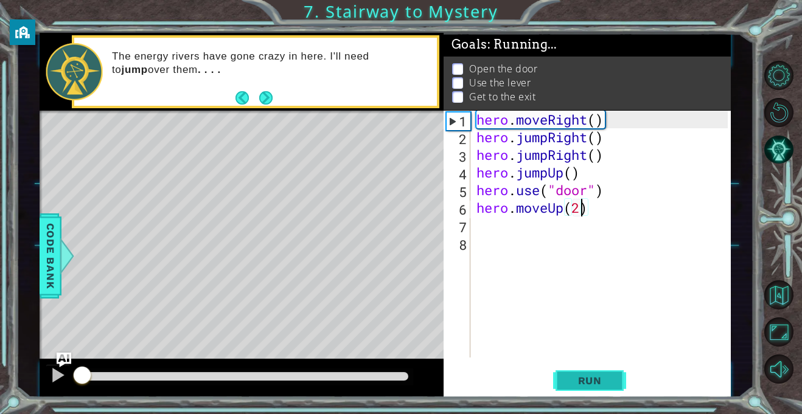
click at [611, 383] on span "Run" at bounding box center [590, 381] width 48 height 12
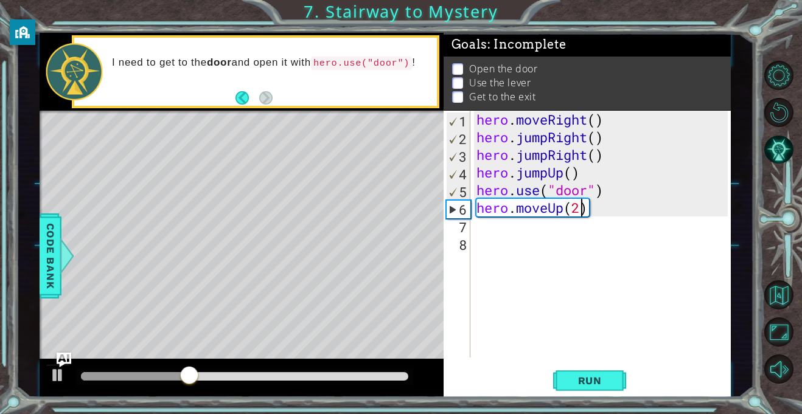
click at [586, 162] on div "hero . moveRight ( ) hero . jumpRight ( ) hero . jumpRight ( ) hero . jumpUp ( …" at bounding box center [604, 252] width 260 height 282
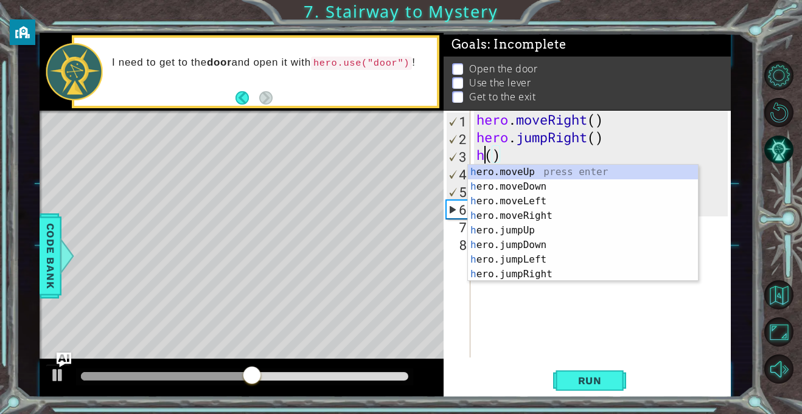
scroll to position [0, 0]
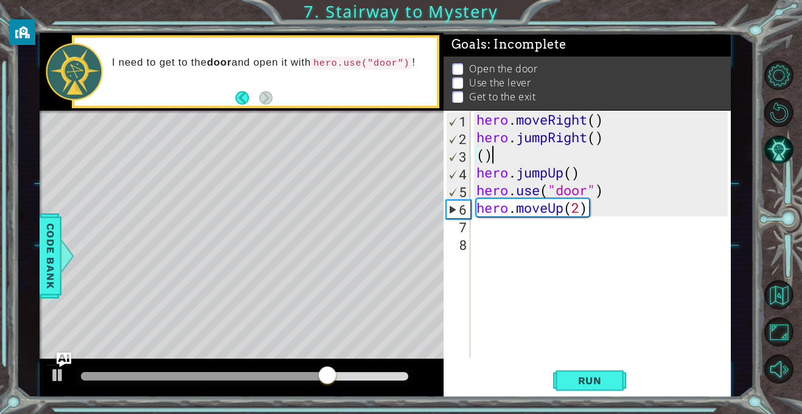
type textarea "("
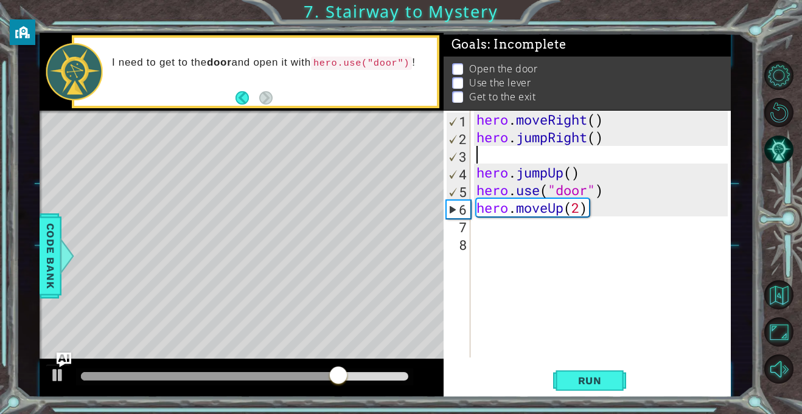
type textarea "hero.jumpRight()"
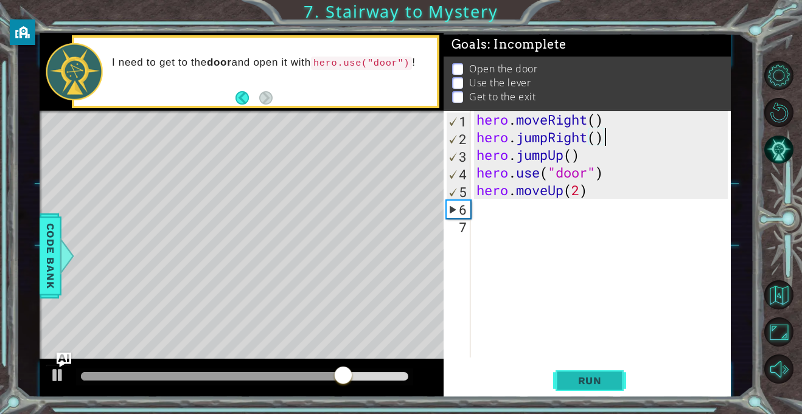
click at [613, 391] on button "Run" at bounding box center [589, 381] width 73 height 29
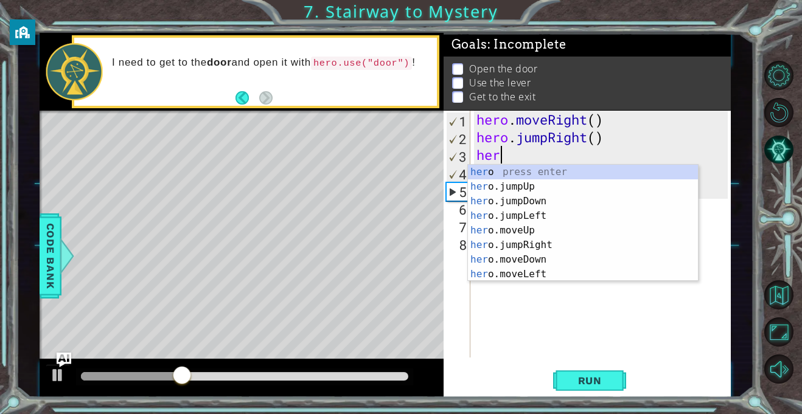
click at [574, 229] on div "her o press enter her o.jumpUp press enter her o.jumpDown press enter her o.jum…" at bounding box center [583, 238] width 230 height 146
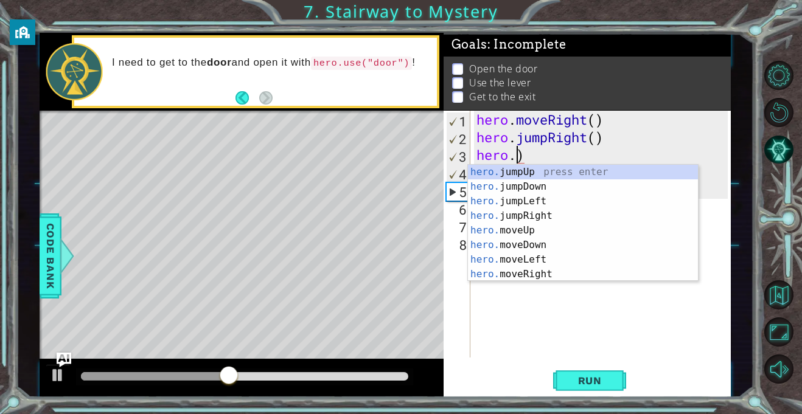
click at [579, 278] on div "hero. jumpUp press enter hero. jumpDown press enter hero. jumpLeft press enter …" at bounding box center [583, 238] width 230 height 146
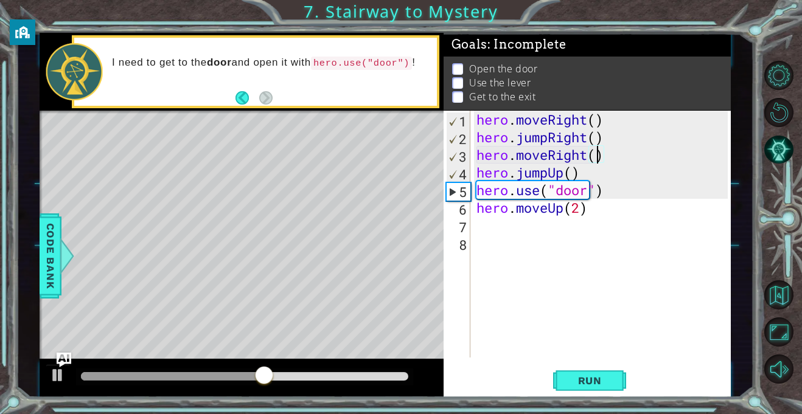
click at [574, 169] on div "hero . moveRight ( ) hero . jumpRight ( ) hero . moveRight ( ) hero . jumpUp ( …" at bounding box center [604, 252] width 260 height 282
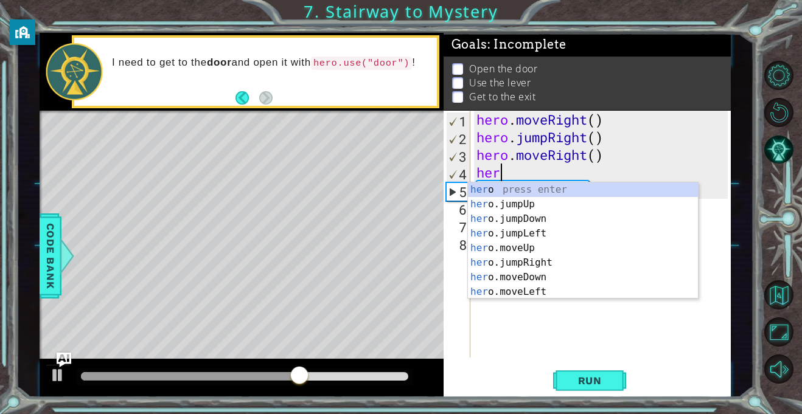
type textarea "h"
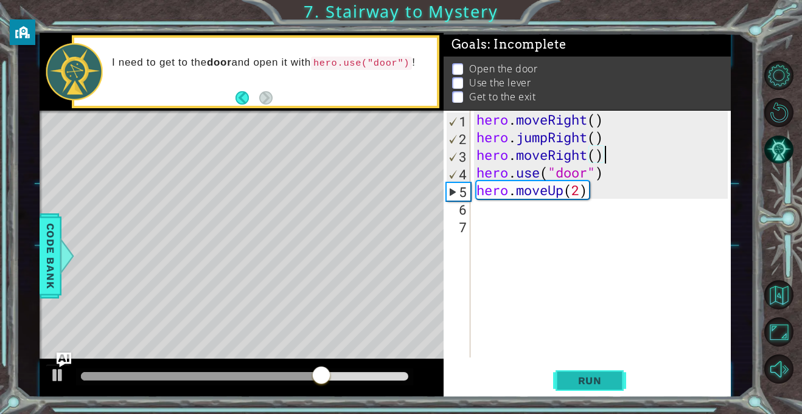
click at [618, 376] on button "Run" at bounding box center [589, 381] width 73 height 29
click at [597, 196] on div "hero . moveRight ( ) hero . jumpRight ( ) hero . moveRight ( ) hero . use ( "do…" at bounding box center [604, 252] width 260 height 282
click at [582, 193] on div "hero . moveRight ( ) hero . jumpRight ( ) hero . moveRight ( ) hero . use ( "do…" at bounding box center [604, 252] width 260 height 282
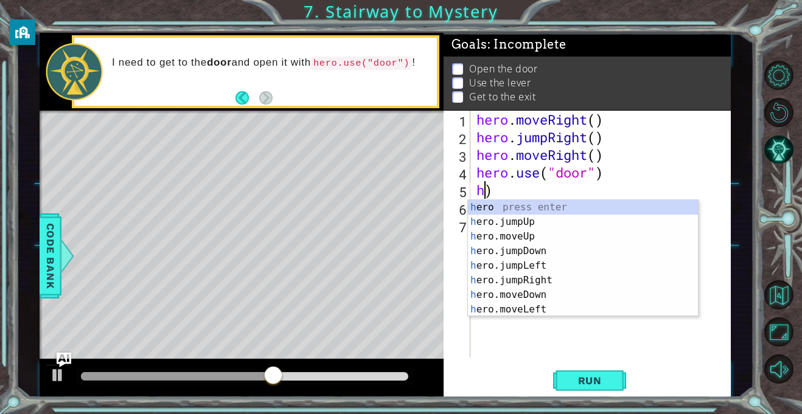
scroll to position [0, 0]
type textarea ")"
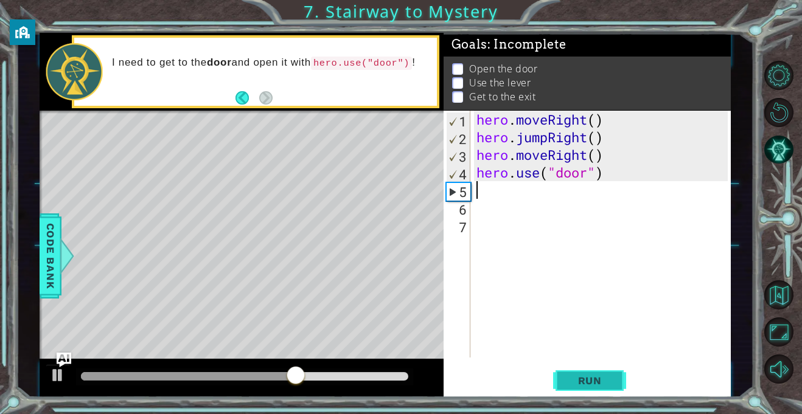
click at [595, 386] on span "Run" at bounding box center [590, 381] width 48 height 12
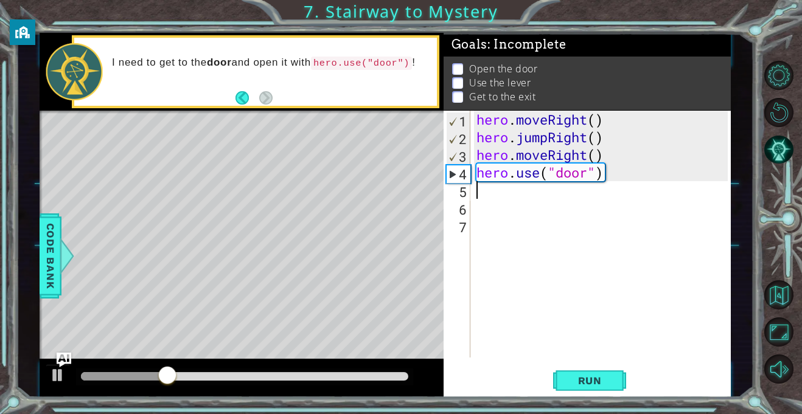
click at [607, 163] on div "hero . moveRight ( ) hero . jumpRight ( ) hero . moveRight ( ) hero . use ( "do…" at bounding box center [604, 252] width 260 height 282
type textarea "hero.moveRight()"
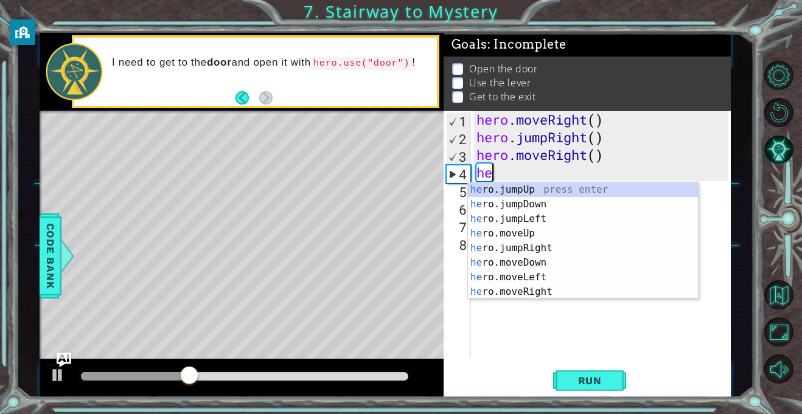
type textarea "her"
click at [592, 195] on div "her o.jumpUp press enter her o.jumpDown press enter her o.jumpLeft press enter …" at bounding box center [583, 256] width 230 height 146
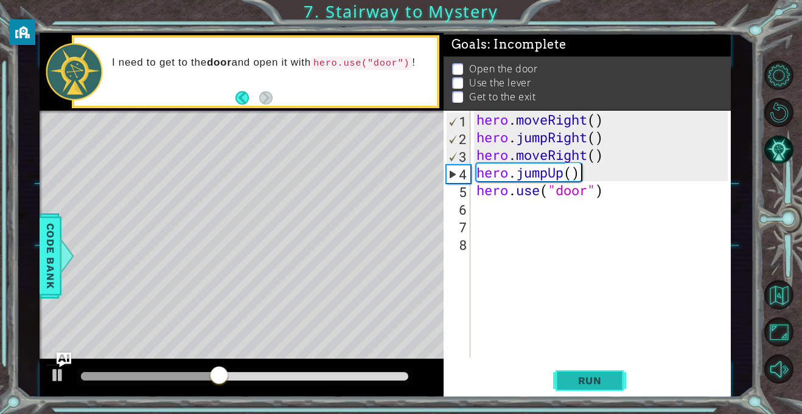
click at [626, 386] on button "Run" at bounding box center [589, 381] width 73 height 29
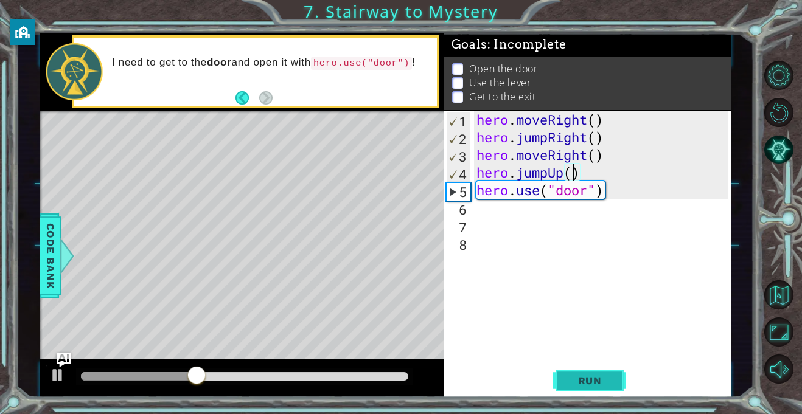
scroll to position [0, 4]
type textarea "hero.jumpUp(1)"
click at [596, 411] on div "1 ההההההההההההההההההההההההההההההההההההההההההההההההההההההההההההההההההההההההההההה…" at bounding box center [401, 207] width 802 height 414
click at [610, 371] on button "Run" at bounding box center [589, 381] width 73 height 29
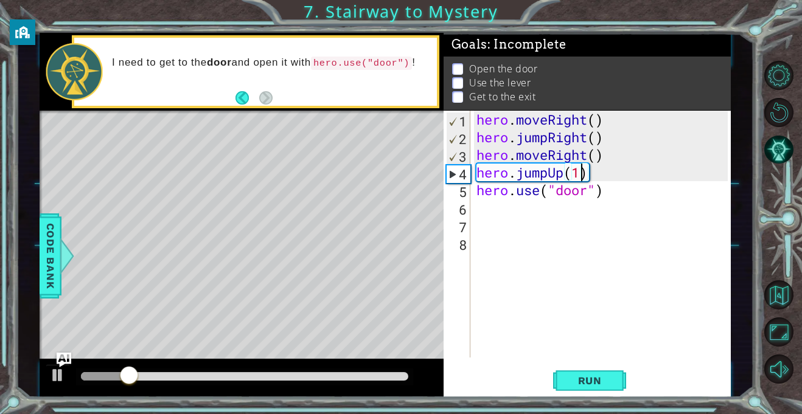
click at [610, 221] on div "hero . moveRight ( ) hero . jumpRight ( ) hero . moveRight ( ) hero . jumpUp ( …" at bounding box center [604, 252] width 260 height 282
click at [623, 182] on div "hero . moveRight ( ) hero . jumpRight ( ) hero . moveRight ( ) hero . jumpUp ( …" at bounding box center [604, 252] width 260 height 282
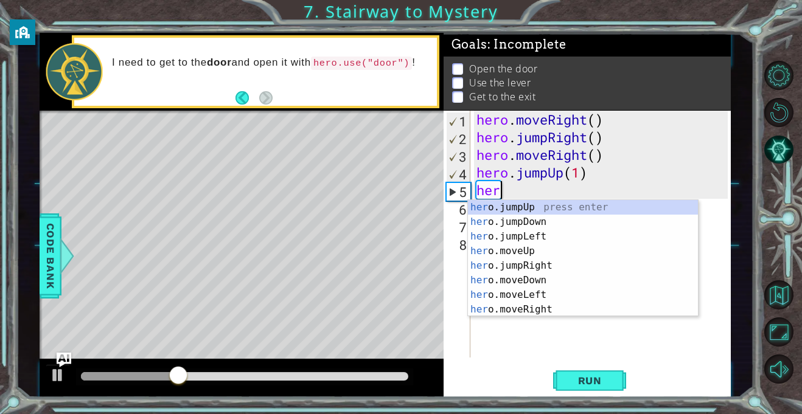
type textarea "h"
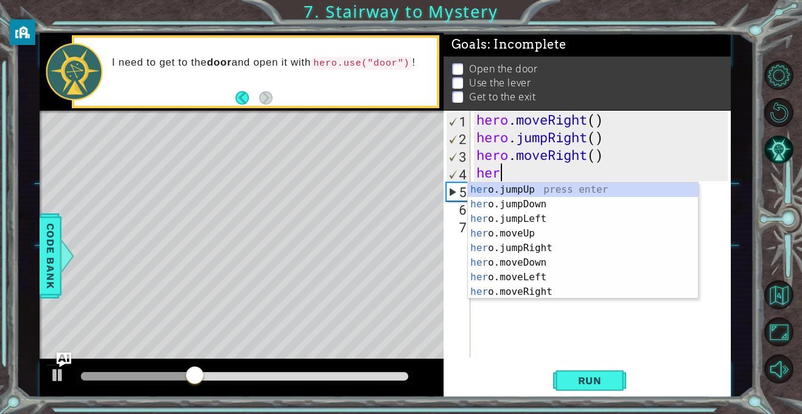
type textarea "h"
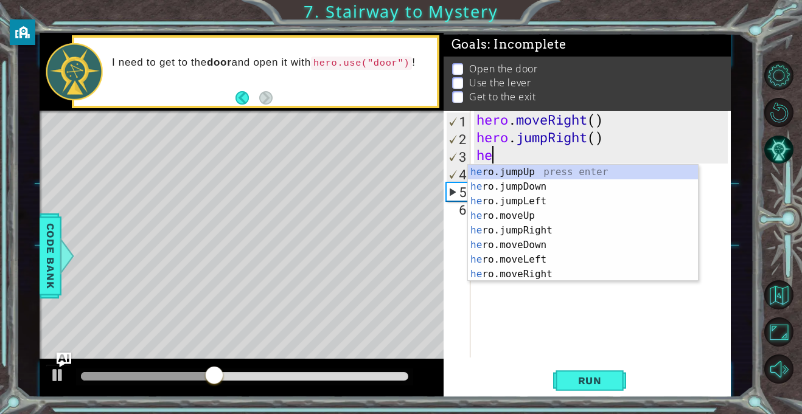
type textarea "h"
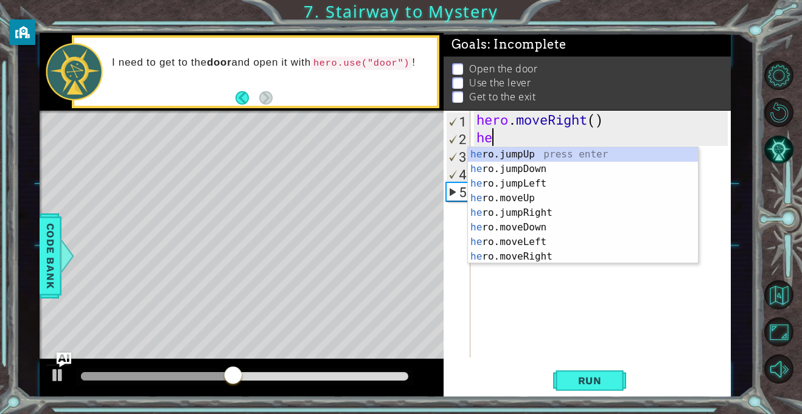
type textarea "h"
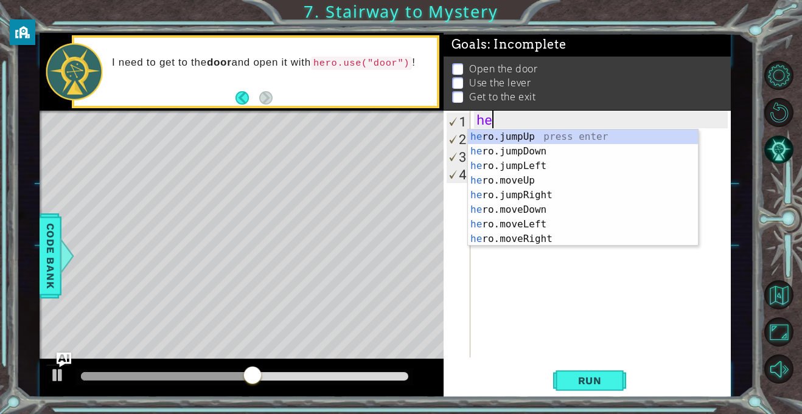
type textarea "h"
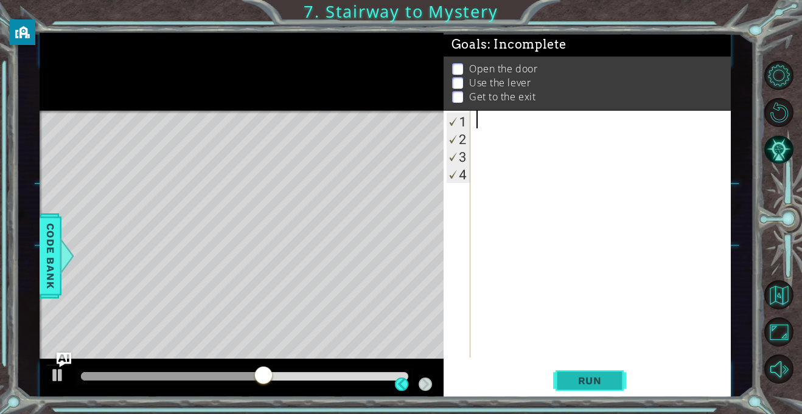
click at [598, 392] on button "Run" at bounding box center [589, 381] width 73 height 29
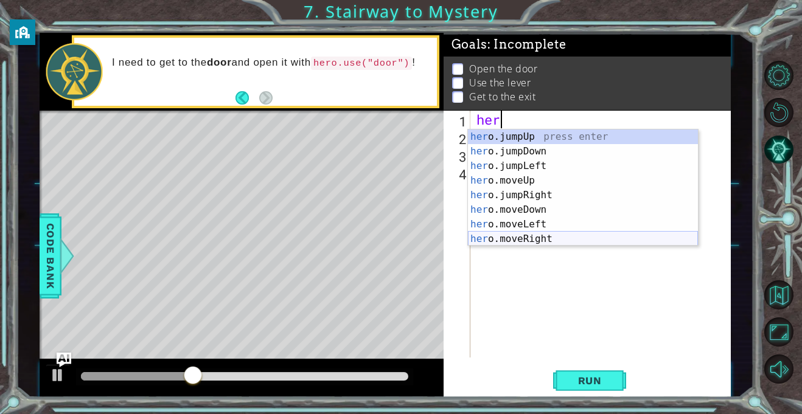
click at [536, 236] on div "her o.jumpUp press enter her o.jumpDown press enter her o.jumpLeft press enter …" at bounding box center [583, 203] width 230 height 146
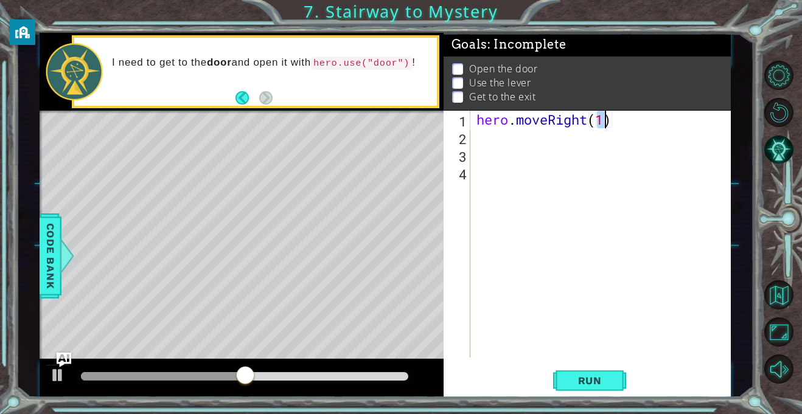
type textarea "hero.moveRight()"
click at [512, 136] on div "hero . moveRight ( )" at bounding box center [604, 252] width 260 height 282
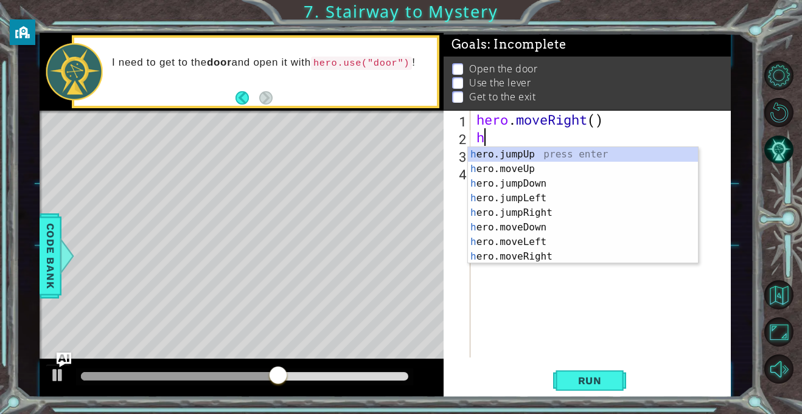
type textarea "he"
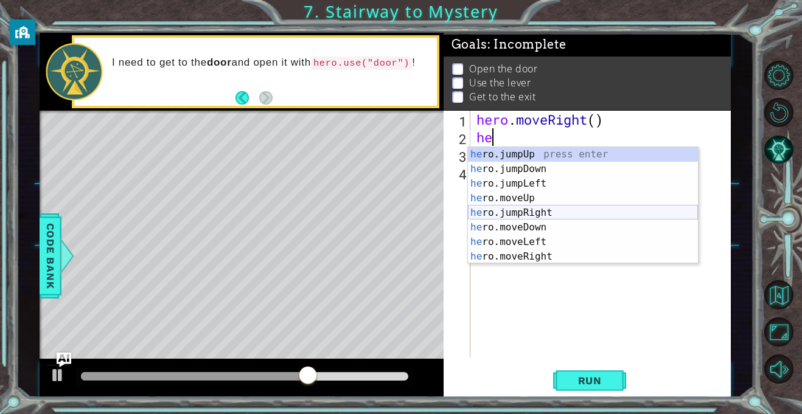
click at [560, 216] on div "he ro.jumpUp press enter he ro.jumpDown press enter he ro.jumpLeft press enter …" at bounding box center [583, 220] width 230 height 146
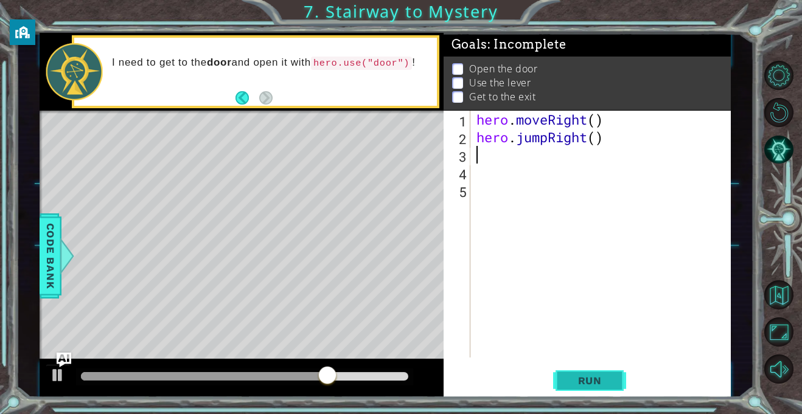
click at [563, 384] on button "Run" at bounding box center [589, 381] width 73 height 29
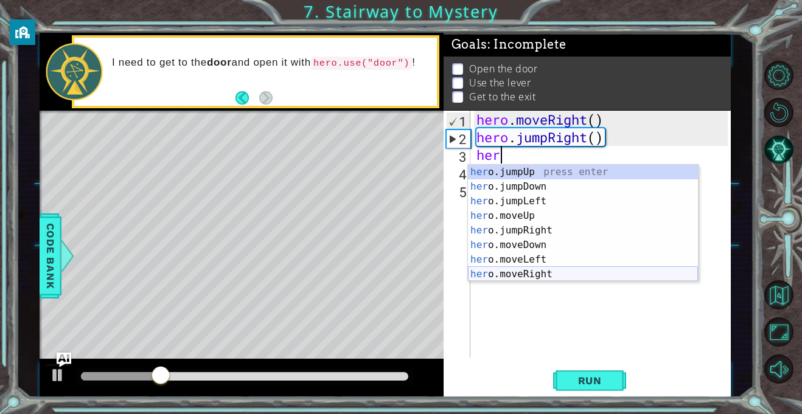
click at [525, 273] on div "her o.jumpUp press enter her o.jumpDown press enter her o.jumpLeft press enter …" at bounding box center [583, 238] width 230 height 146
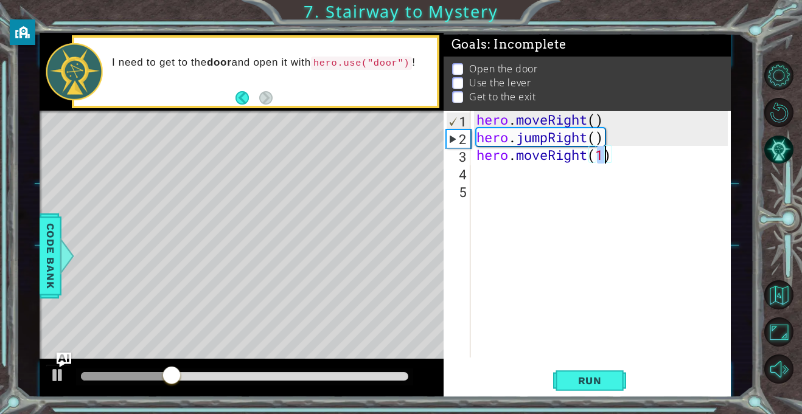
type textarea "hero.moveRight()"
click at [514, 171] on div "hero . moveRight ( ) hero . jumpRight ( ) hero . moveRight ( )" at bounding box center [604, 252] width 260 height 282
click at [610, 389] on button "Run" at bounding box center [589, 381] width 73 height 29
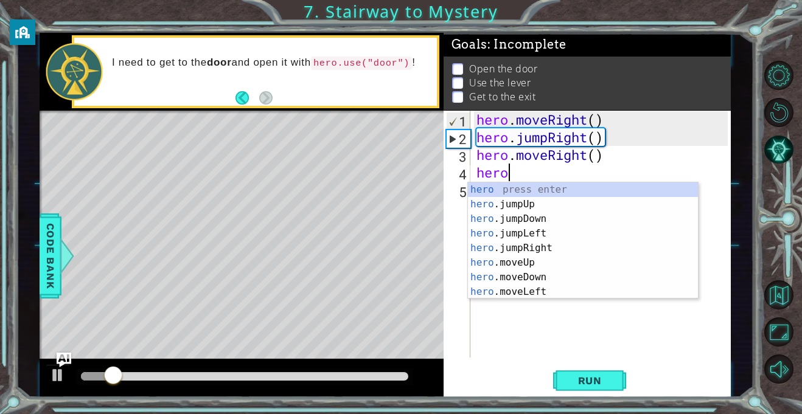
scroll to position [0, 1]
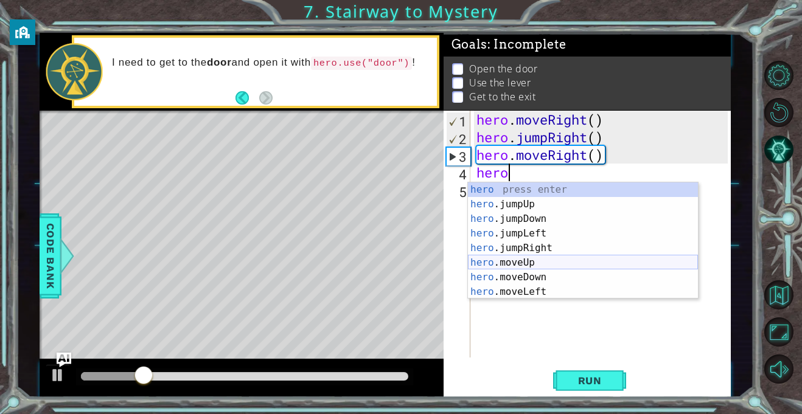
click at [573, 262] on div "hero press enter hero .jumpUp press enter hero .jumpDown press enter hero .jump…" at bounding box center [583, 256] width 230 height 146
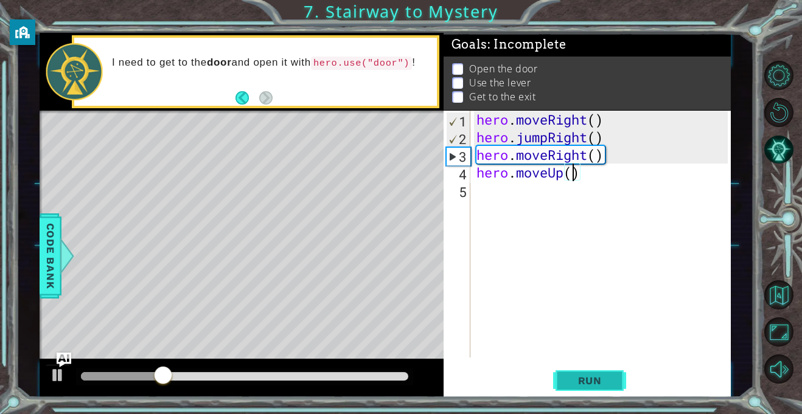
type textarea "hero.moveUp()"
click at [588, 372] on button "Run" at bounding box center [589, 381] width 73 height 29
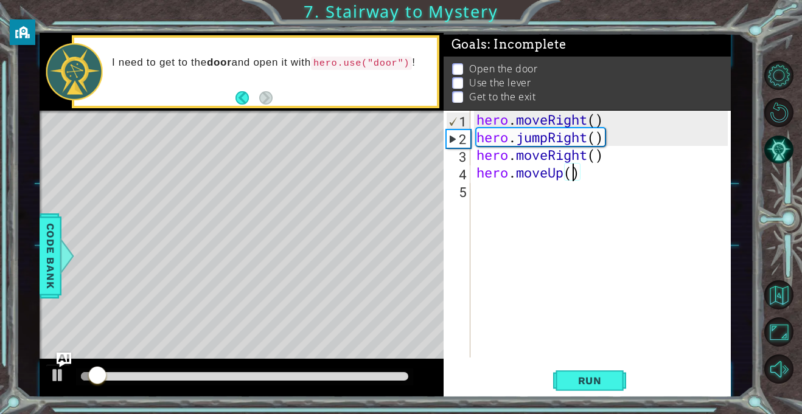
click at [612, 194] on div "hero . moveRight ( ) hero . jumpRight ( ) hero . moveRight ( ) hero . moveUp ( )" at bounding box center [604, 252] width 260 height 282
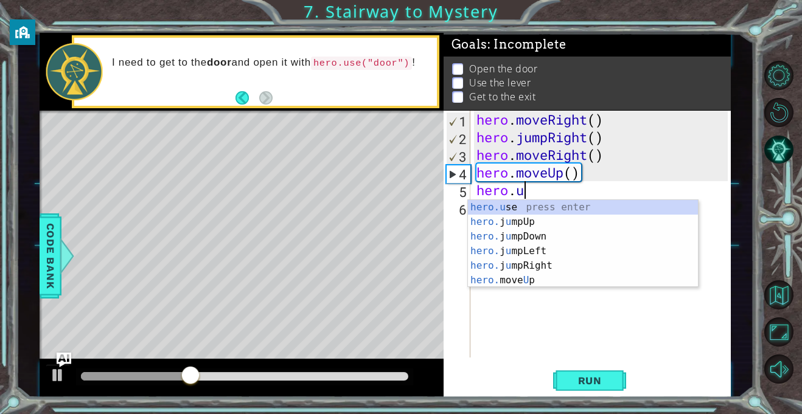
scroll to position [0, 2]
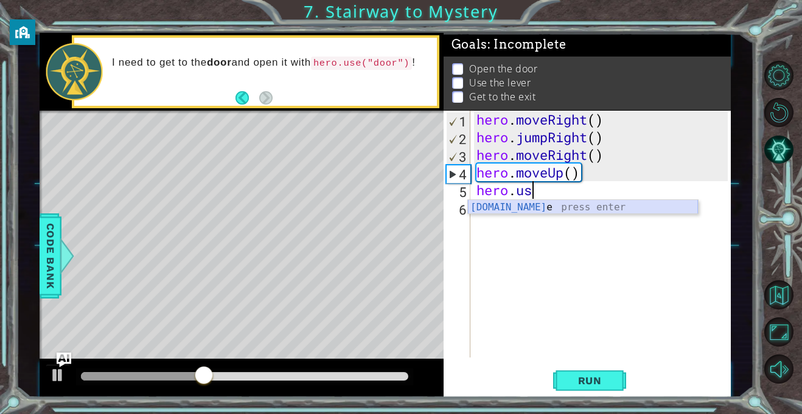
click at [534, 214] on div "[DOMAIN_NAME] e press enter" at bounding box center [583, 222] width 230 height 44
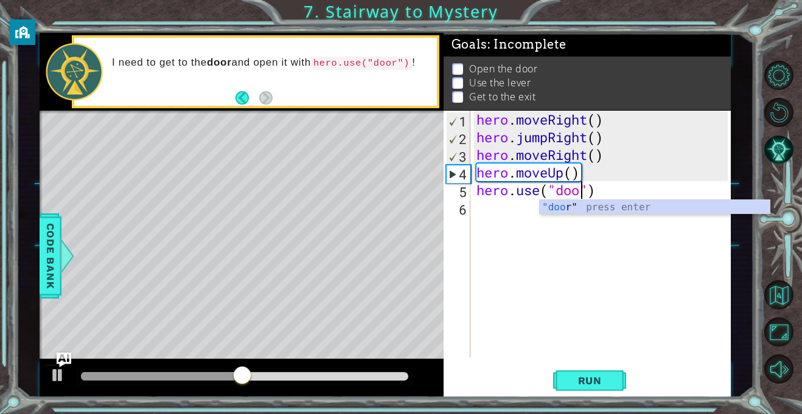
scroll to position [0, 5]
type textarea "hero.use("door")"
click at [593, 381] on span "Run" at bounding box center [590, 381] width 48 height 12
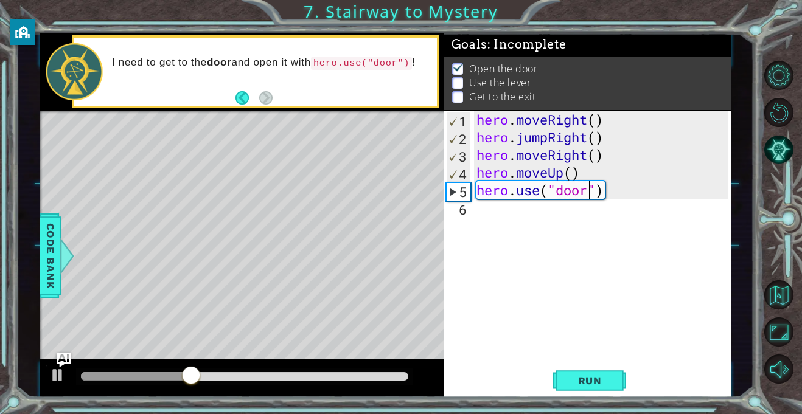
click at [513, 218] on div "hero . moveRight ( ) hero . jumpRight ( ) hero . moveRight ( ) hero . moveUp ( …" at bounding box center [604, 252] width 260 height 282
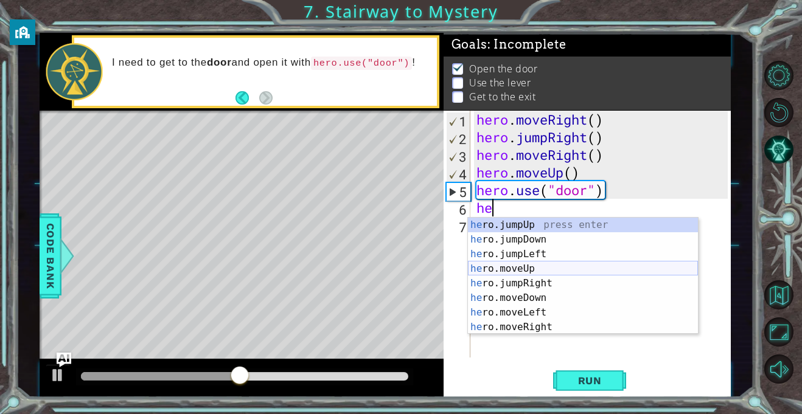
click at [525, 270] on div "he ro.jumpUp press enter he ro.jumpDown press enter he ro.jumpLeft press enter …" at bounding box center [583, 291] width 230 height 146
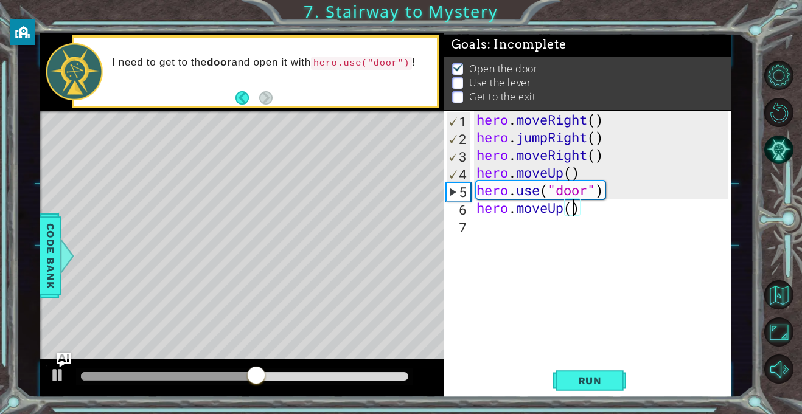
scroll to position [0, 4]
type textarea "hero.moveUp(2)"
click at [618, 372] on button "Run" at bounding box center [589, 381] width 73 height 29
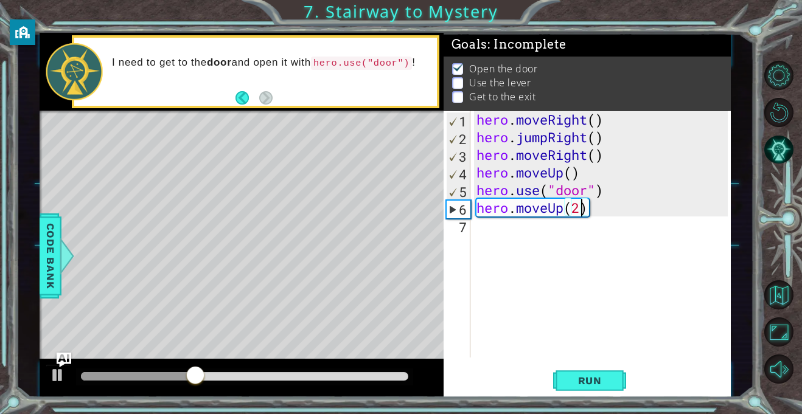
click at [589, 240] on div "hero . moveRight ( ) hero . jumpRight ( ) hero . moveRight ( ) hero . moveUp ( …" at bounding box center [604, 252] width 260 height 282
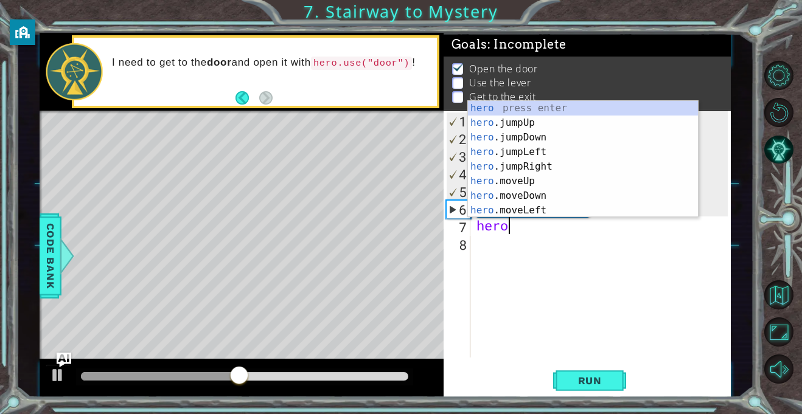
scroll to position [0, 1]
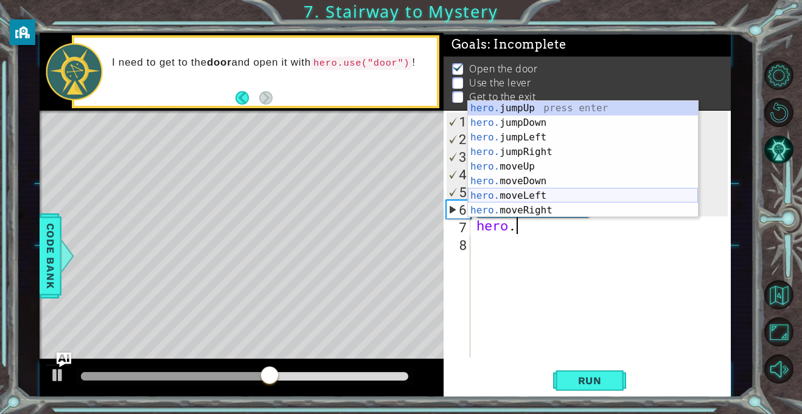
click at [540, 194] on div "hero. jumpUp press enter hero. jumpDown press enter hero. jumpLeft press enter …" at bounding box center [583, 174] width 230 height 146
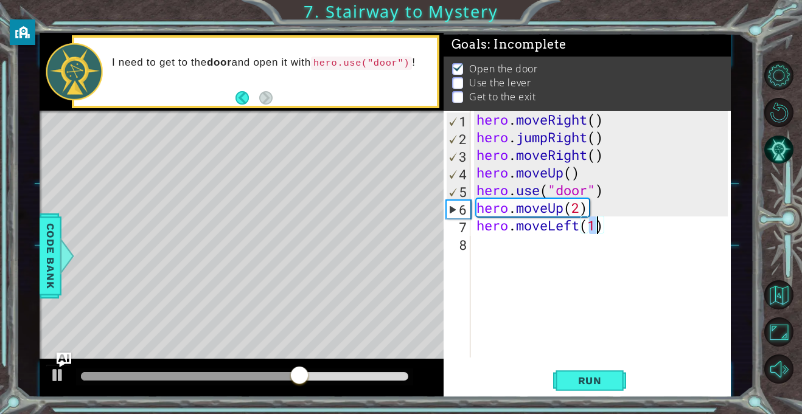
type textarea "hero.moveLeft()"
click at [580, 240] on div "hero . moveRight ( ) hero . jumpRight ( ) hero . moveRight ( ) hero . moveUp ( …" at bounding box center [604, 252] width 260 height 282
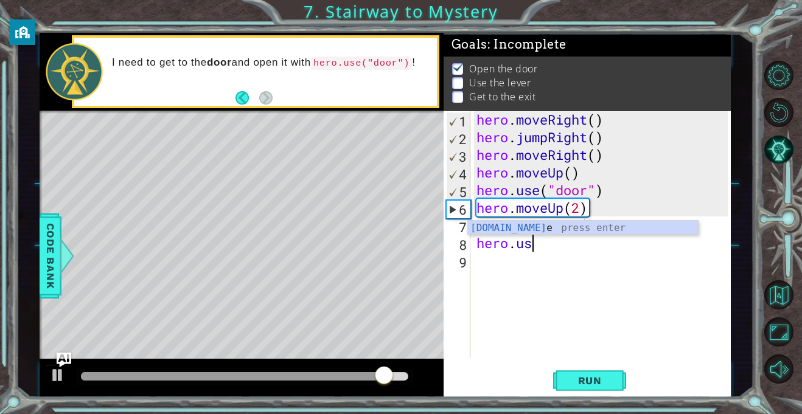
scroll to position [0, 2]
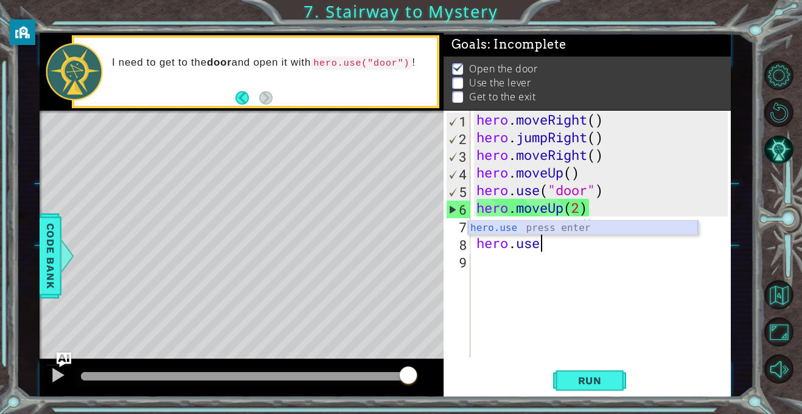
click at [559, 233] on div "hero.use press enter" at bounding box center [583, 243] width 230 height 44
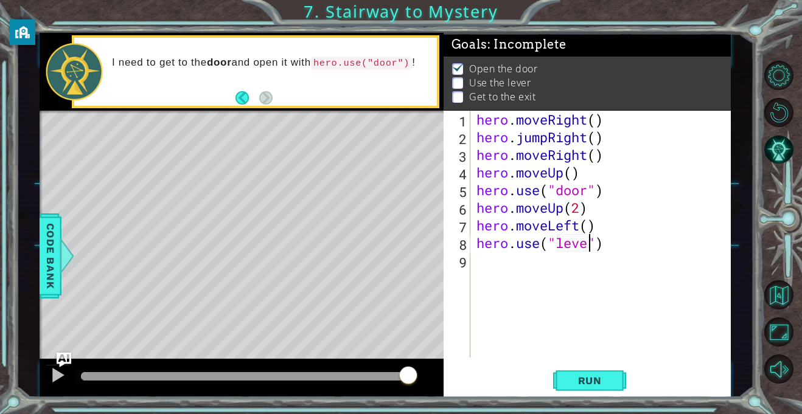
scroll to position [0, 5]
type textarea "hero.use("lever")"
click at [600, 372] on button "Run" at bounding box center [589, 381] width 73 height 29
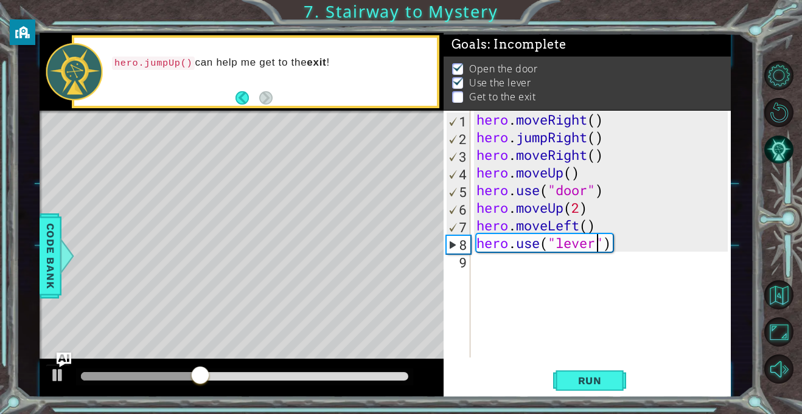
click at [525, 256] on div "hero . moveRight ( ) hero . jumpRight ( ) hero . moveRight ( ) hero . moveUp ( …" at bounding box center [604, 252] width 260 height 282
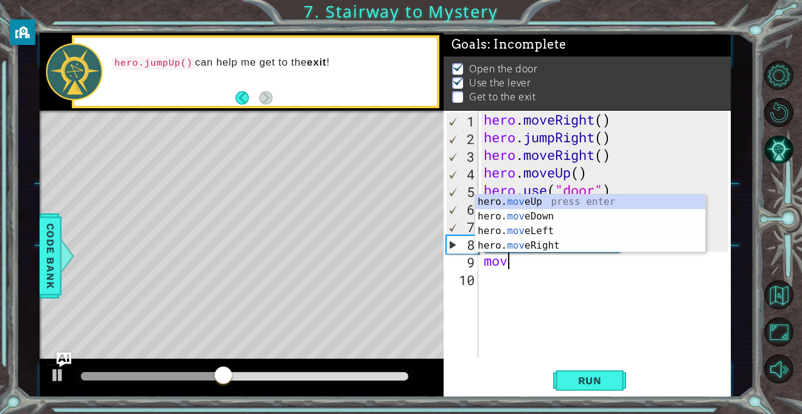
type textarea "m"
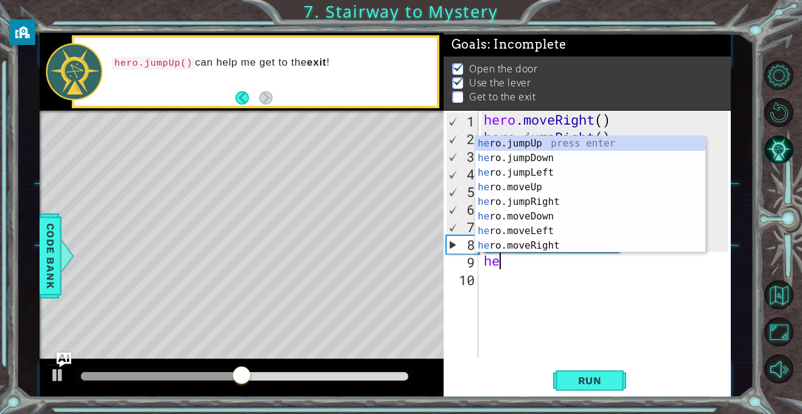
scroll to position [0, 1]
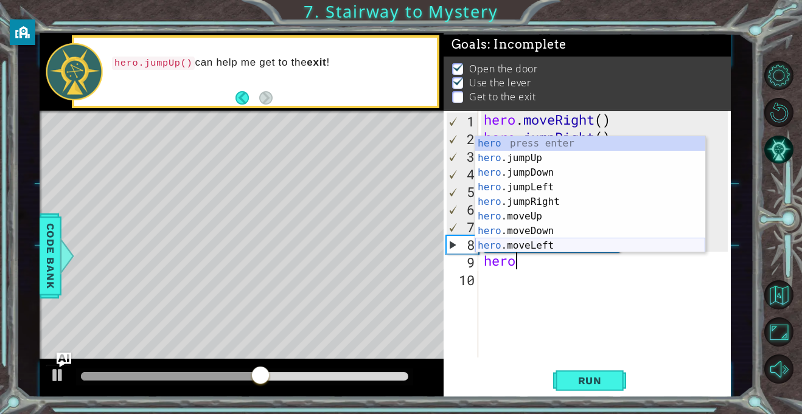
click at [534, 243] on div "hero press enter hero .jumpUp press enter hero .jumpDown press enter hero .jump…" at bounding box center [590, 209] width 230 height 146
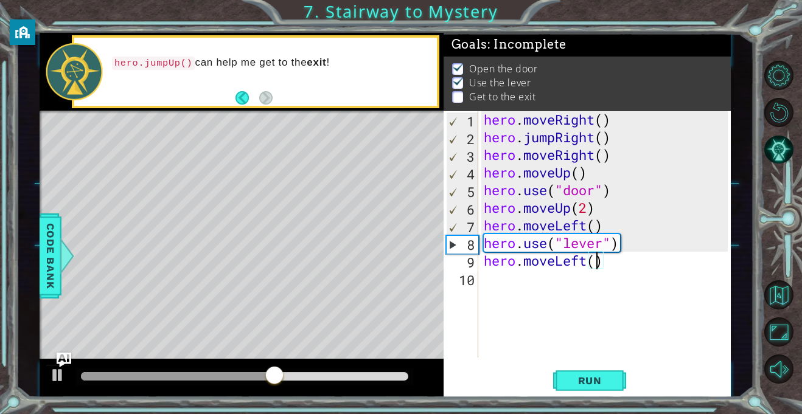
type textarea "hero.moveLeft(2)"
click at [520, 281] on div "hero . moveRight ( ) hero . jumpRight ( ) hero . moveRight ( ) hero . moveUp ( …" at bounding box center [607, 252] width 253 height 282
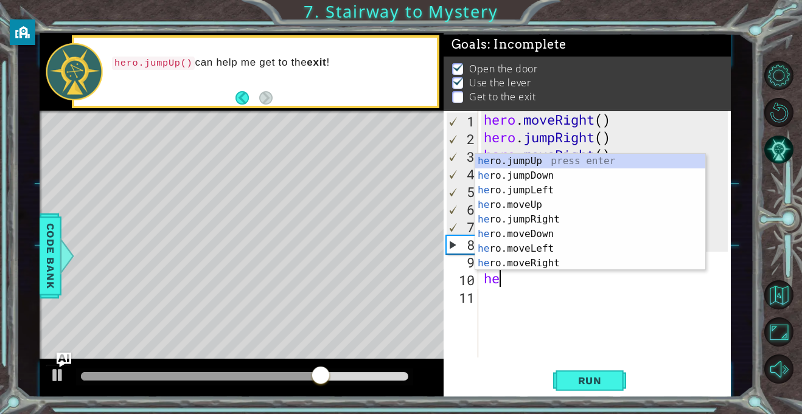
type textarea "hero"
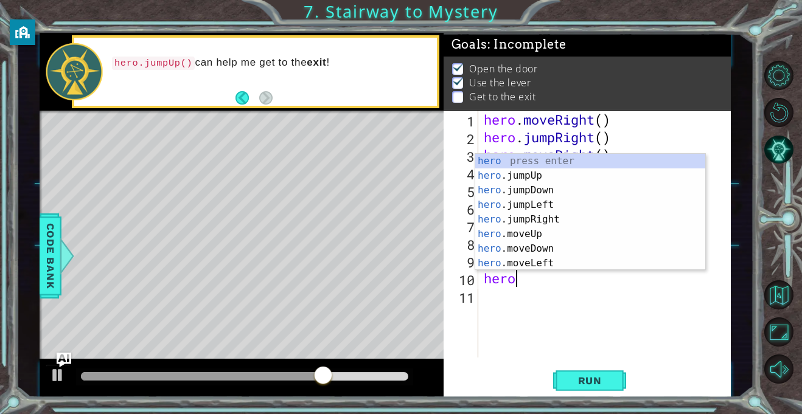
scroll to position [0, 1]
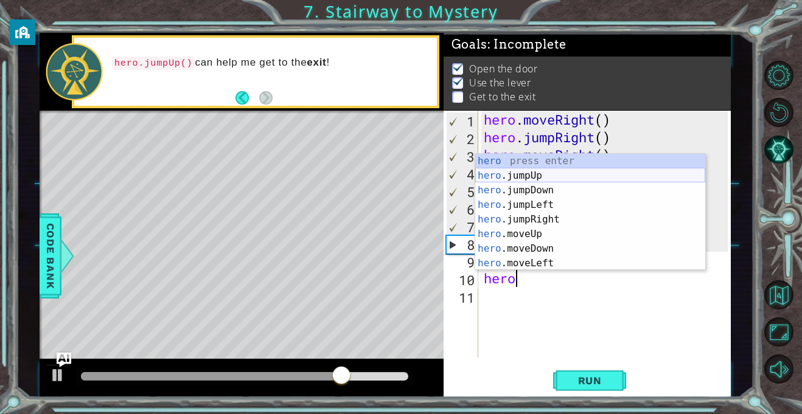
click at [535, 171] on div "hero press enter hero .jumpUp press enter hero .jumpDown press enter hero .jump…" at bounding box center [590, 227] width 230 height 146
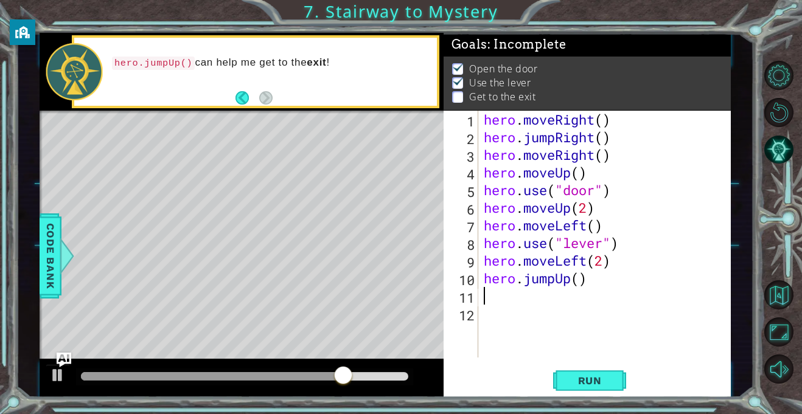
scroll to position [0, 0]
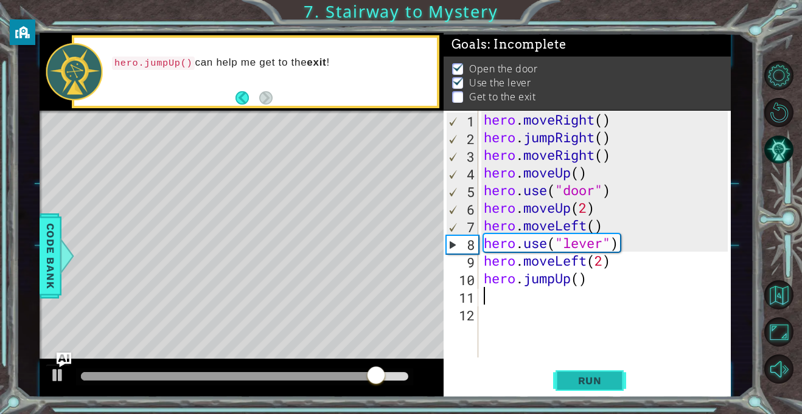
click at [574, 378] on span "Run" at bounding box center [590, 381] width 48 height 12
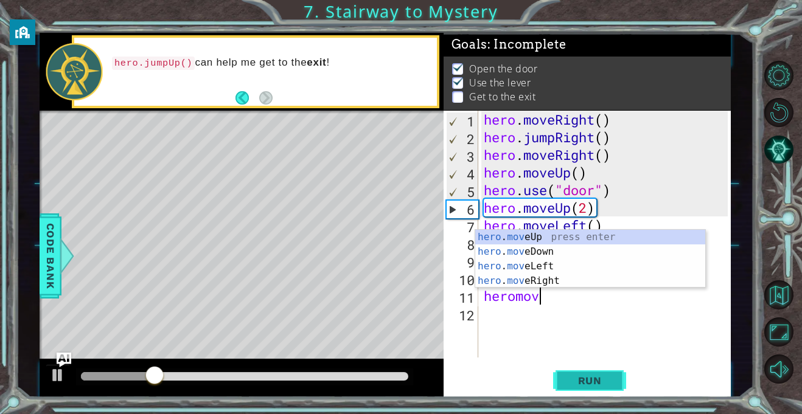
scroll to position [0, 2]
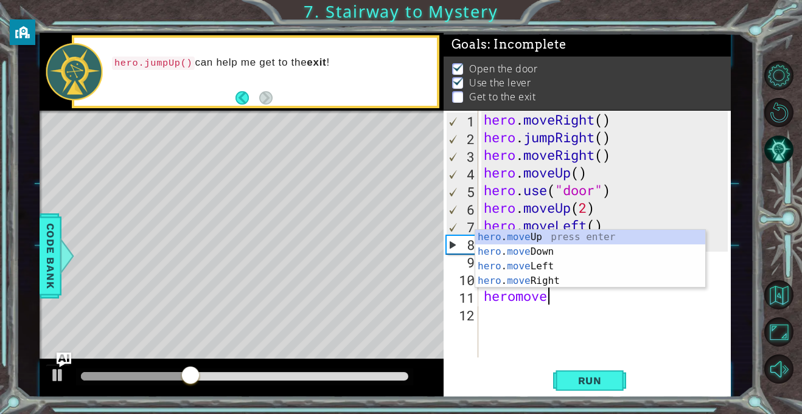
click at [556, 276] on div "hero . move Up press enter hero . move Down press enter hero . move Left press …" at bounding box center [590, 274] width 230 height 88
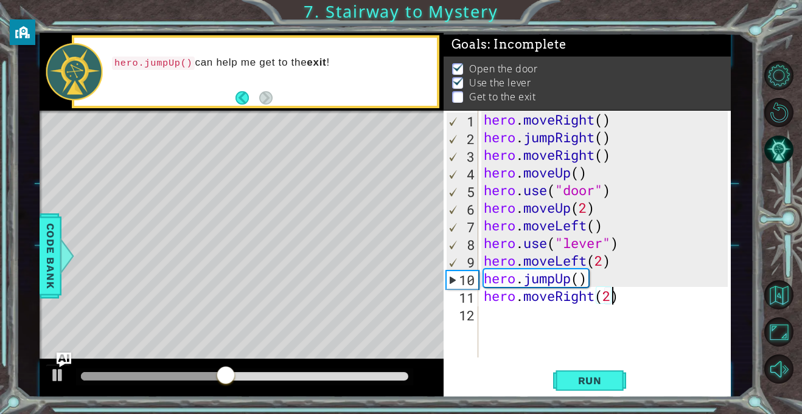
scroll to position [0, 5]
type textarea "hero.moveRight(2)"
click at [608, 373] on button "Run" at bounding box center [589, 381] width 73 height 29
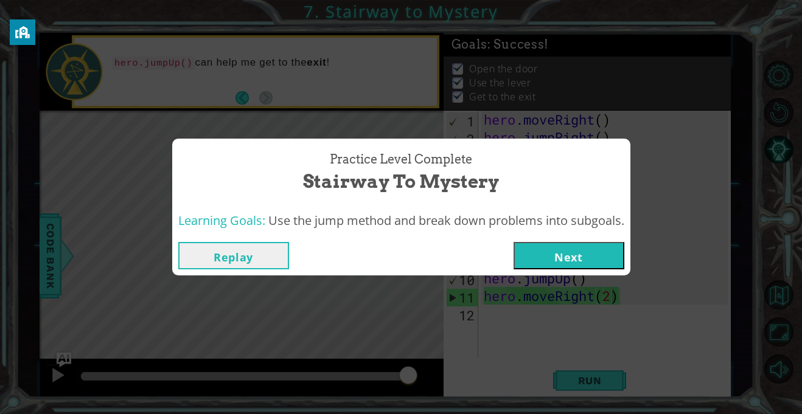
click at [613, 245] on button "Next" at bounding box center [569, 255] width 111 height 27
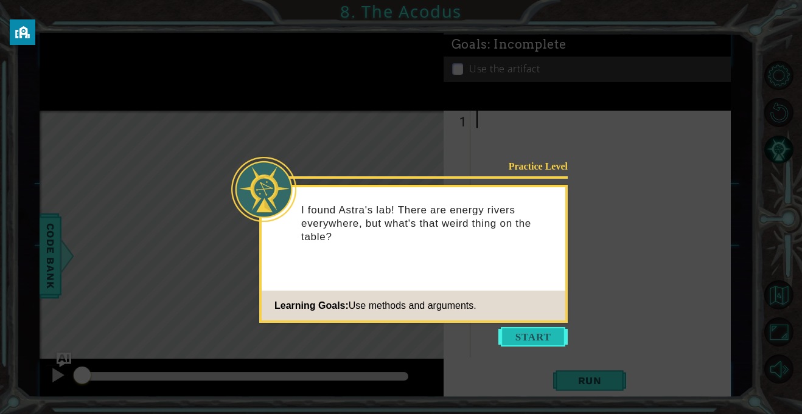
click at [547, 335] on button "Start" at bounding box center [532, 336] width 69 height 19
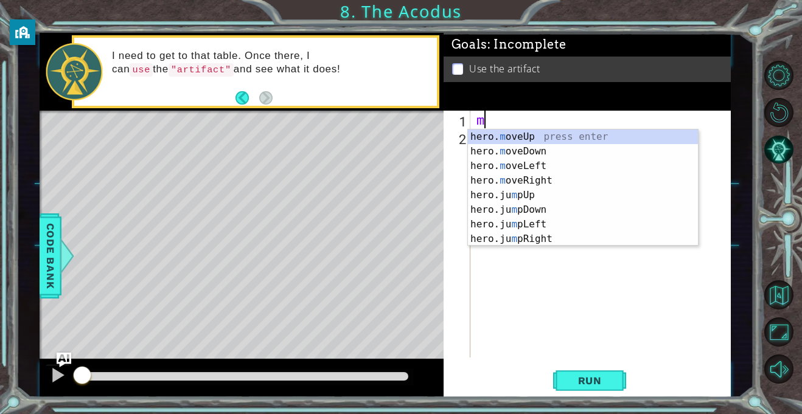
click at [581, 136] on div "hero. m oveUp press enter hero. m oveDown press enter hero. m oveLeft press ent…" at bounding box center [583, 203] width 230 height 146
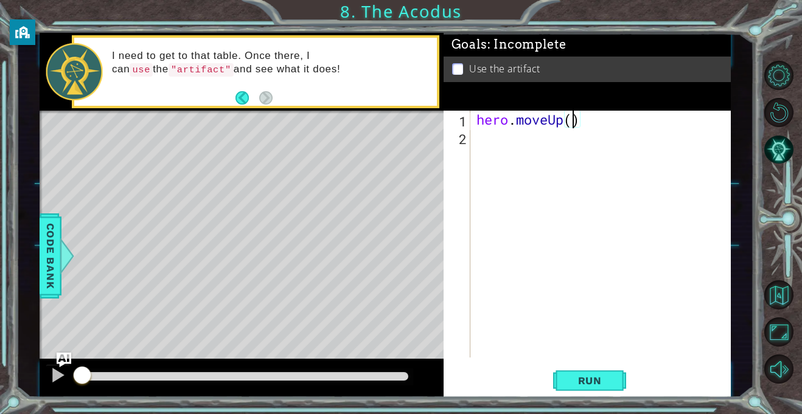
type textarea "hero.moveUp(2)"
click at [587, 148] on div "hero . moveUp ( 2 )" at bounding box center [604, 252] width 260 height 282
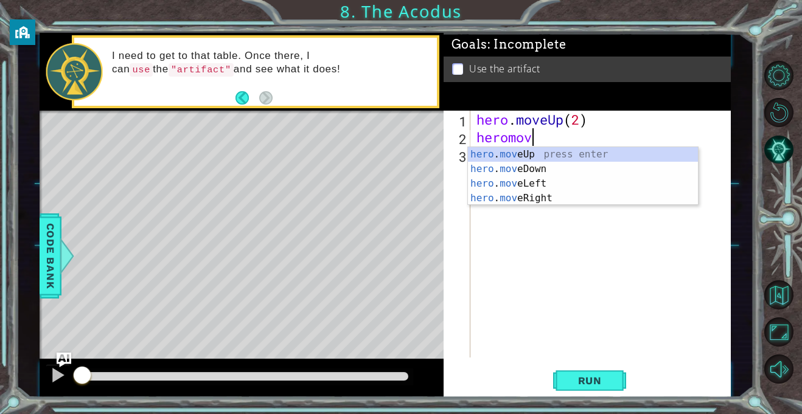
scroll to position [0, 2]
click at [588, 179] on div "hero . move Up press enter hero . move Down press enter hero . move Left press …" at bounding box center [583, 191] width 230 height 88
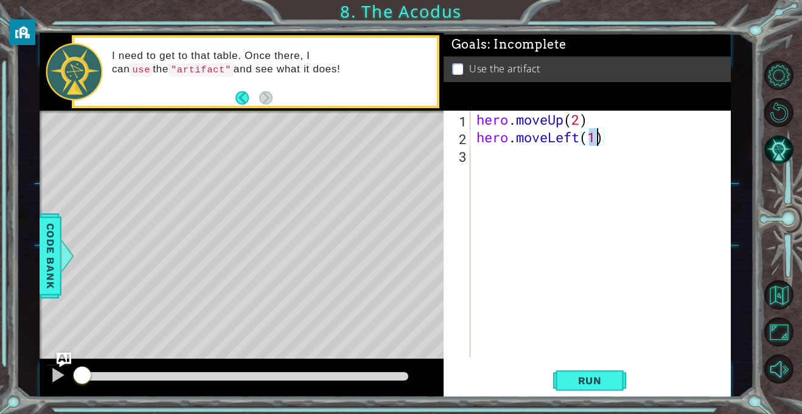
type textarea "hero.moveLeft()"
click at [621, 166] on div "hero . moveUp ( 2 ) hero . moveLeft ( )" at bounding box center [604, 252] width 260 height 282
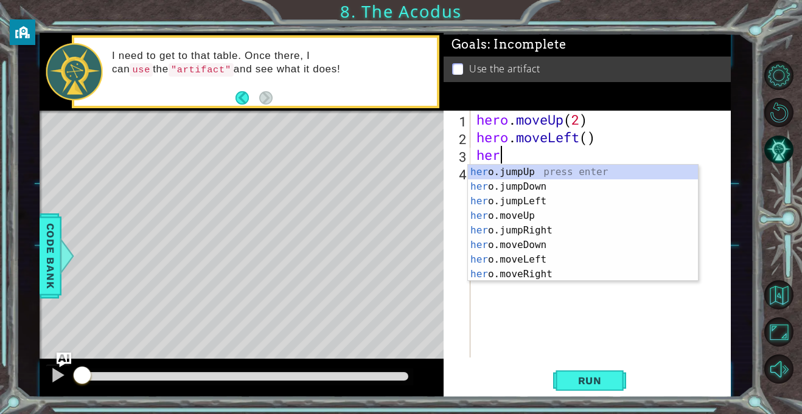
type textarea "hero"
click at [610, 183] on div "hero .jumpUp press enter hero .jumpDown press enter hero .jumpLeft press enter …" at bounding box center [583, 238] width 230 height 146
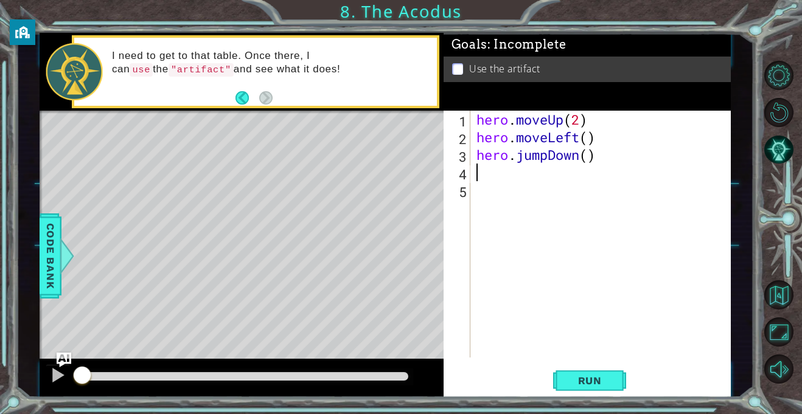
click at [590, 157] on div "hero . moveUp ( 2 ) hero . moveLeft ( ) hero . jumpDown ( )" at bounding box center [604, 252] width 260 height 282
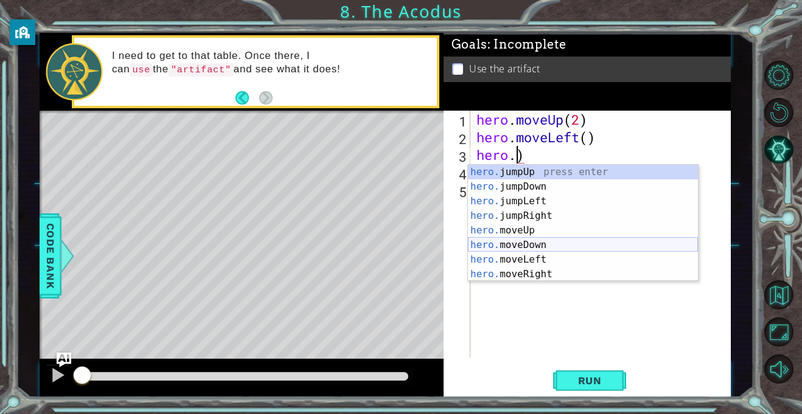
click at [515, 244] on div "hero. jumpUp press enter hero. jumpDown press enter hero. jumpLeft press enter …" at bounding box center [583, 238] width 230 height 146
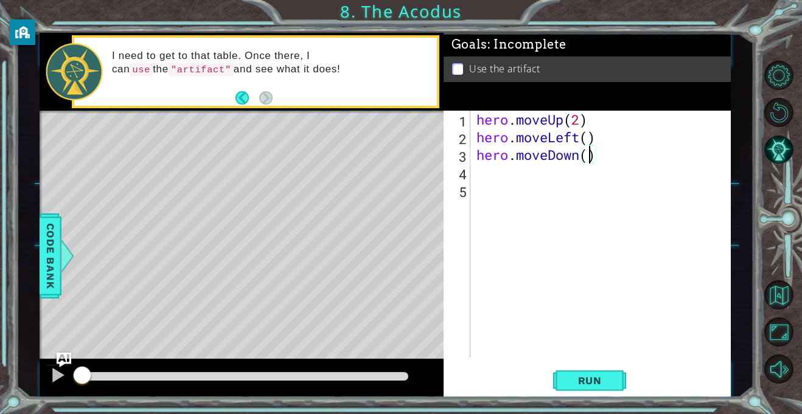
scroll to position [0, 5]
type textarea "hero.moveDown(2)"
click at [572, 390] on button "Run" at bounding box center [589, 381] width 73 height 29
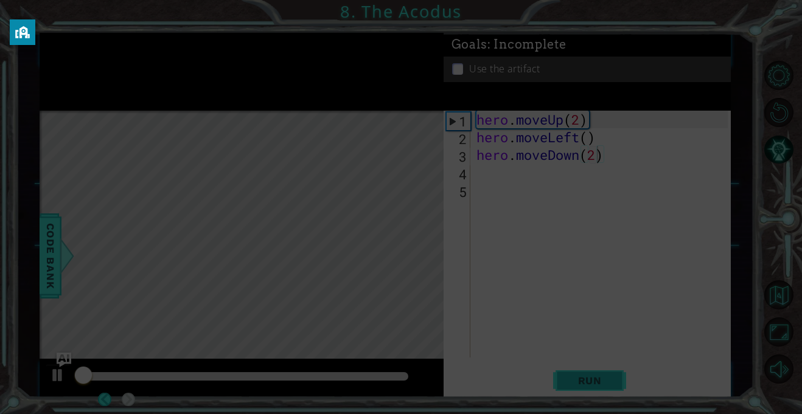
click at [572, 390] on button "Run" at bounding box center [589, 381] width 73 height 29
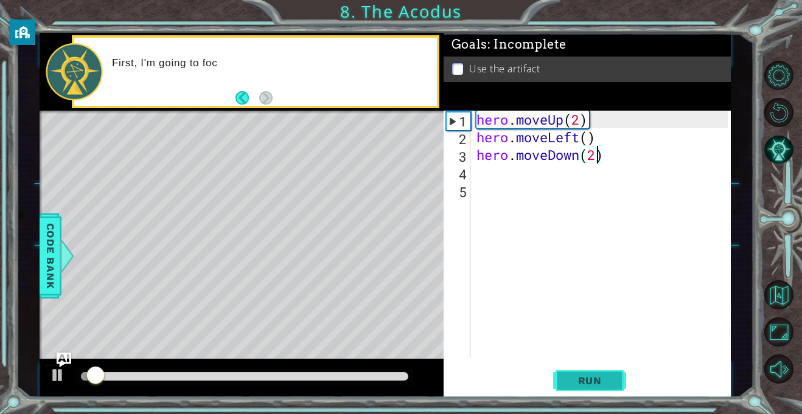
click at [572, 390] on button "Run" at bounding box center [589, 381] width 73 height 29
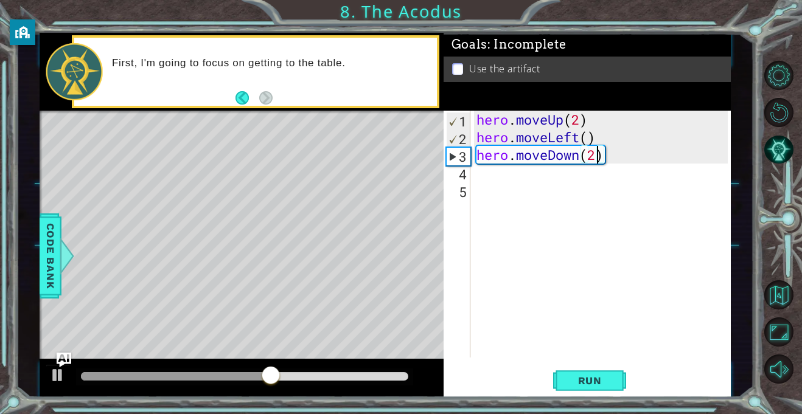
click at [543, 180] on div "hero . moveUp ( 2 ) hero . moveLeft ( ) hero . moveDown ( 2 )" at bounding box center [604, 252] width 260 height 282
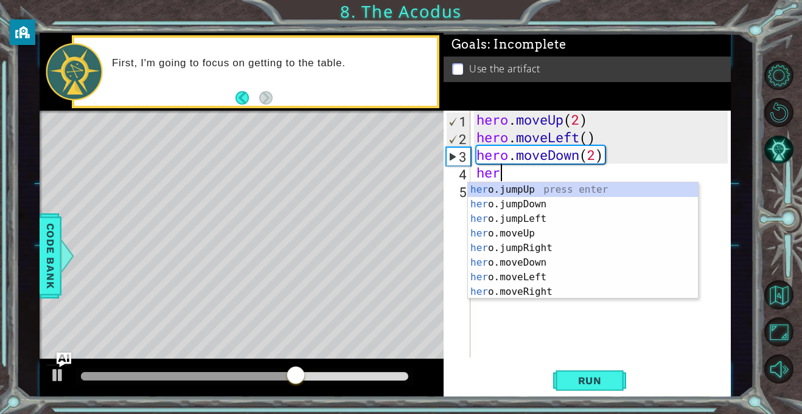
type textarea "hero"
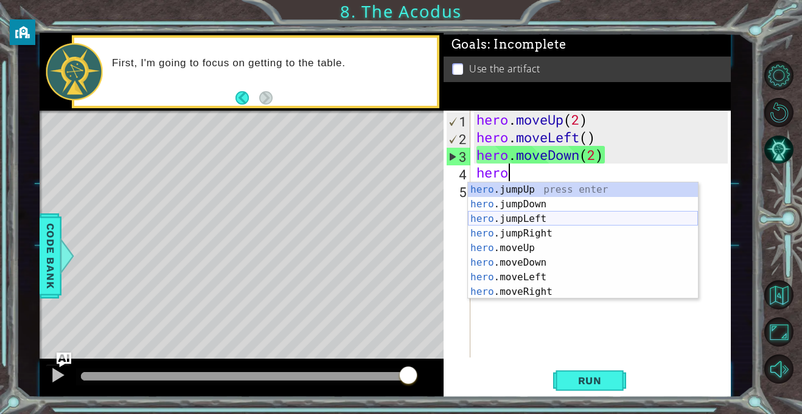
click at [544, 222] on div "hero .jumpUp press enter hero .jumpDown press enter hero .jumpLeft press enter …" at bounding box center [583, 256] width 230 height 146
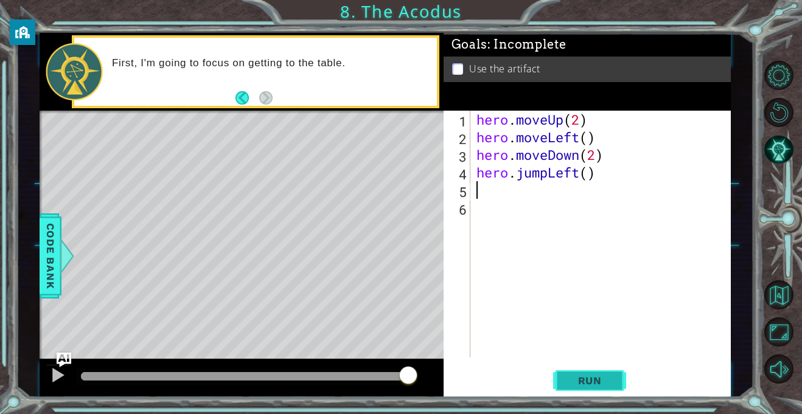
click at [583, 380] on span "Run" at bounding box center [590, 381] width 48 height 12
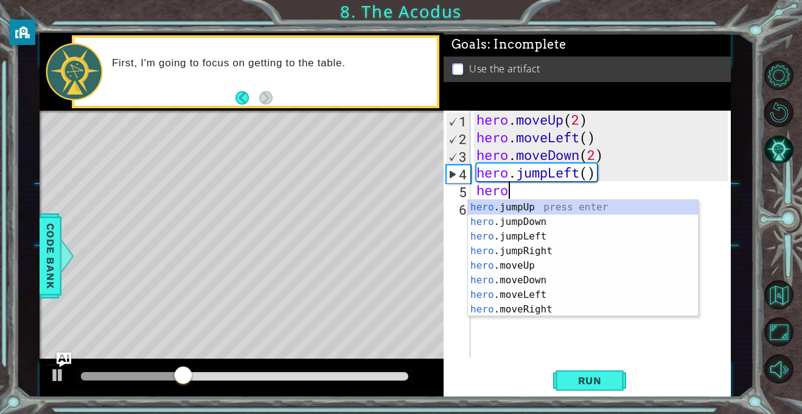
scroll to position [0, 1]
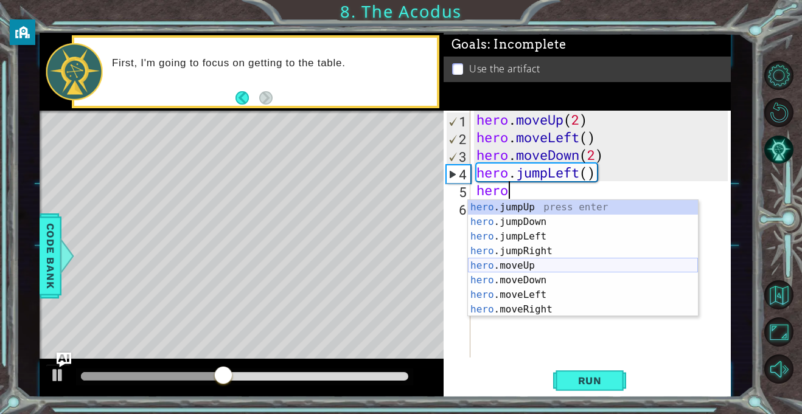
click at [526, 265] on div "hero .jumpUp press enter hero .jumpDown press enter hero .jumpLeft press enter …" at bounding box center [583, 273] width 230 height 146
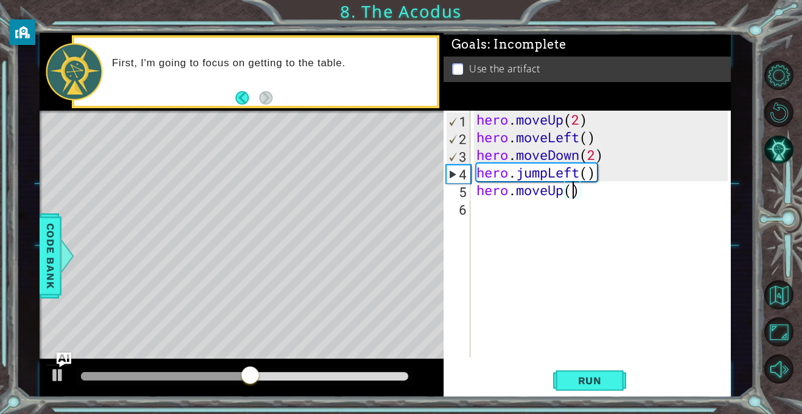
type textarea "hero.moveUp(2)"
click at [573, 205] on div "hero . moveUp ( 2 ) hero . moveLeft ( ) hero . moveDown ( 2 ) hero . jumpLeft (…" at bounding box center [604, 252] width 260 height 282
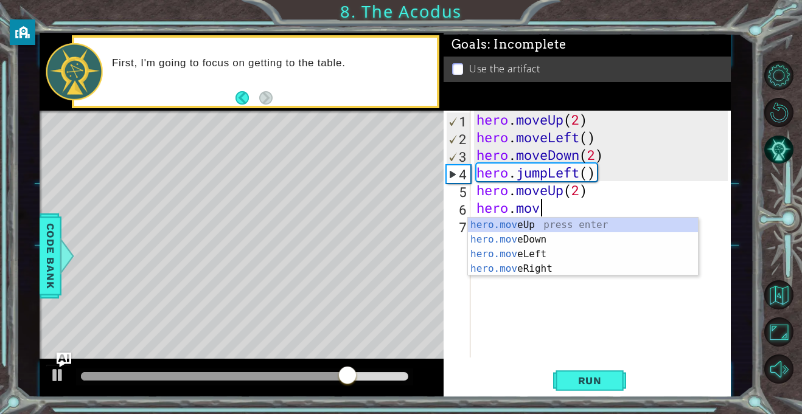
scroll to position [0, 2]
click at [517, 267] on div "hero.move Up press enter hero.move Down press enter hero.move Left press enter …" at bounding box center [583, 262] width 230 height 88
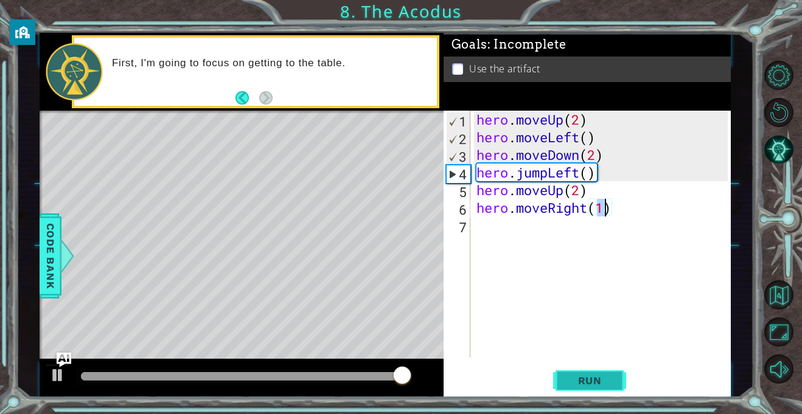
click at [568, 389] on button "Run" at bounding box center [589, 381] width 73 height 29
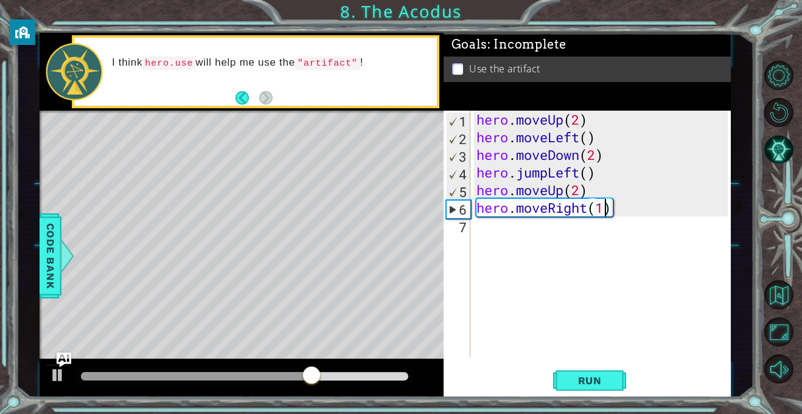
type textarea "hero.moveRight()"
click at [531, 231] on div "hero . moveUp ( 2 ) hero . moveLeft ( ) hero . moveDown ( 2 ) hero . jumpLeft (…" at bounding box center [604, 252] width 260 height 282
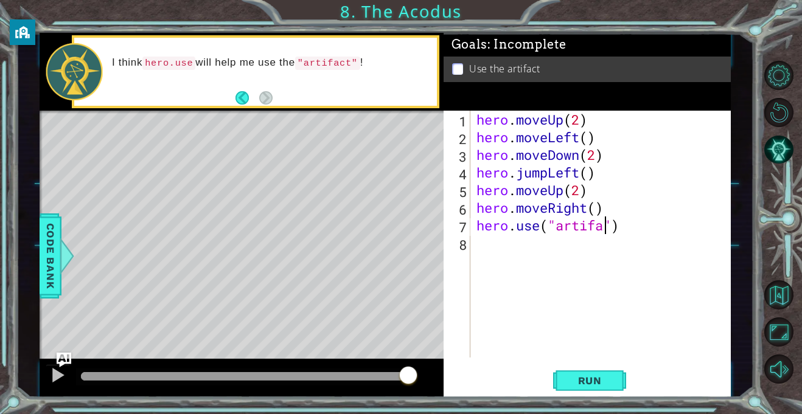
scroll to position [0, 6]
type textarea "hero.use("artifact")"
click at [538, 250] on div "hero . moveUp ( 2 ) hero . moveLeft ( ) hero . moveDown ( 2 ) hero . jumpLeft (…" at bounding box center [604, 252] width 260 height 282
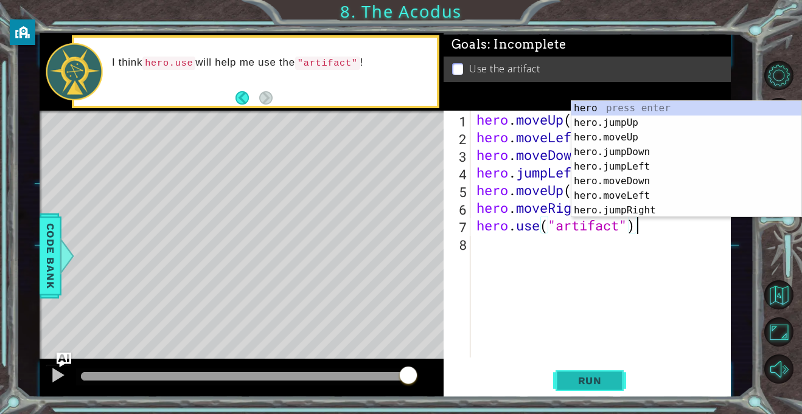
type textarea "hero.use("artifact")"
click at [603, 391] on button "Run" at bounding box center [589, 381] width 73 height 29
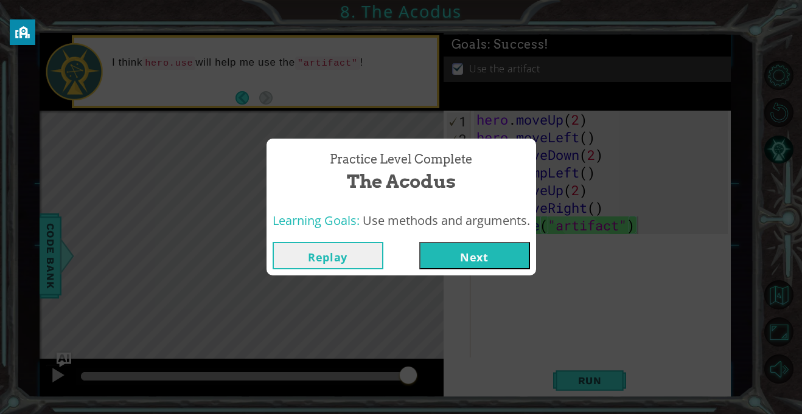
click at [521, 251] on button "Next" at bounding box center [474, 255] width 111 height 27
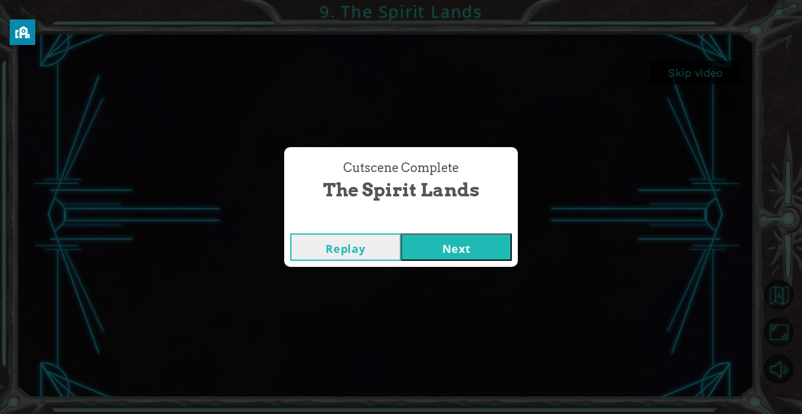
click at [451, 249] on button "Next" at bounding box center [456, 247] width 111 height 27
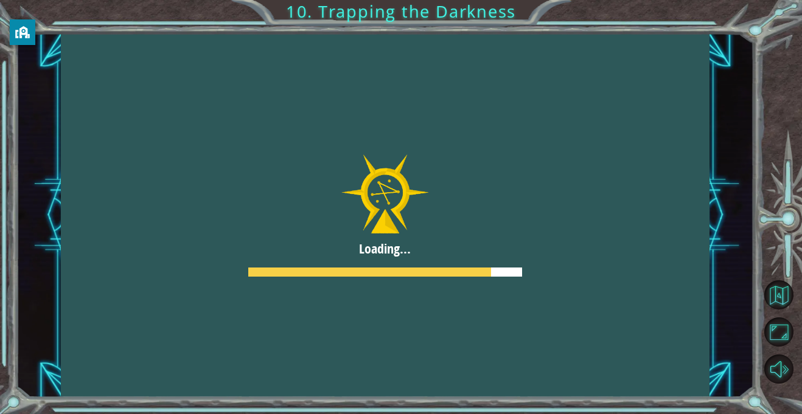
click at [766, 139] on div at bounding box center [784, 223] width 36 height 332
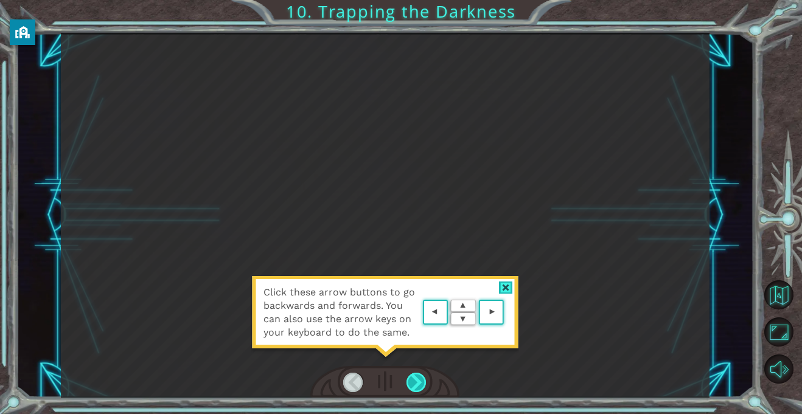
click at [421, 382] on div at bounding box center [416, 382] width 20 height 19
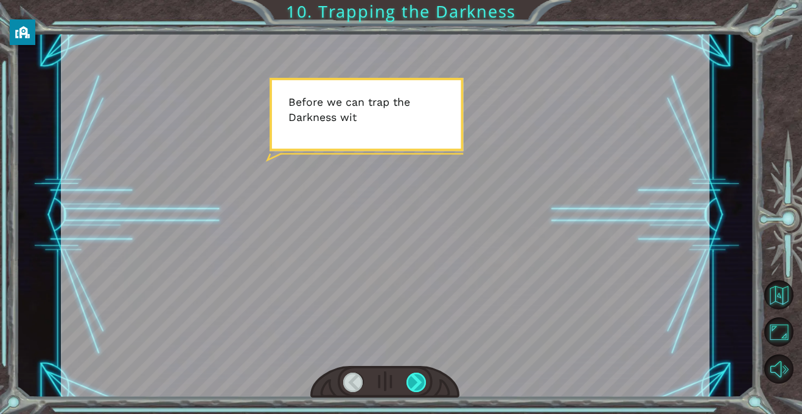
click at [416, 391] on div at bounding box center [416, 382] width 20 height 19
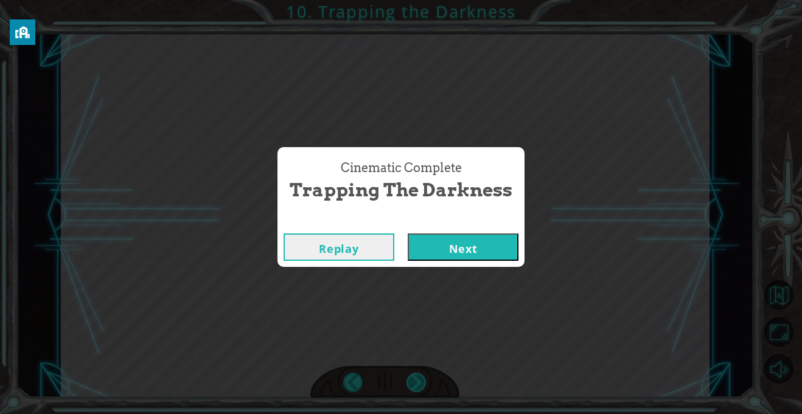
click at [408, 234] on button "Next" at bounding box center [463, 247] width 111 height 27
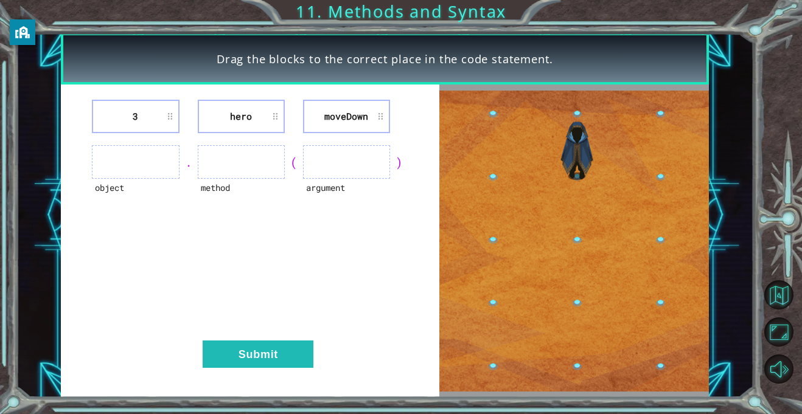
click at [408, 234] on button "Next" at bounding box center [463, 247] width 111 height 27
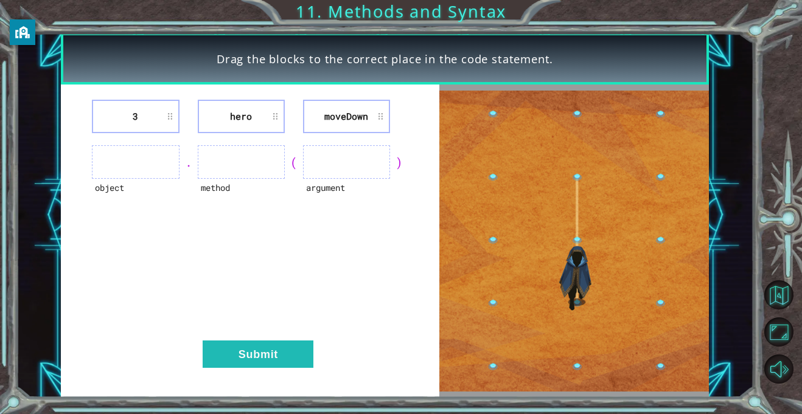
click at [105, 172] on ul at bounding box center [135, 161] width 87 height 33
click at [88, 156] on div "object . method ( argument )" at bounding box center [250, 161] width 348 height 33
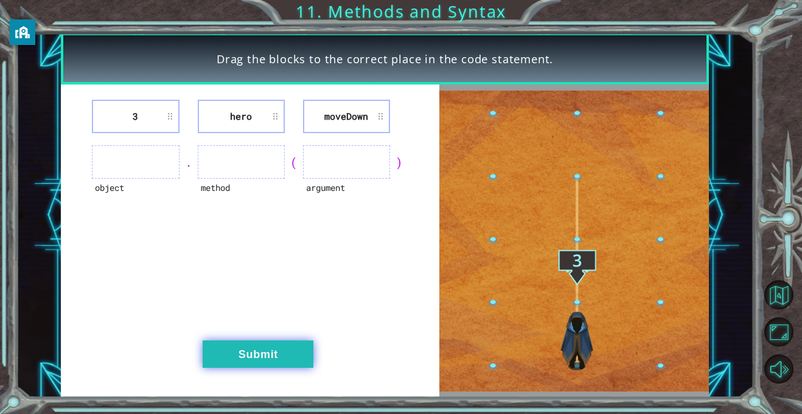
click at [244, 341] on button "Submit" at bounding box center [258, 354] width 111 height 27
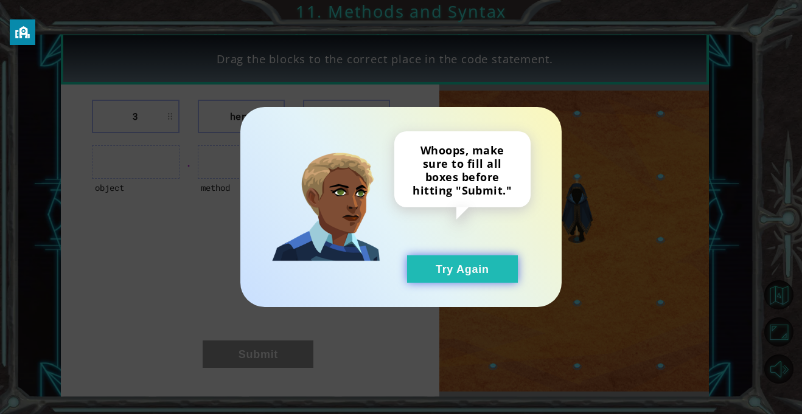
click at [490, 267] on button "Try Again" at bounding box center [462, 269] width 111 height 27
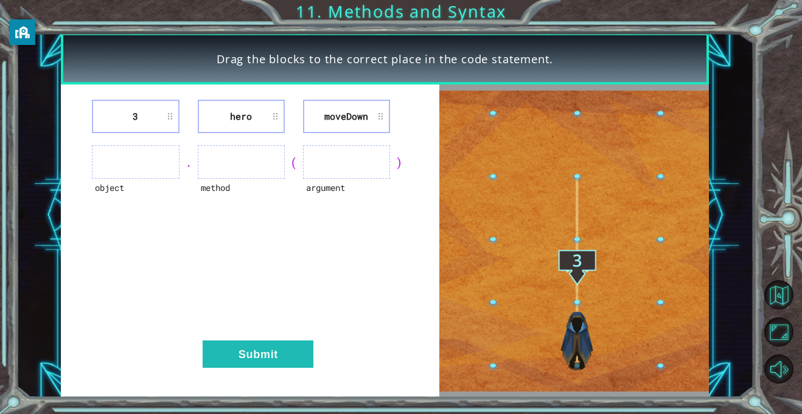
click at [169, 119] on li "3" at bounding box center [135, 116] width 87 height 33
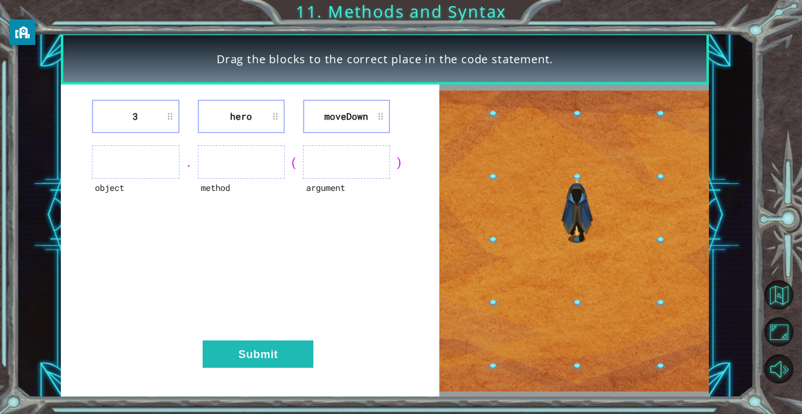
click at [119, 162] on ul at bounding box center [135, 161] width 87 height 33
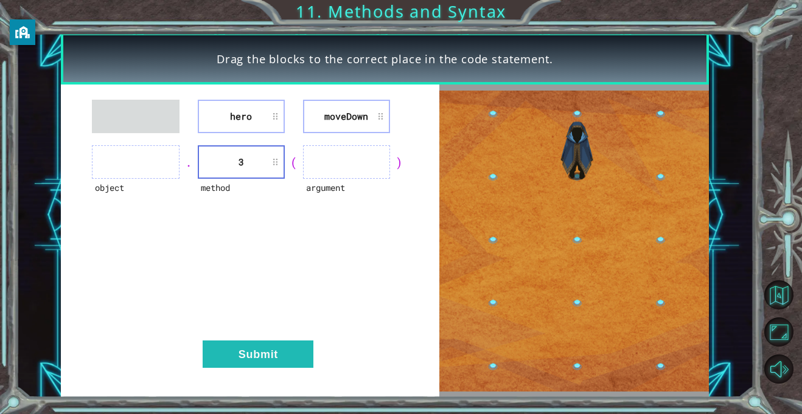
click at [319, 130] on li "moveDown" at bounding box center [346, 116] width 87 height 33
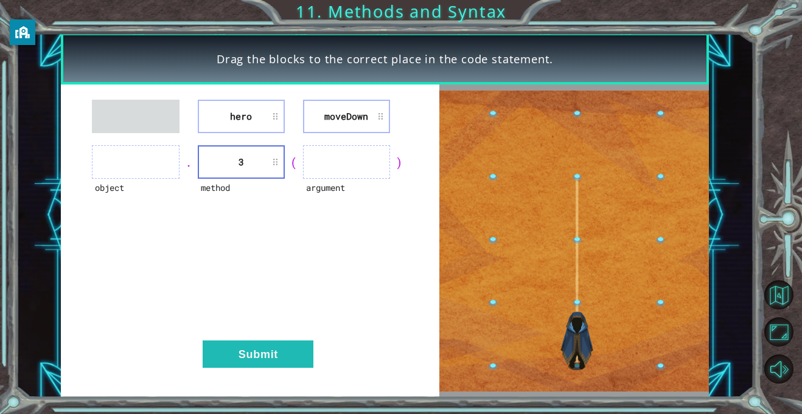
click at [319, 130] on li "moveDown" at bounding box center [346, 116] width 87 height 33
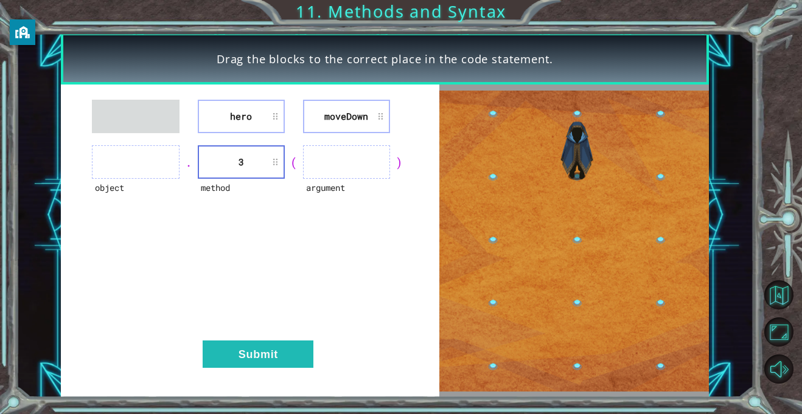
click at [319, 130] on li "moveDown" at bounding box center [346, 116] width 87 height 33
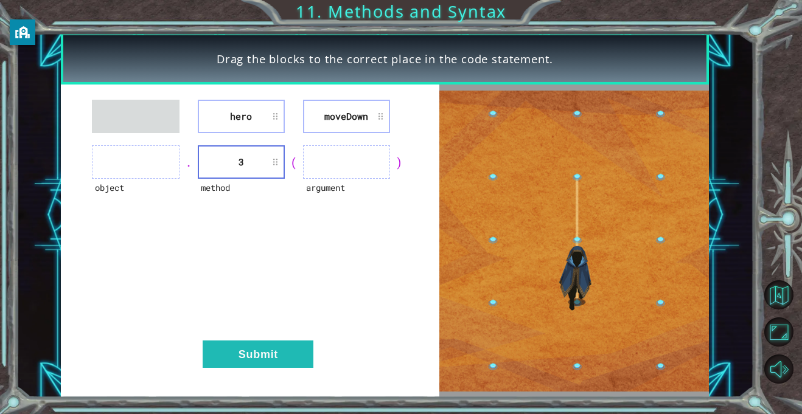
click at [319, 130] on li "moveDown" at bounding box center [346, 116] width 87 height 33
drag, startPoint x: 319, startPoint y: 130, endPoint x: 325, endPoint y: 158, distance: 27.9
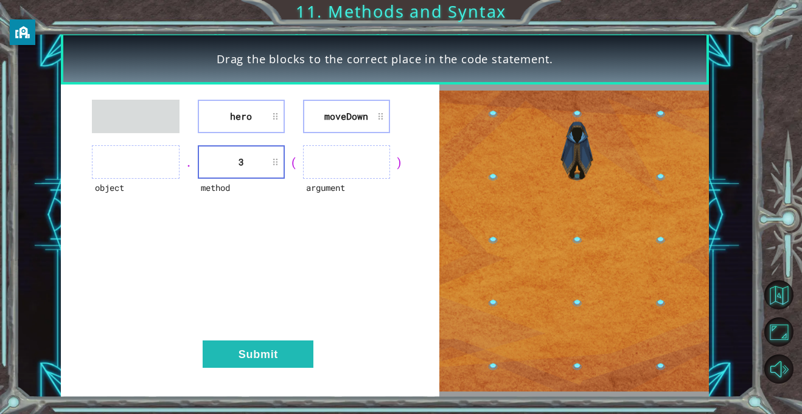
click at [325, 158] on div "hero [GEOGRAPHIC_DATA] object . method 3 ( argument ) Submit" at bounding box center [250, 241] width 378 height 313
